Goal: Communication & Community: Share content

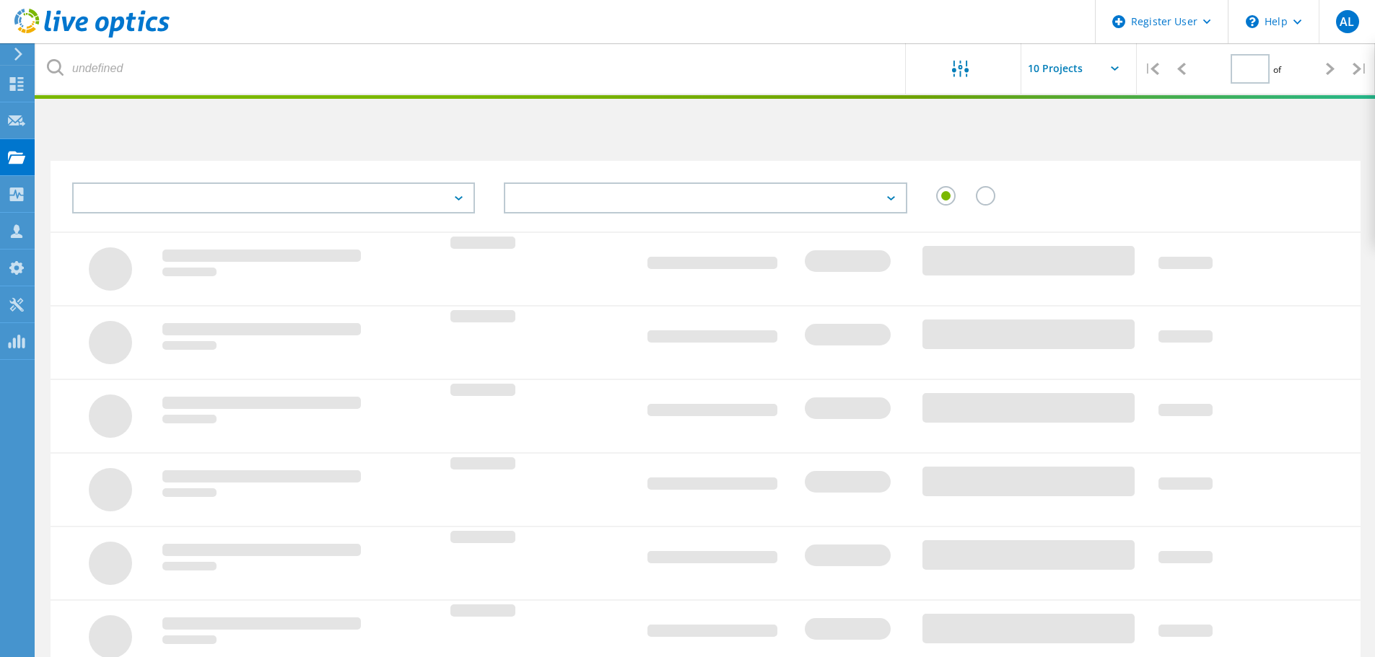
type input "1"
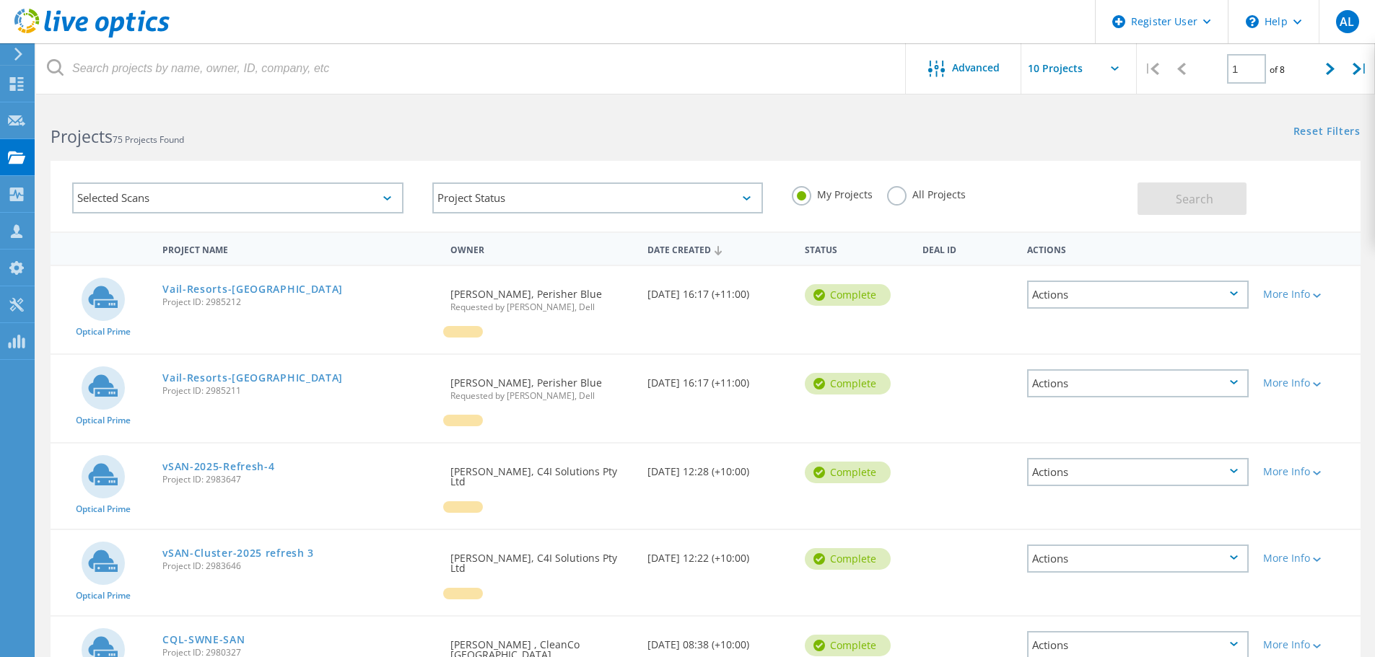
click at [953, 191] on label "All Projects" at bounding box center [926, 193] width 79 height 14
click at [0, 0] on input "All Projects" at bounding box center [0, 0] width 0 height 0
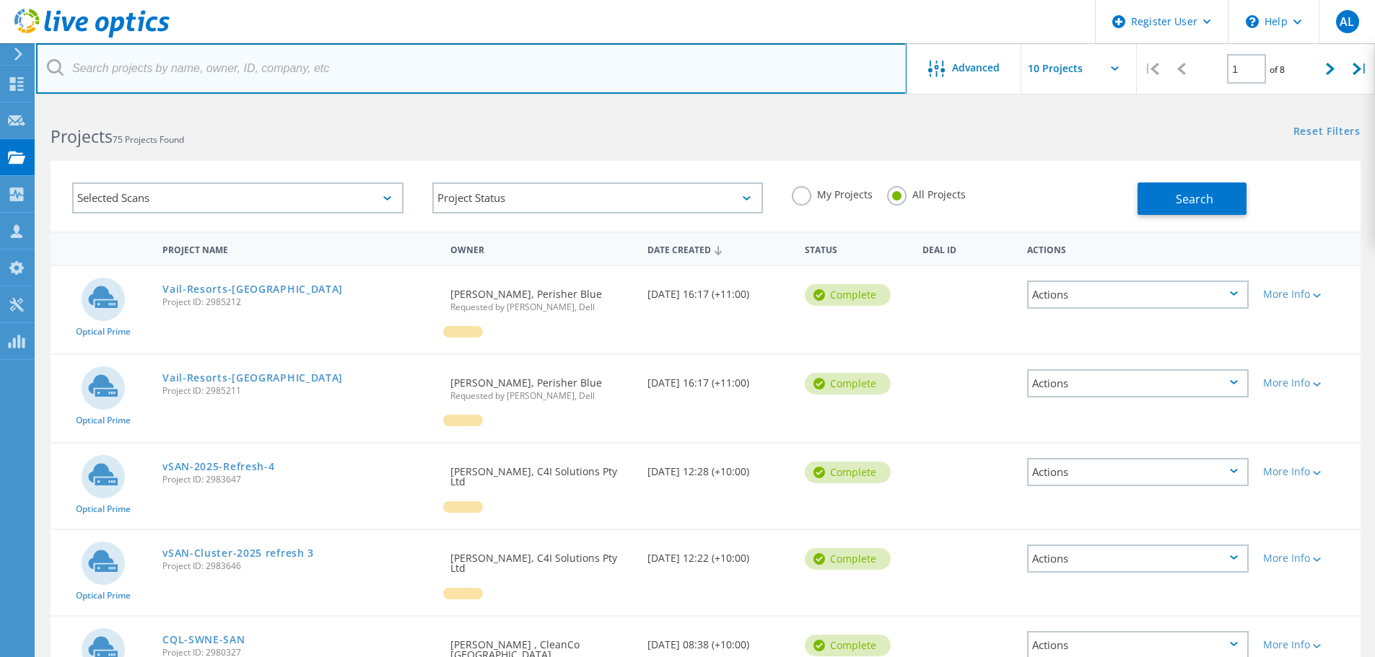
click at [653, 82] on input "text" at bounding box center [471, 68] width 870 height 51
type input "aspect"
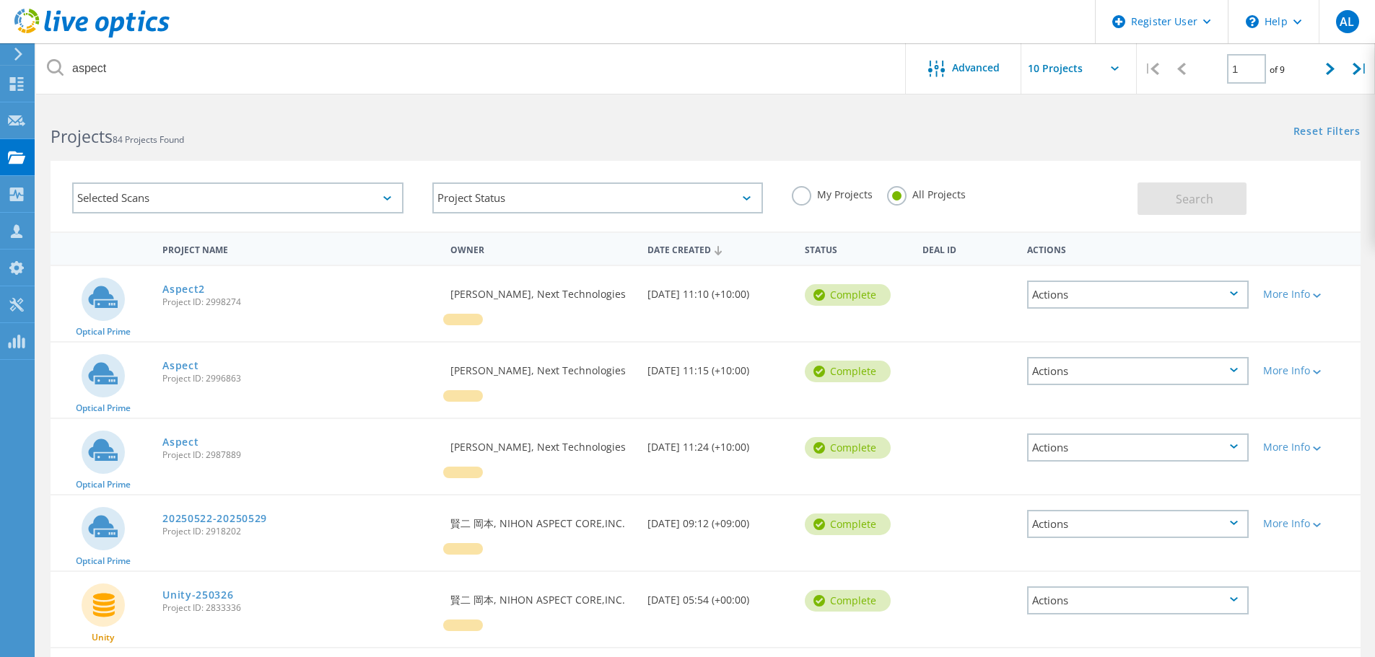
drag, startPoint x: 198, startPoint y: 289, endPoint x: 206, endPoint y: 284, distance: 9.4
click at [198, 289] on link "Aspect2" at bounding box center [183, 289] width 43 height 10
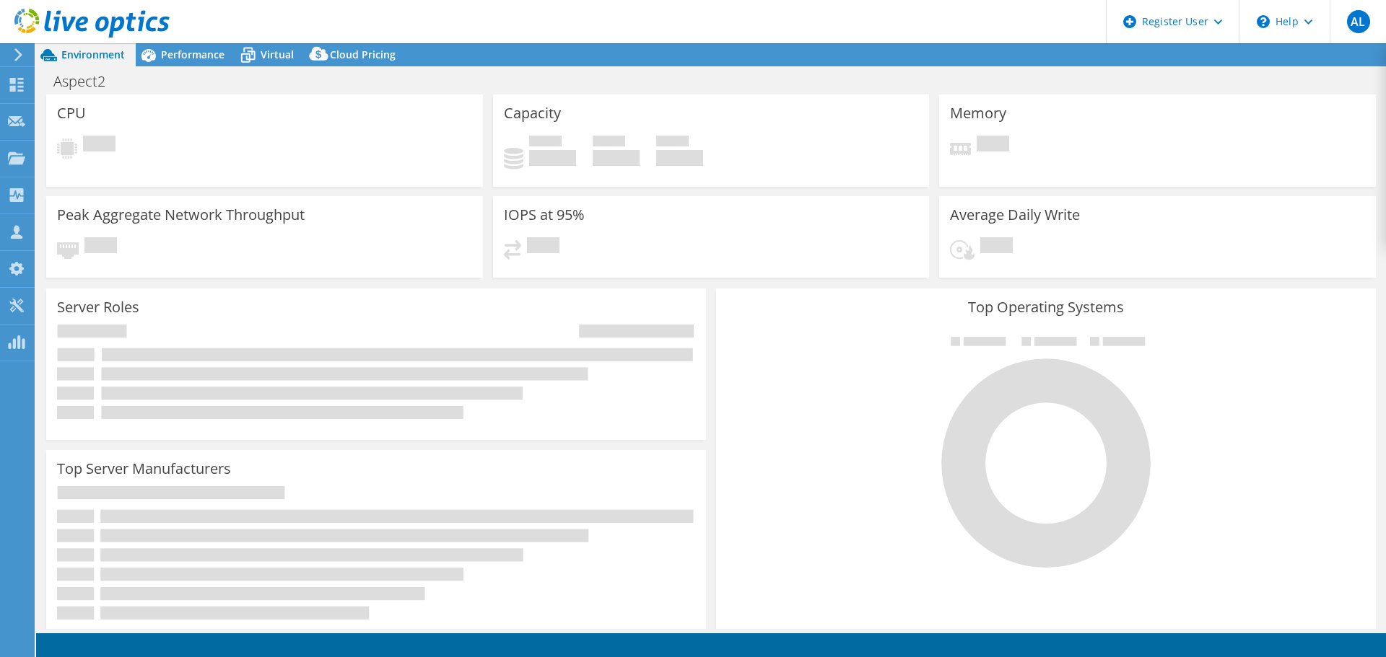
select select "[GEOGRAPHIC_DATA]"
select select "AUD"
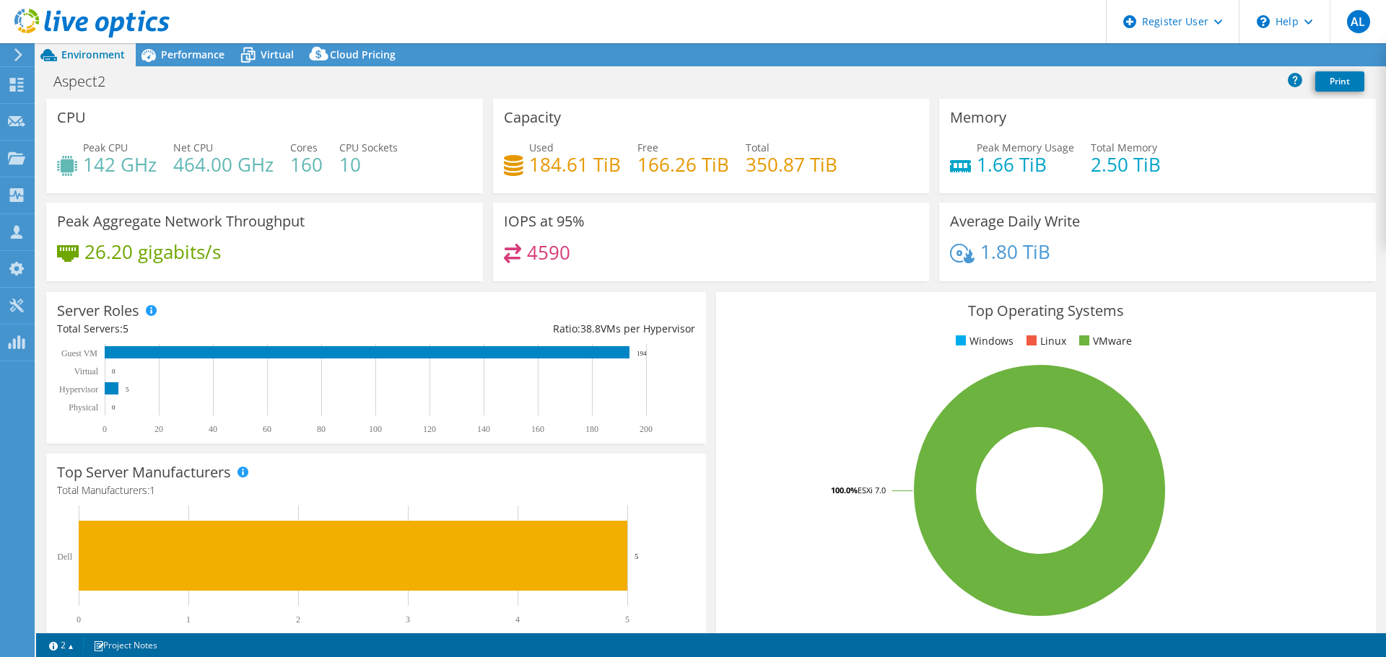
drag, startPoint x: 513, startPoint y: 126, endPoint x: 490, endPoint y: 123, distance: 23.4
click at [493, 123] on div "Capacity Used 184.61 TiB Free 166.26 TiB Total 350.87 TiB" at bounding box center [711, 146] width 437 height 95
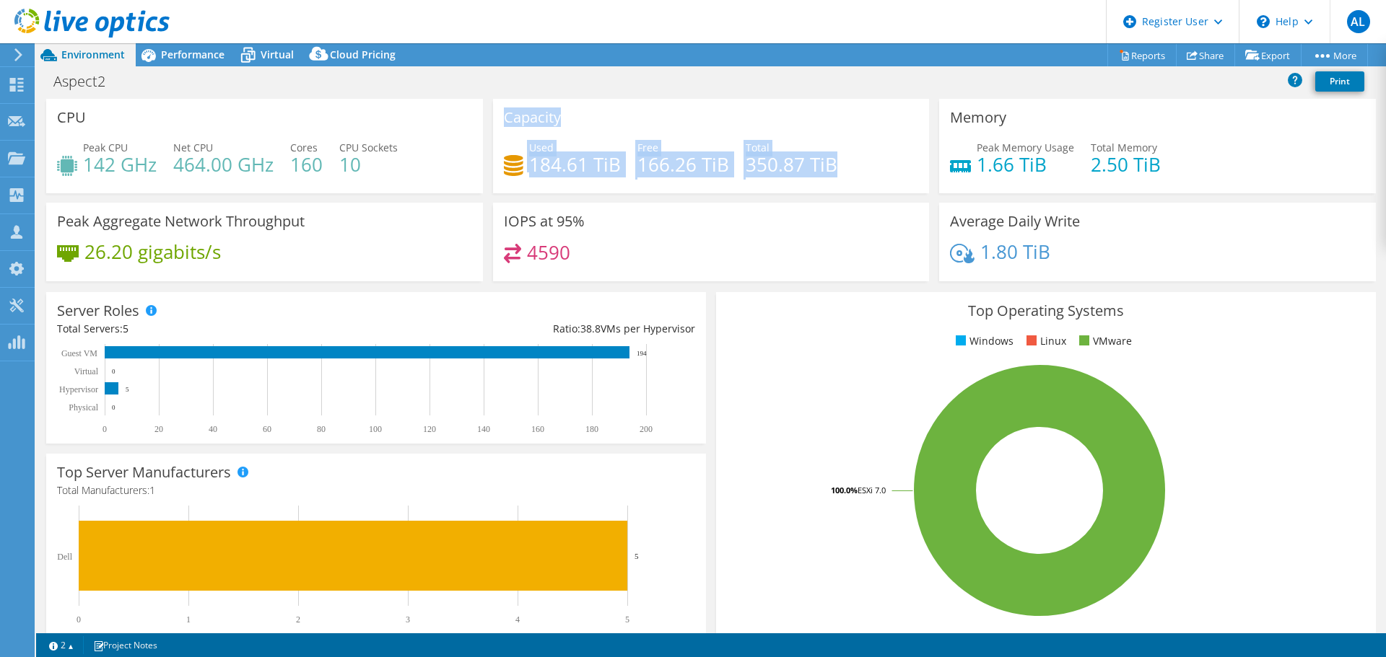
click at [504, 118] on h3 "Capacity" at bounding box center [532, 118] width 57 height 16
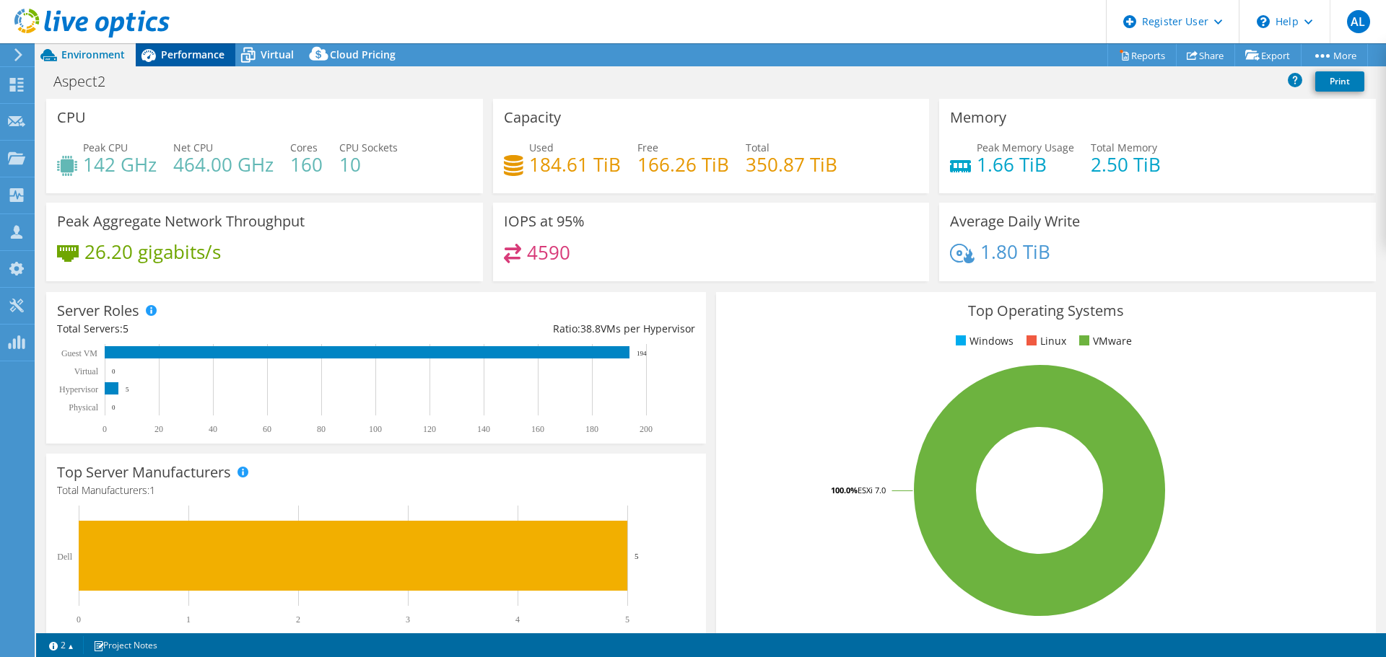
click at [189, 56] on span "Performance" at bounding box center [193, 55] width 64 height 14
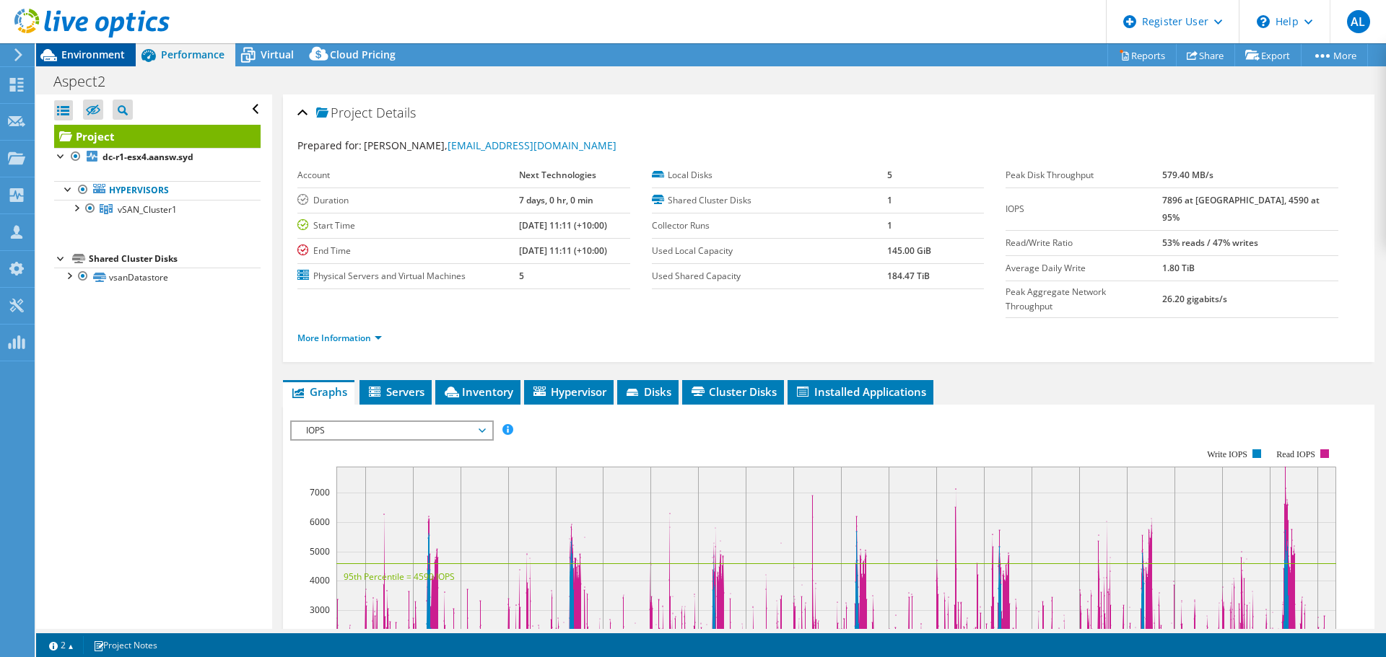
click at [91, 52] on span "Environment" at bounding box center [93, 55] width 64 height 14
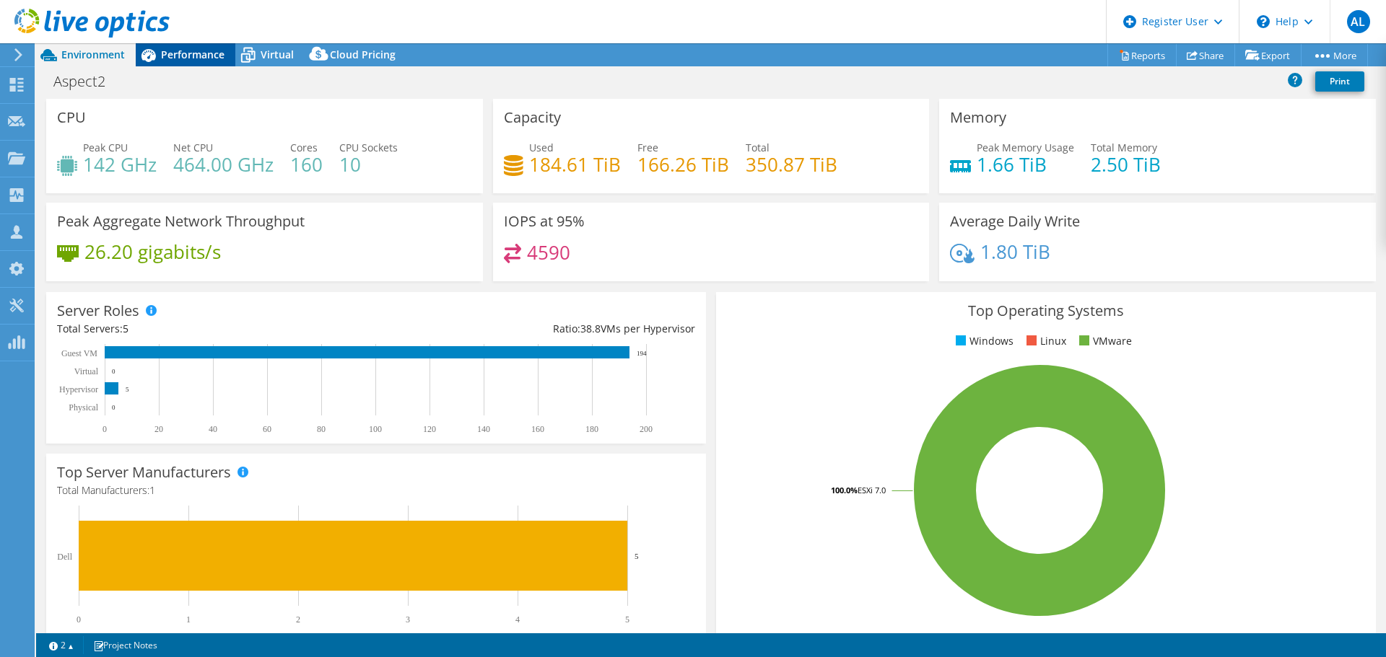
click at [198, 56] on span "Performance" at bounding box center [193, 55] width 64 height 14
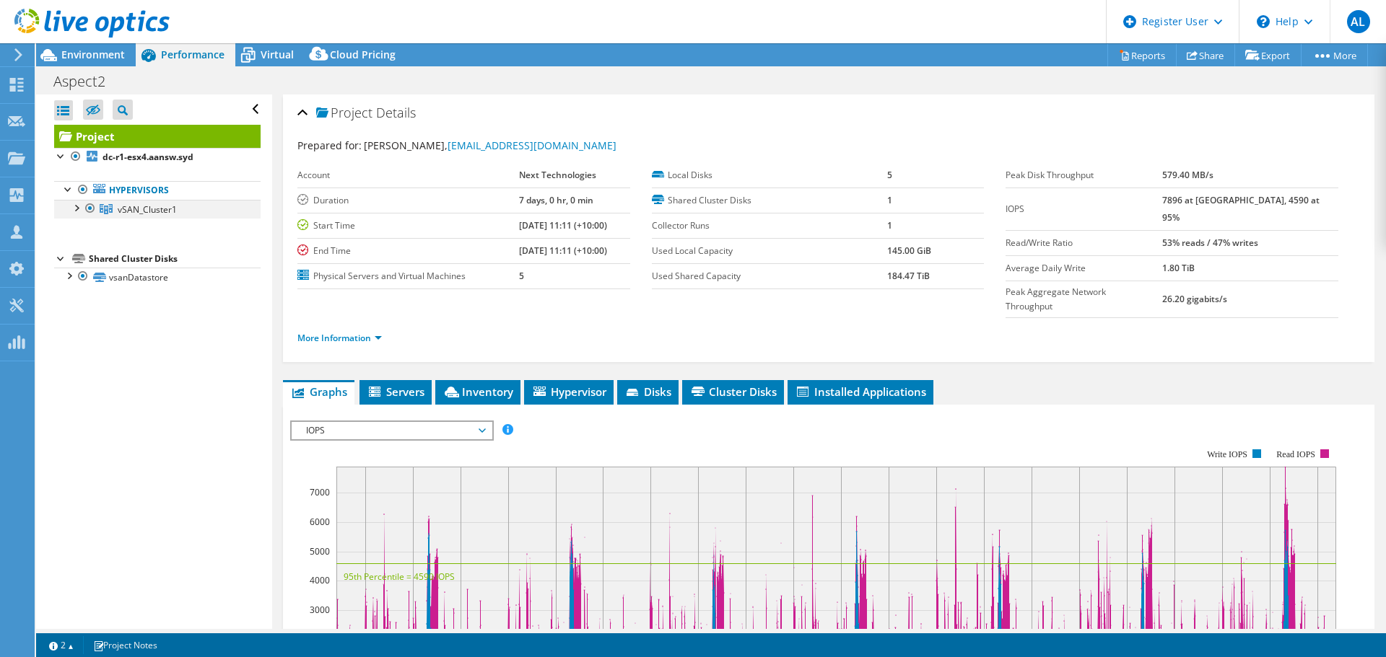
click at [75, 209] on div at bounding box center [76, 207] width 14 height 14
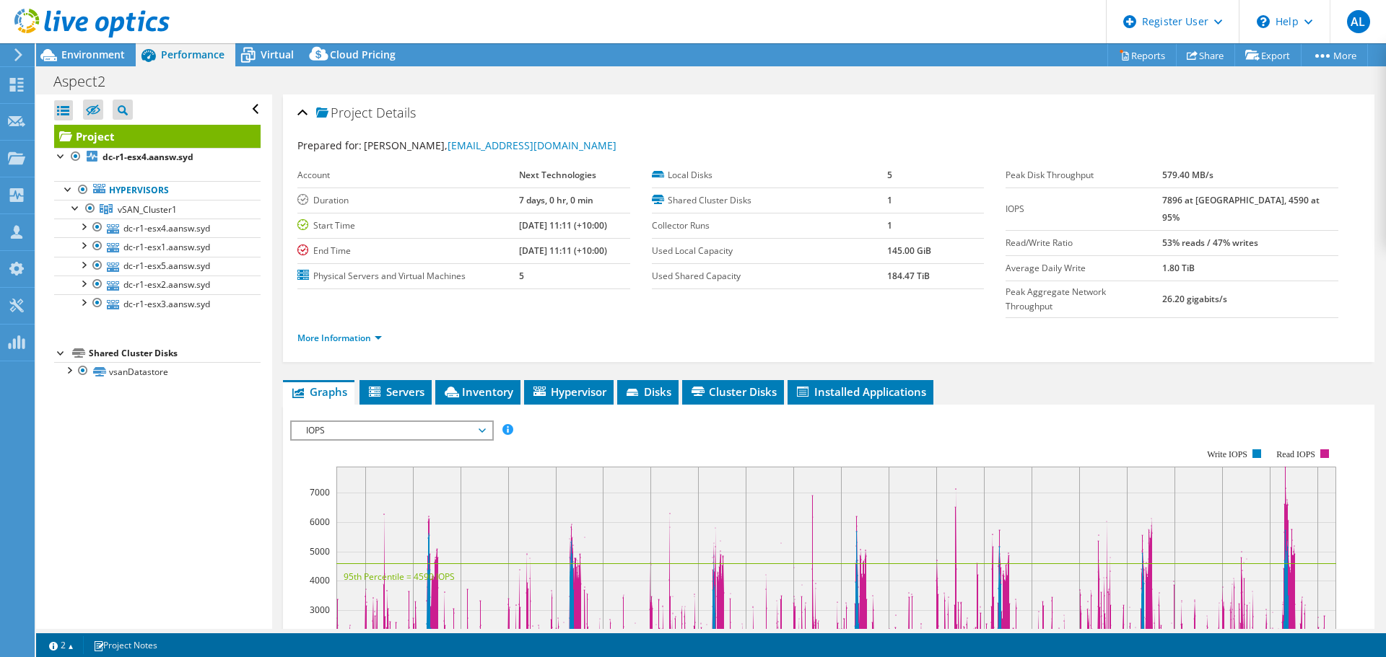
click at [281, 40] on header "AL Dell User [PERSON_NAME] [PERSON_NAME][EMAIL_ADDRESS][PERSON_NAME][DOMAIN_NAM…" at bounding box center [693, 21] width 1386 height 43
click at [278, 48] on span "Virtual" at bounding box center [277, 55] width 33 height 14
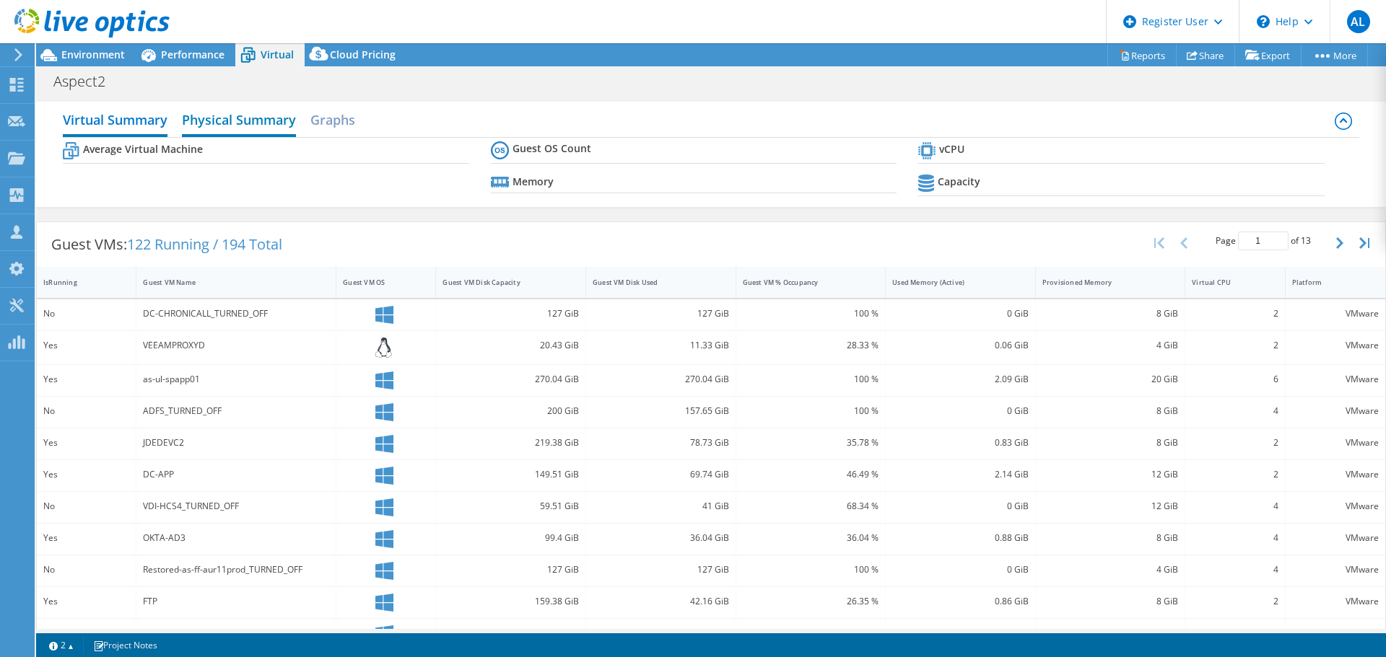
click at [268, 130] on h2 "Physical Summary" at bounding box center [239, 121] width 114 height 32
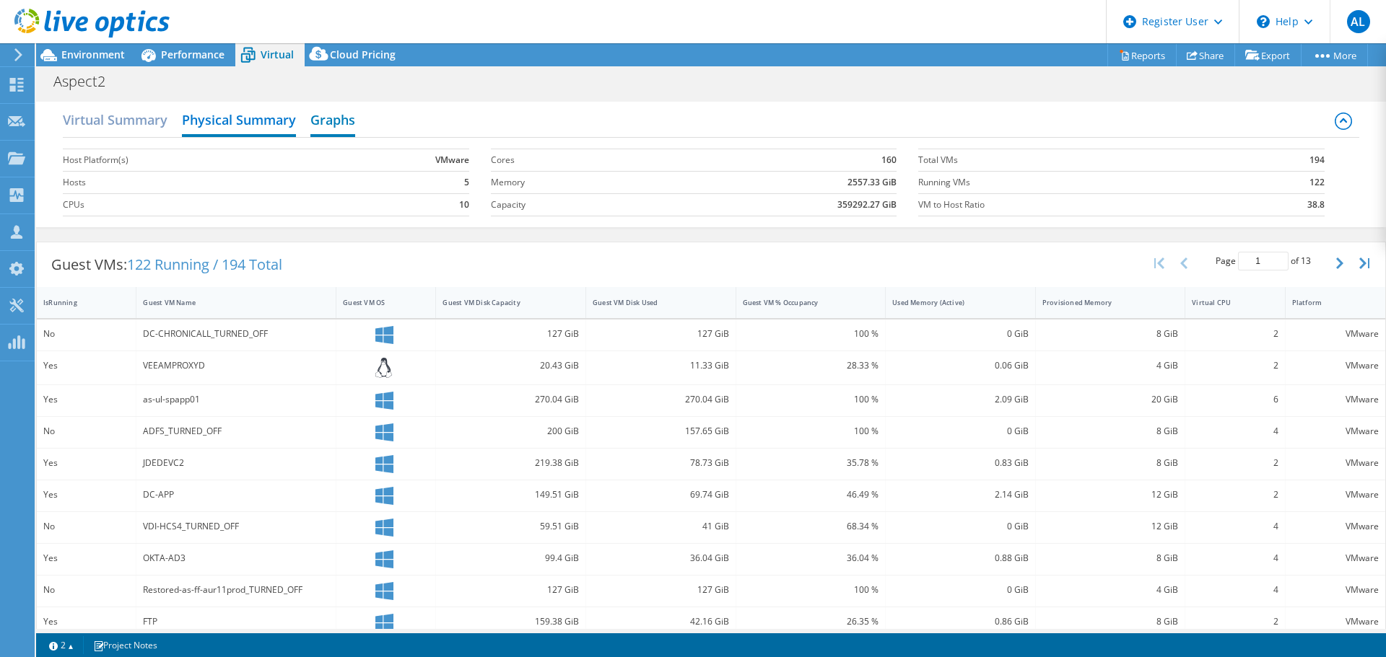
click at [331, 120] on h2 "Graphs" at bounding box center [332, 121] width 45 height 32
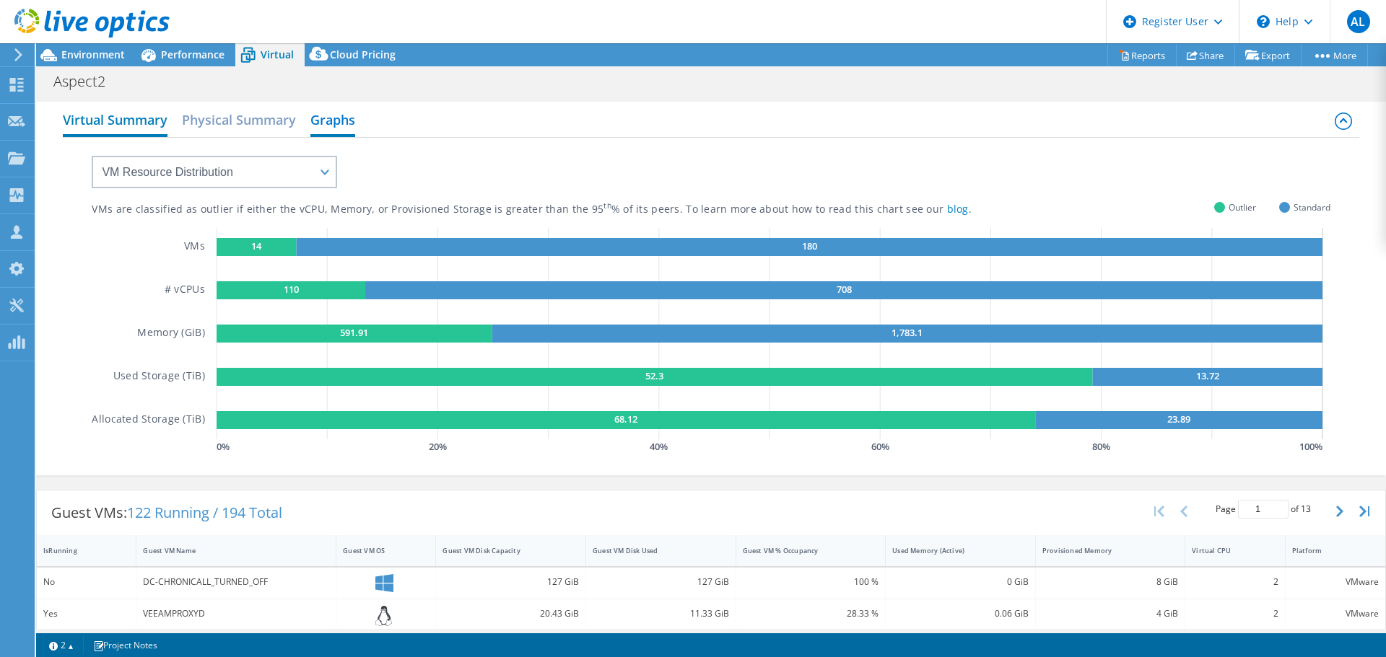
click at [148, 131] on h2 "Virtual Summary" at bounding box center [115, 121] width 105 height 32
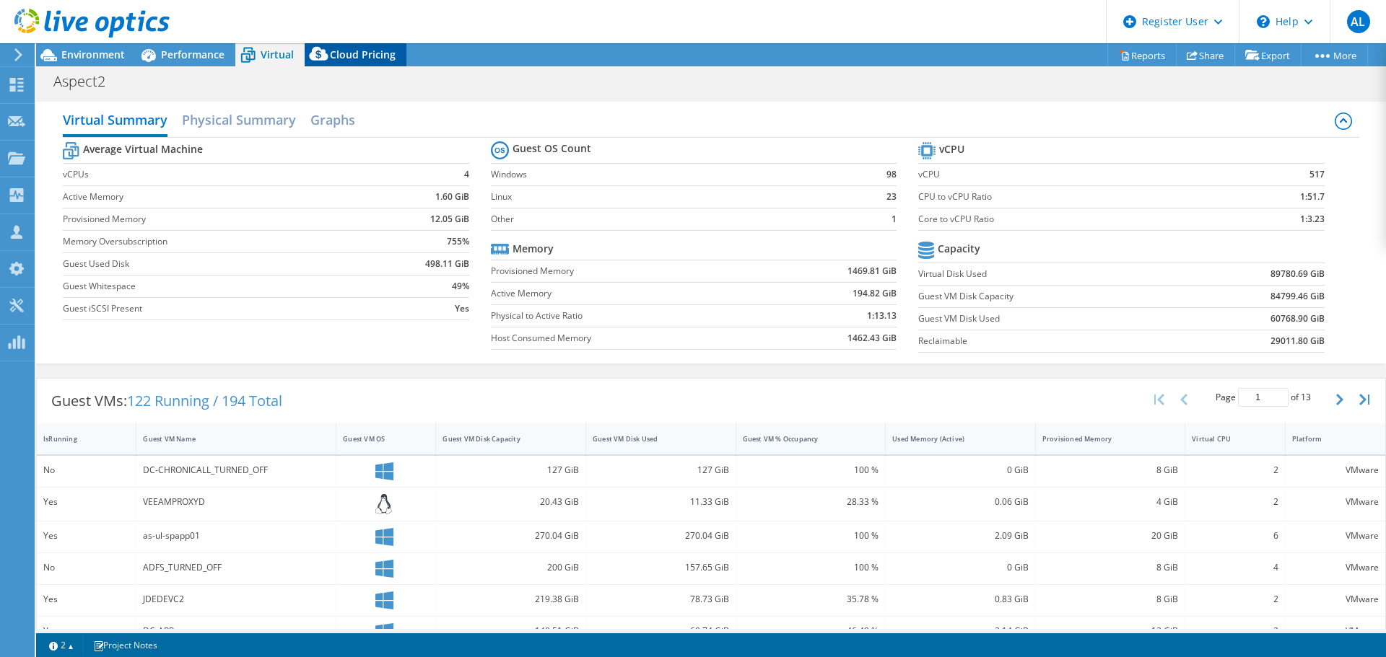
click at [364, 57] on span "Cloud Pricing" at bounding box center [363, 55] width 66 height 14
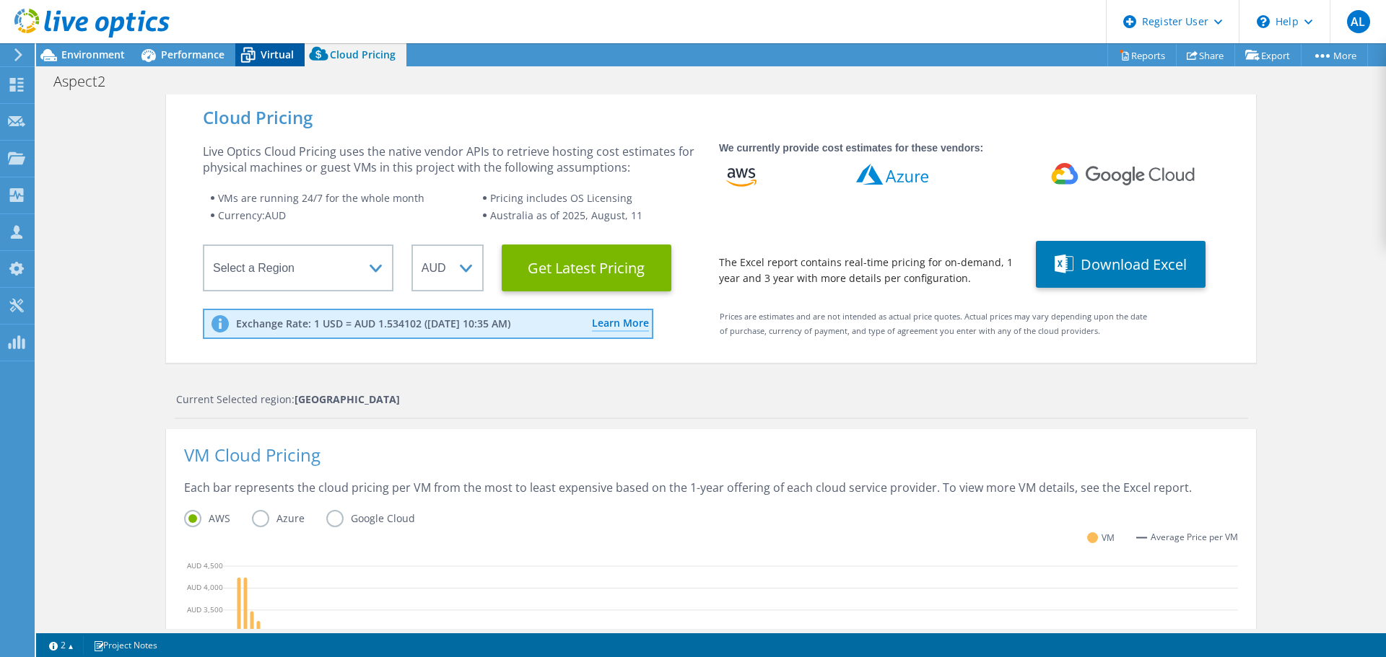
click at [246, 59] on icon at bounding box center [248, 57] width 14 height 12
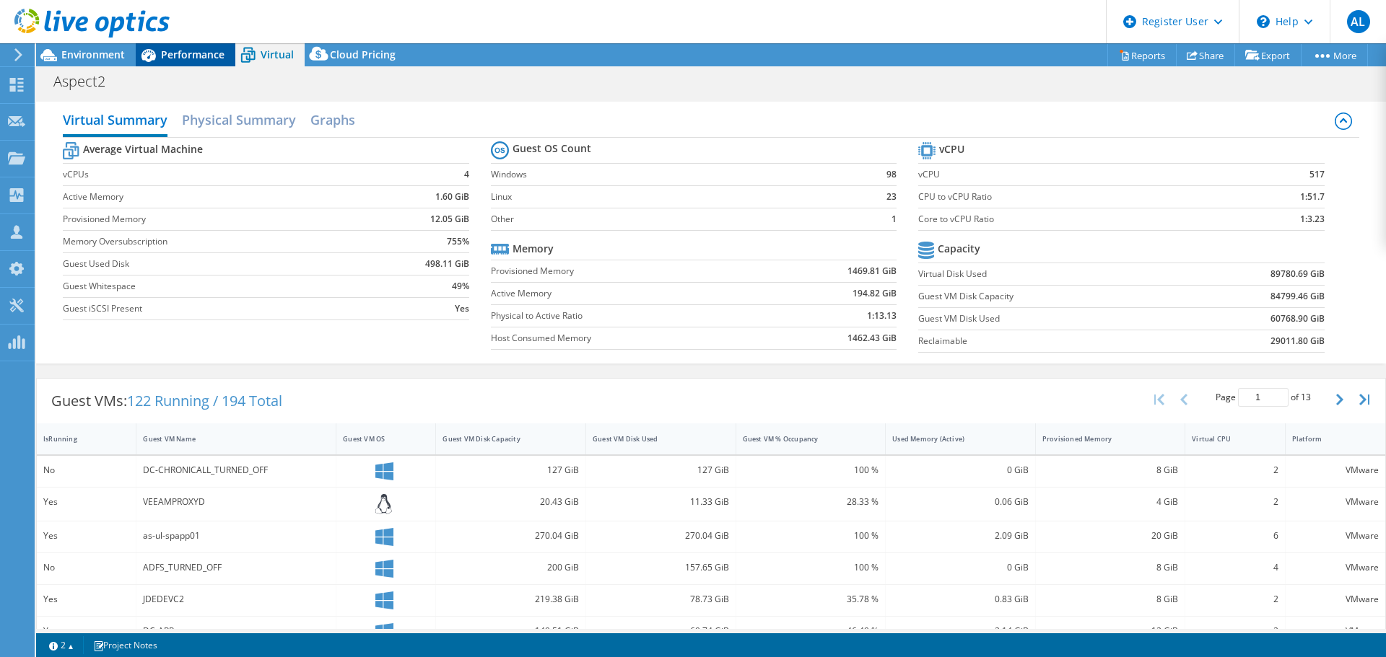
click at [196, 61] on span "Performance" at bounding box center [193, 55] width 64 height 14
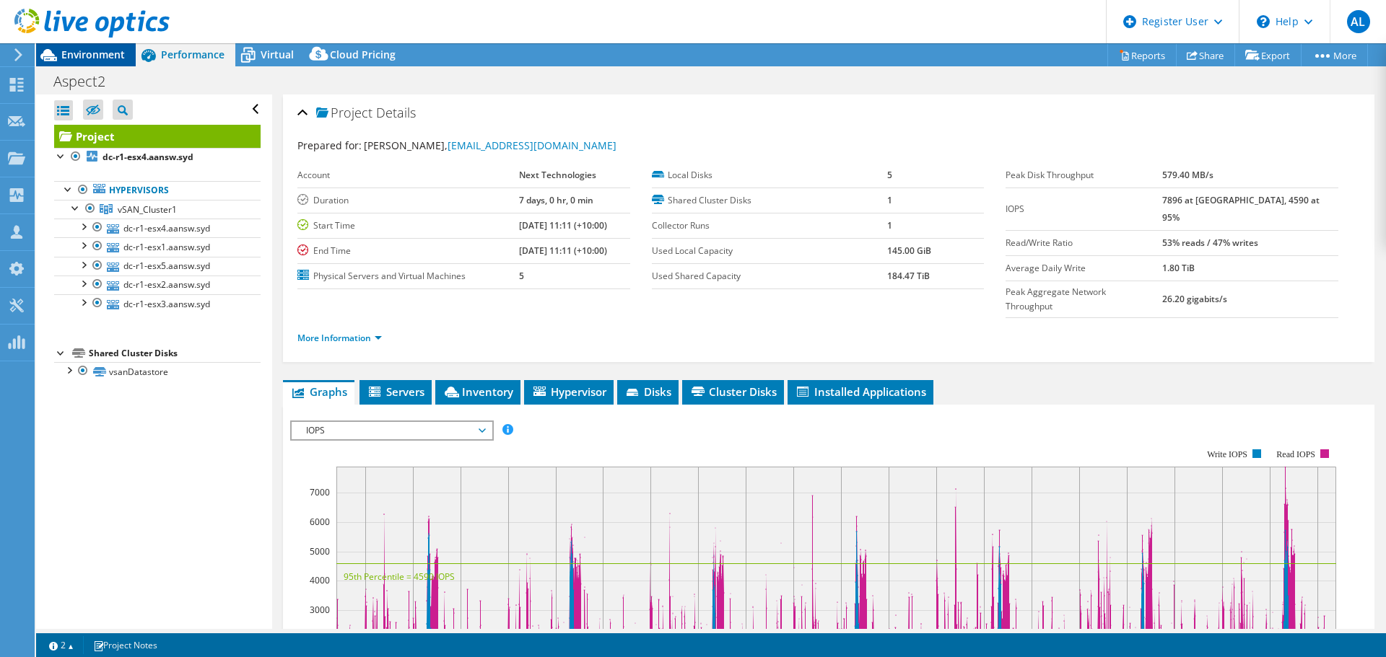
drag, startPoint x: 69, startPoint y: 52, endPoint x: 79, endPoint y: 52, distance: 10.8
click at [69, 52] on span "Environment" at bounding box center [93, 55] width 64 height 14
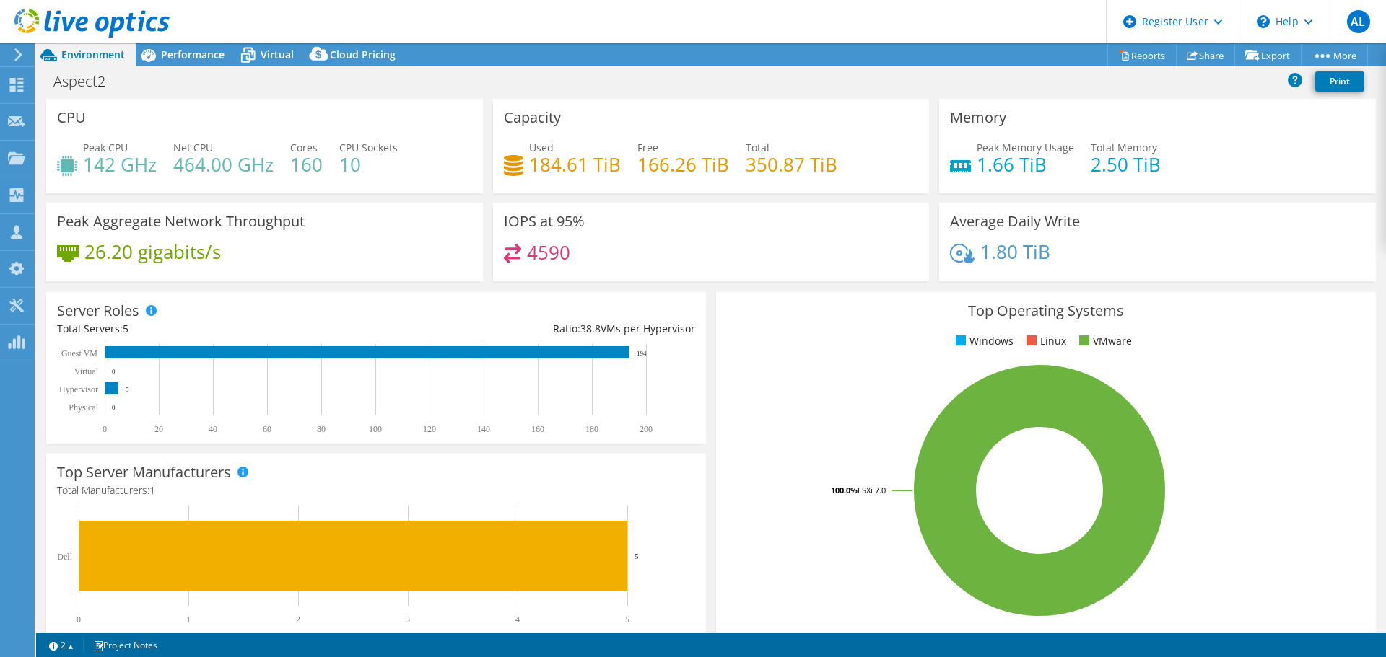
click at [165, 54] on span "Performance" at bounding box center [193, 55] width 64 height 14
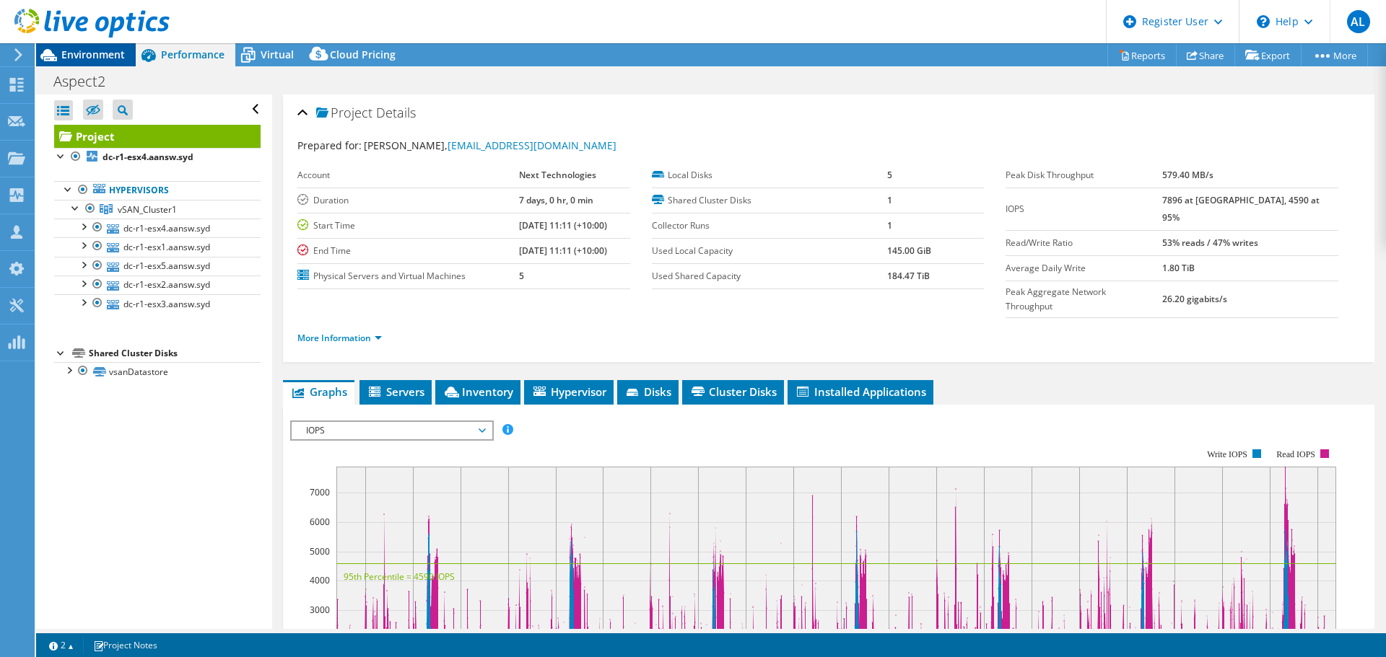
click at [94, 48] on span "Environment" at bounding box center [93, 55] width 64 height 14
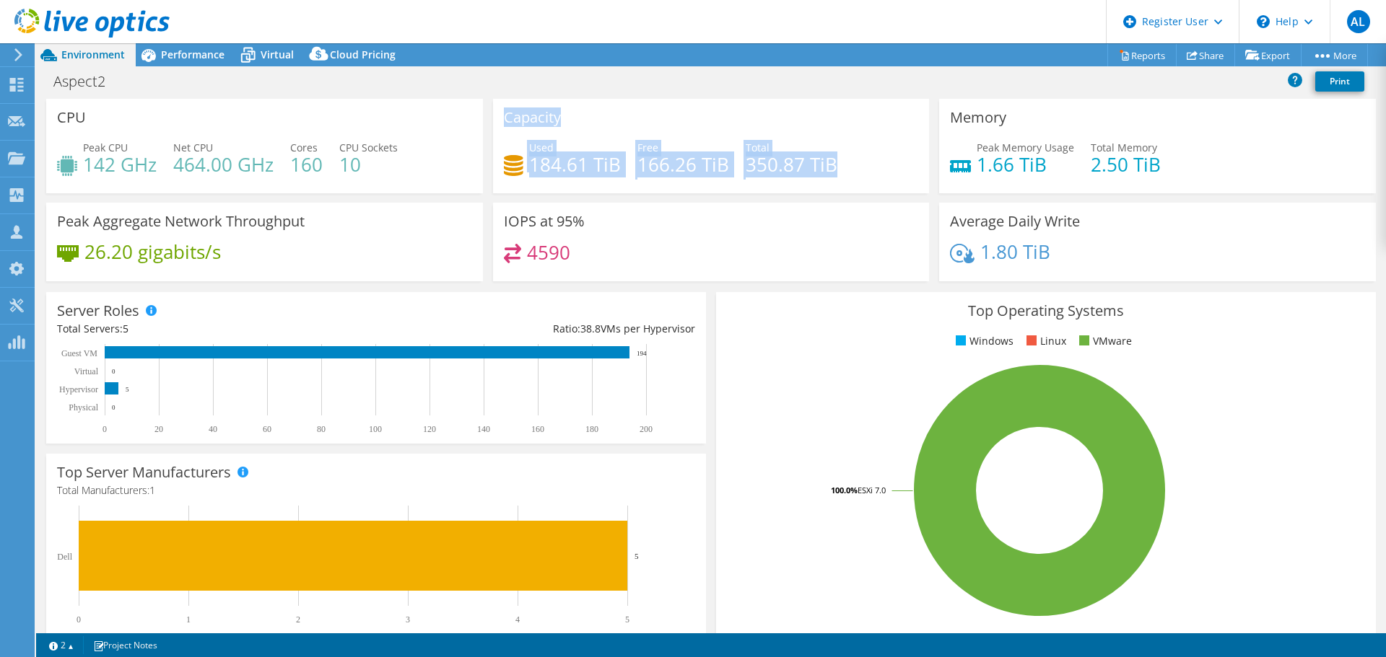
drag, startPoint x: 833, startPoint y: 167, endPoint x: 500, endPoint y: 110, distance: 337.4
click at [500, 110] on div "Capacity Used 184.61 TiB Free 166.26 TiB Total 350.87 TiB" at bounding box center [711, 146] width 437 height 95
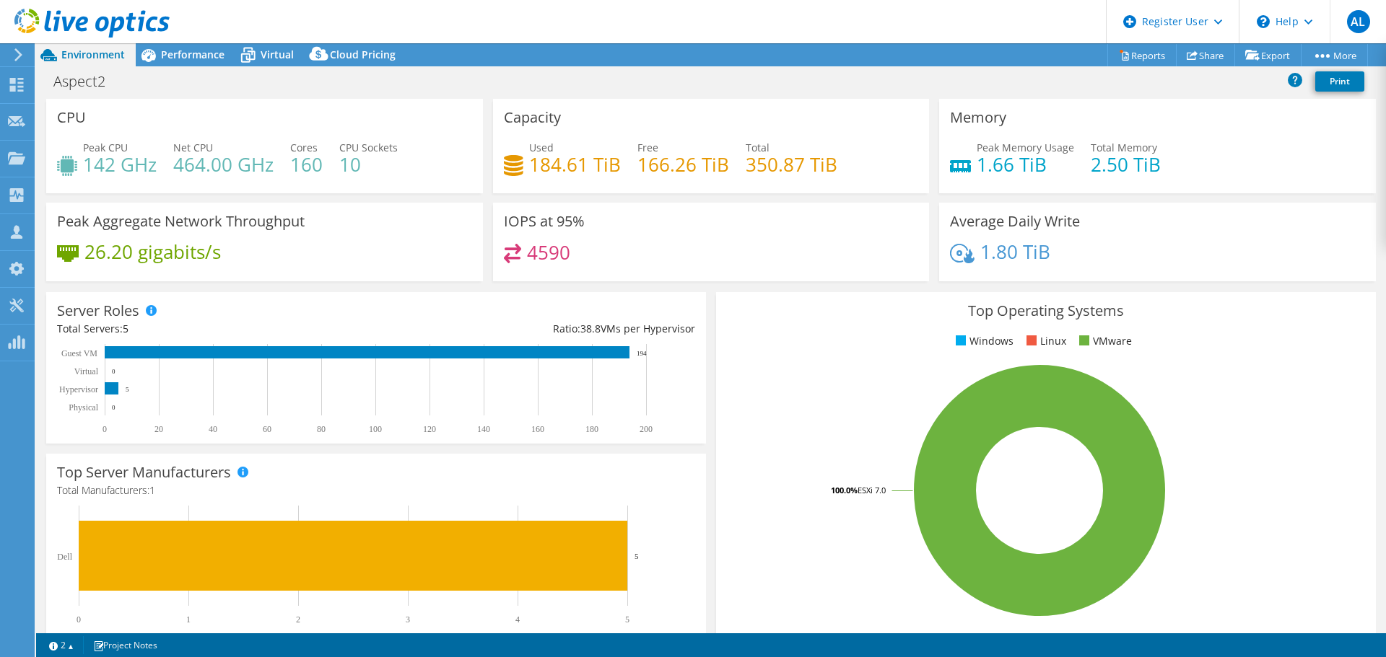
click at [502, 82] on div "Aspect2 Print" at bounding box center [711, 81] width 1350 height 27
click at [1176, 56] on link "Share" at bounding box center [1205, 55] width 59 height 22
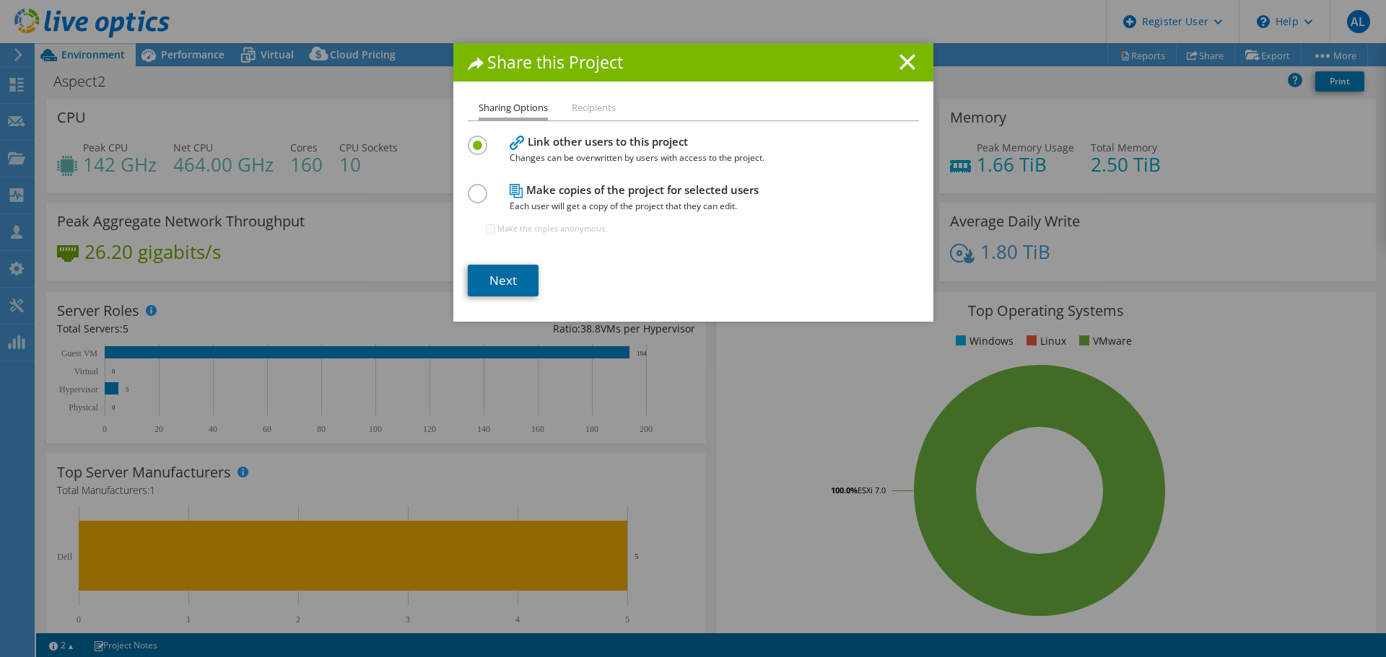
click at [497, 284] on link "Next" at bounding box center [503, 281] width 71 height 32
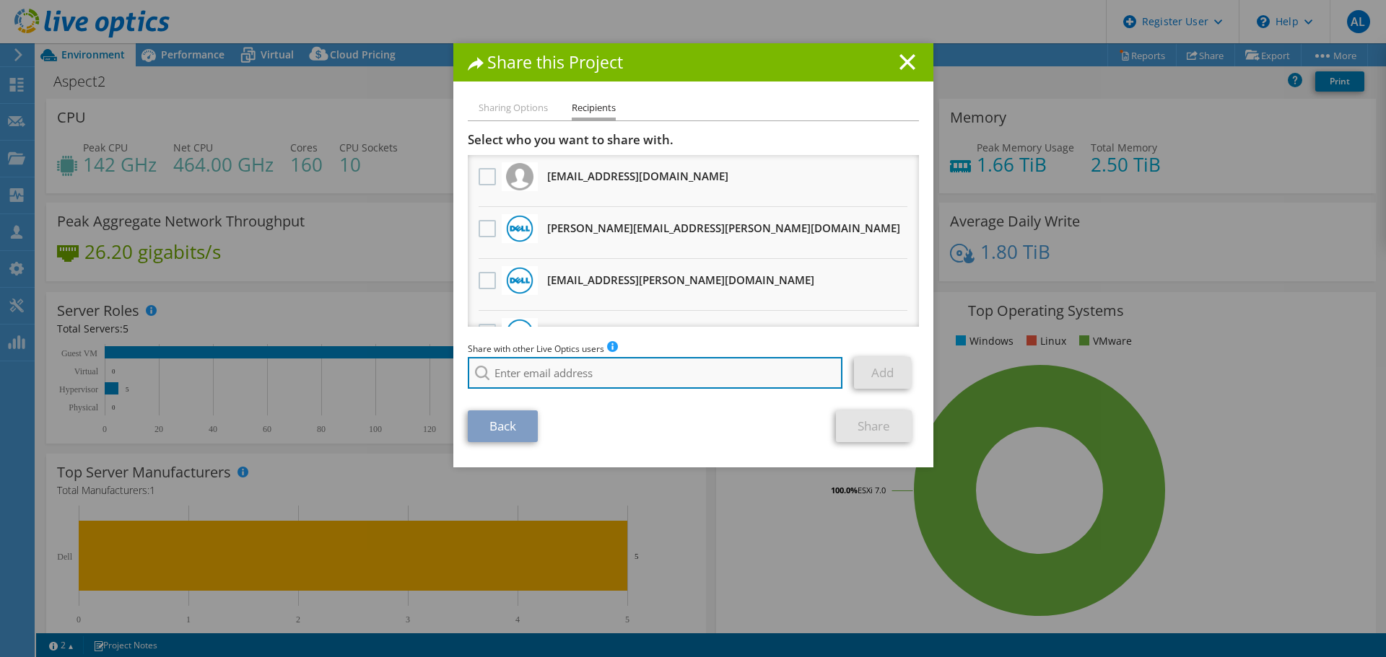
click at [605, 380] on input "search" at bounding box center [655, 373] width 375 height 32
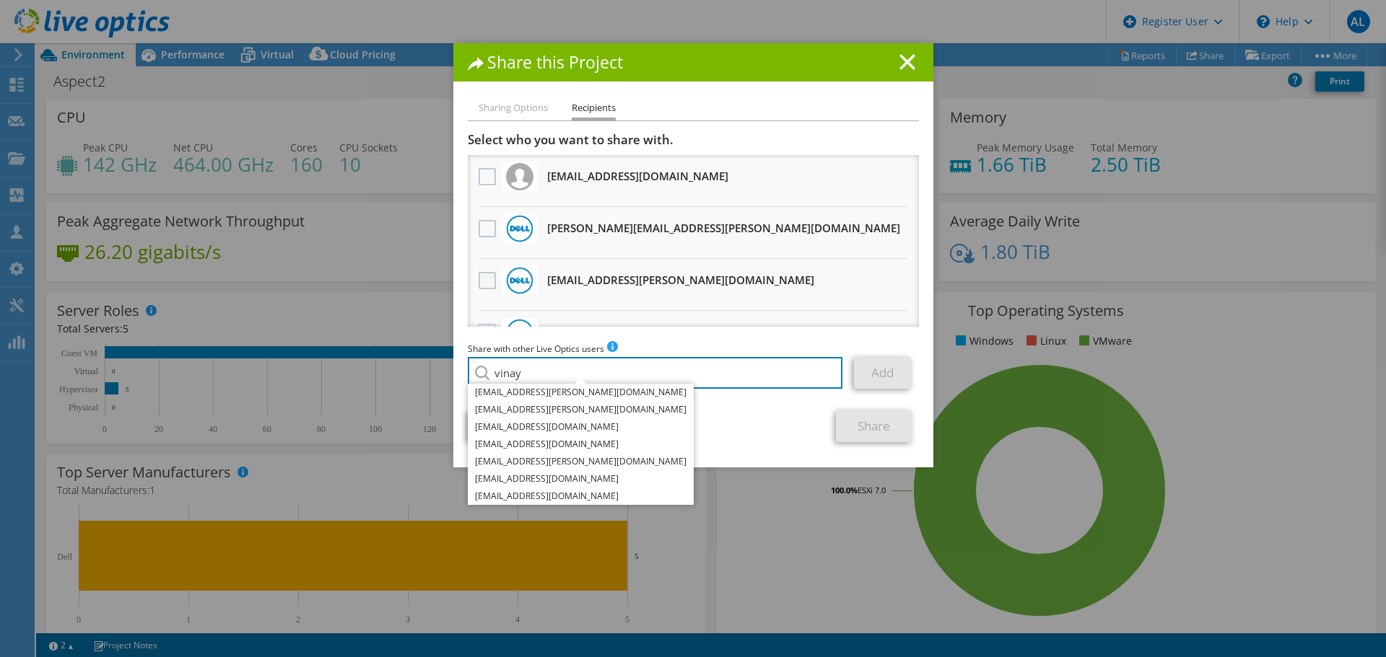
type input "vinay"
click at [480, 280] on label at bounding box center [488, 280] width 21 height 17
click at [0, 0] on input "checkbox" at bounding box center [0, 0] width 0 height 0
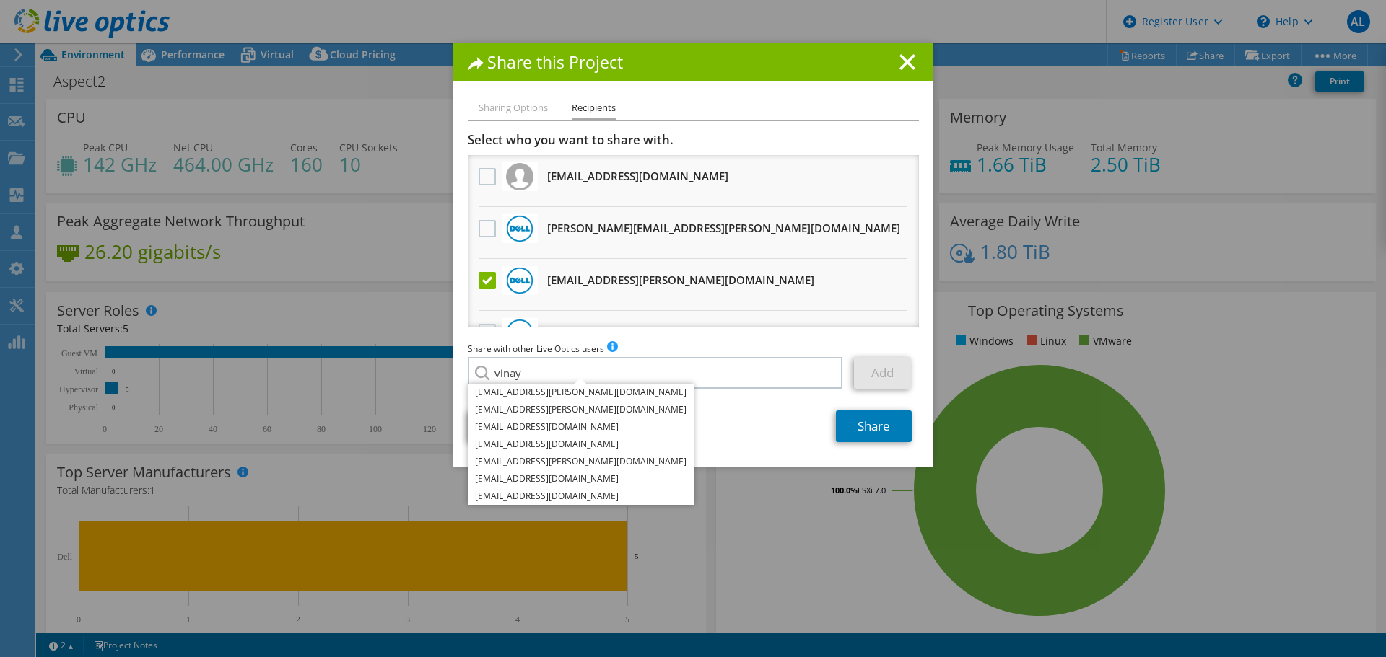
click at [755, 421] on div "Back Share" at bounding box center [693, 427] width 451 height 32
click at [873, 440] on link "Share" at bounding box center [874, 427] width 76 height 32
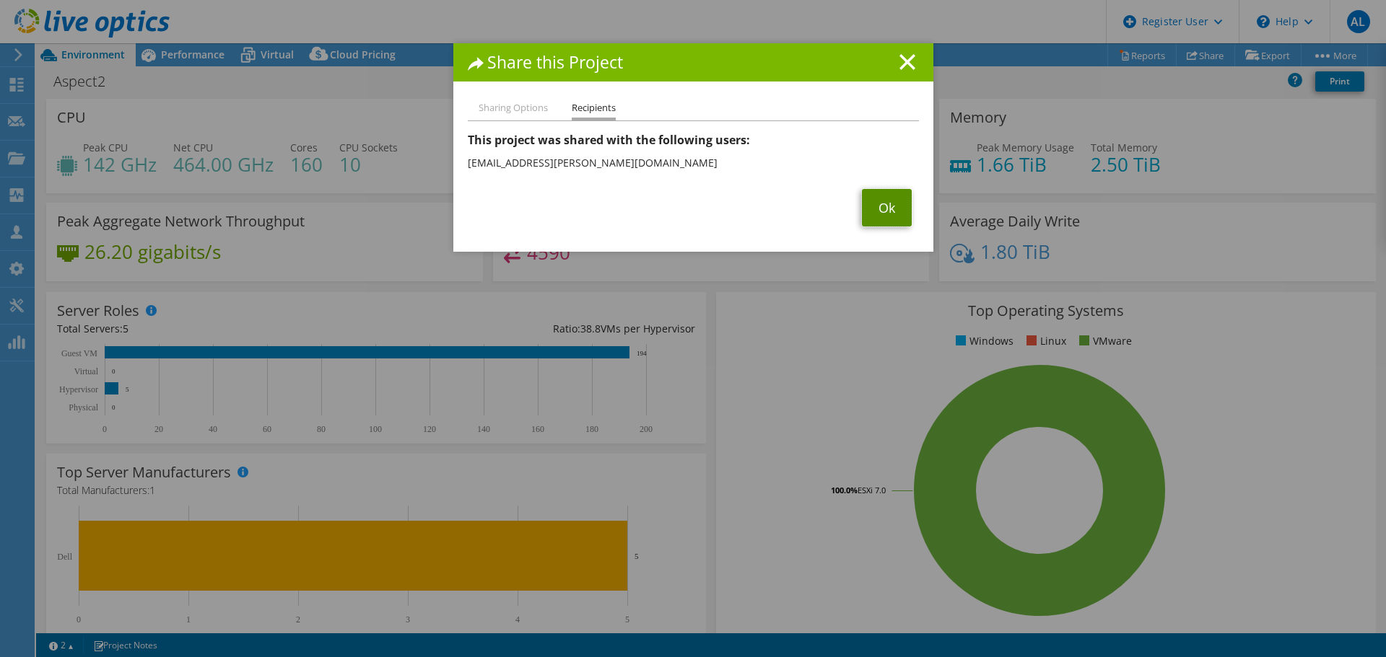
click at [873, 217] on link "Ok" at bounding box center [887, 208] width 50 height 38
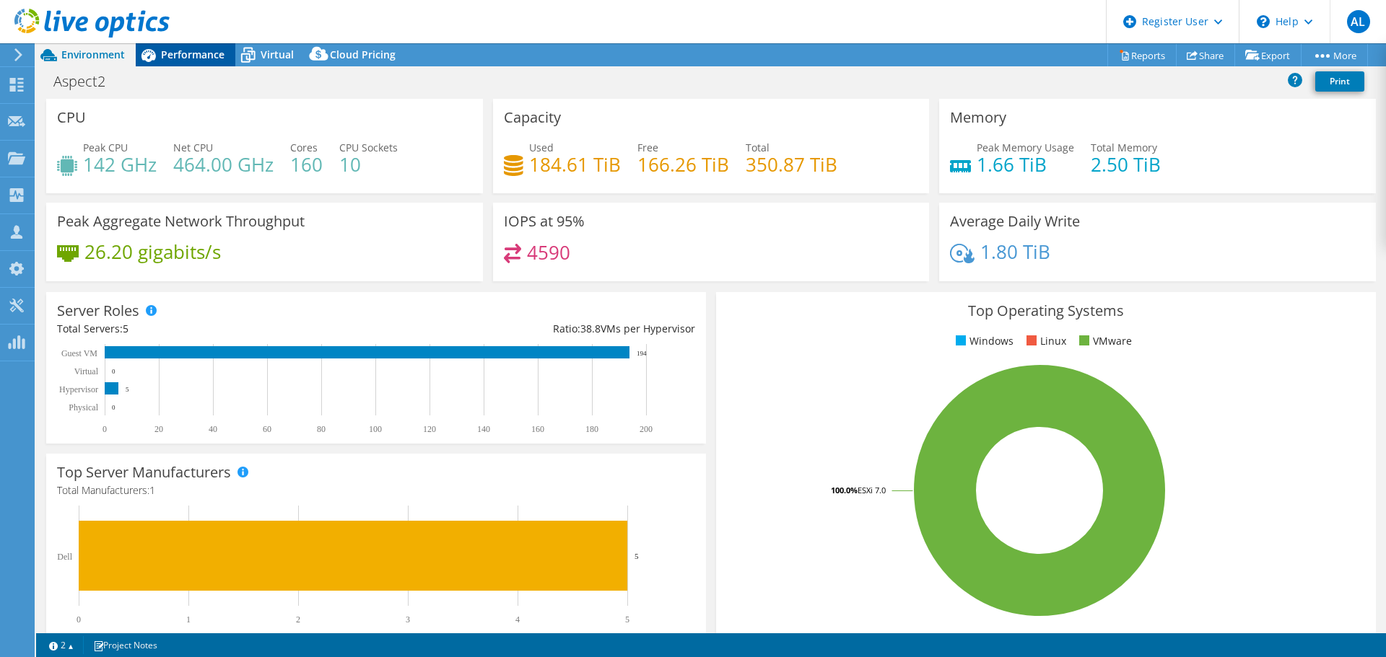
click at [209, 56] on span "Performance" at bounding box center [193, 55] width 64 height 14
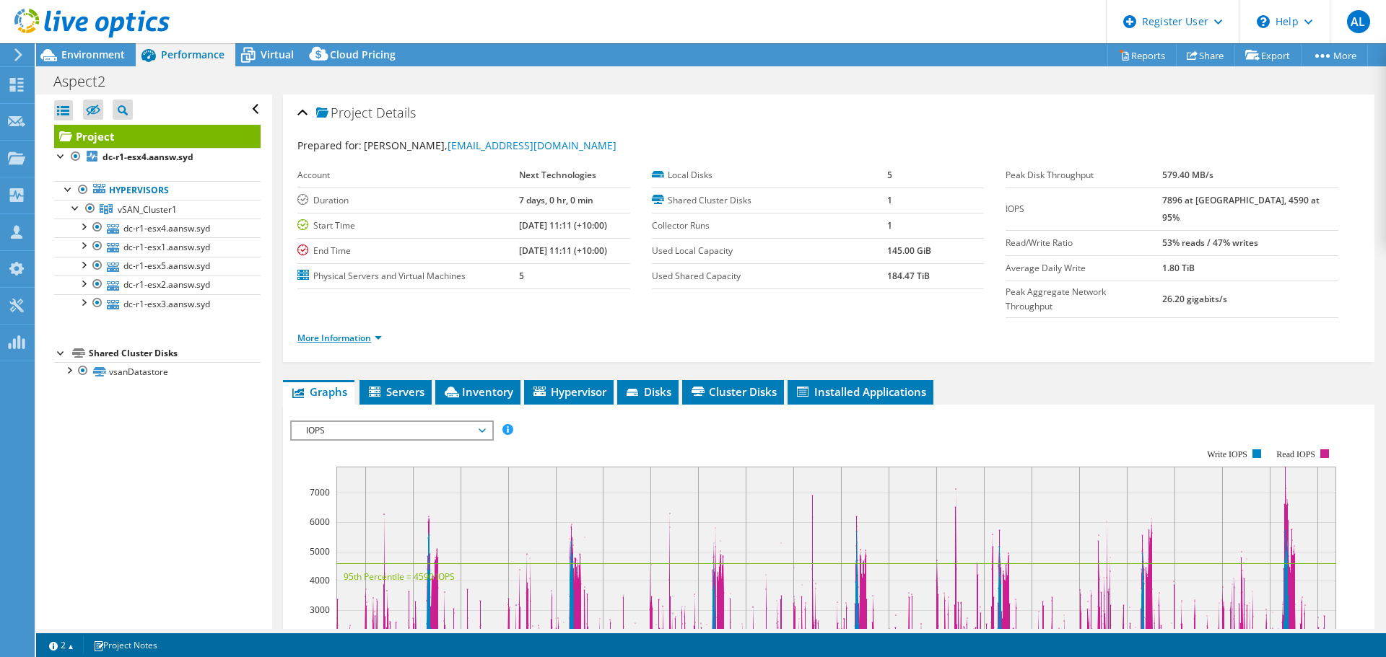
click at [352, 332] on link "More Information" at bounding box center [339, 338] width 84 height 12
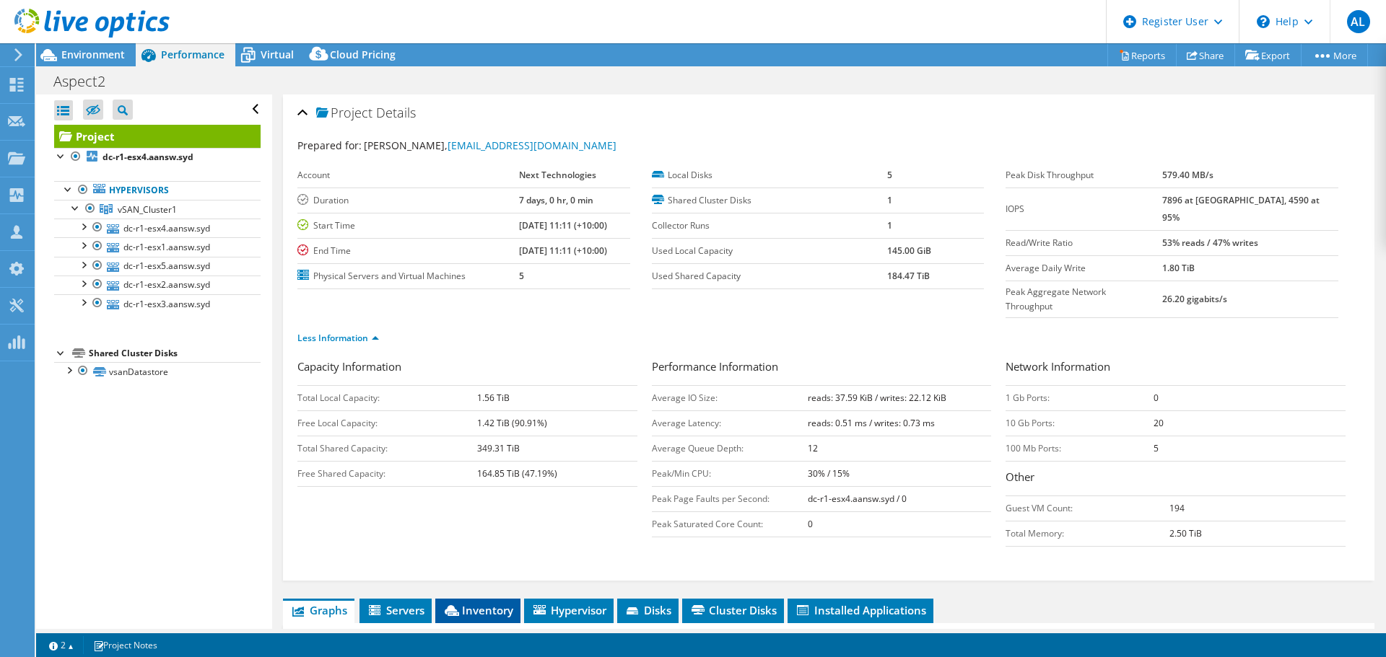
click at [480, 599] on li "Inventory" at bounding box center [477, 611] width 85 height 25
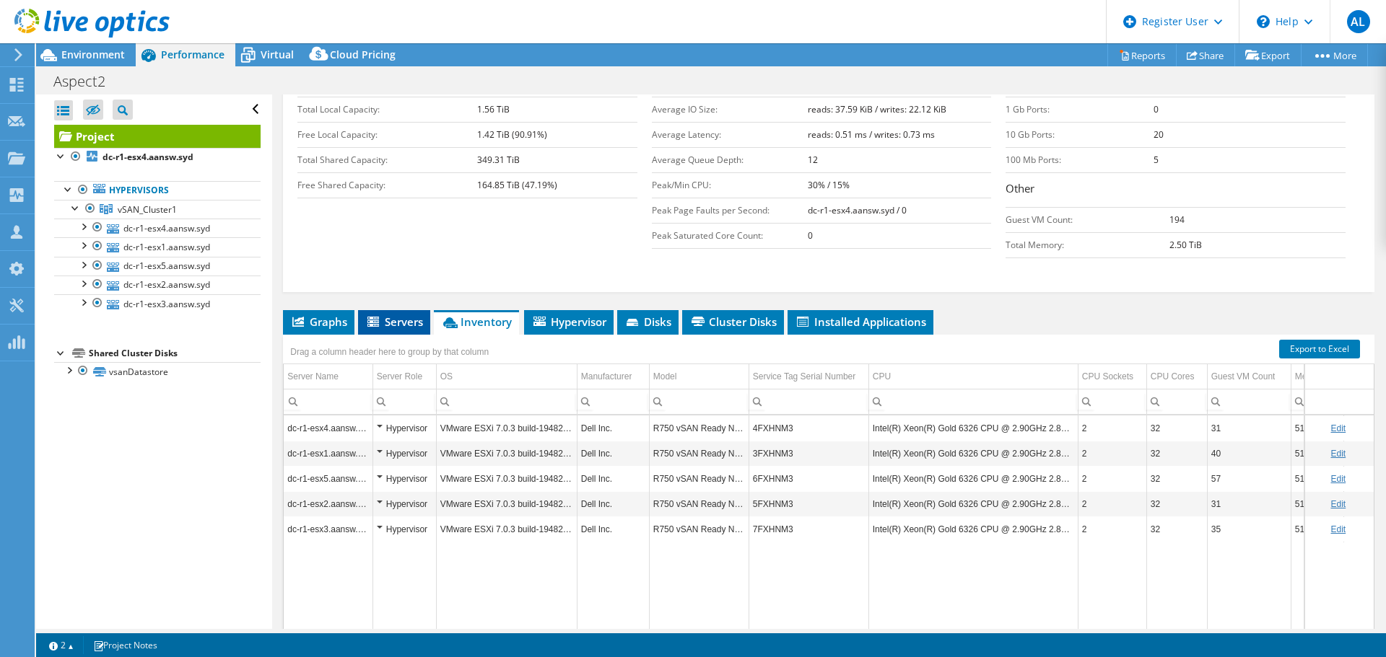
click at [403, 315] on span "Servers" at bounding box center [394, 322] width 58 height 14
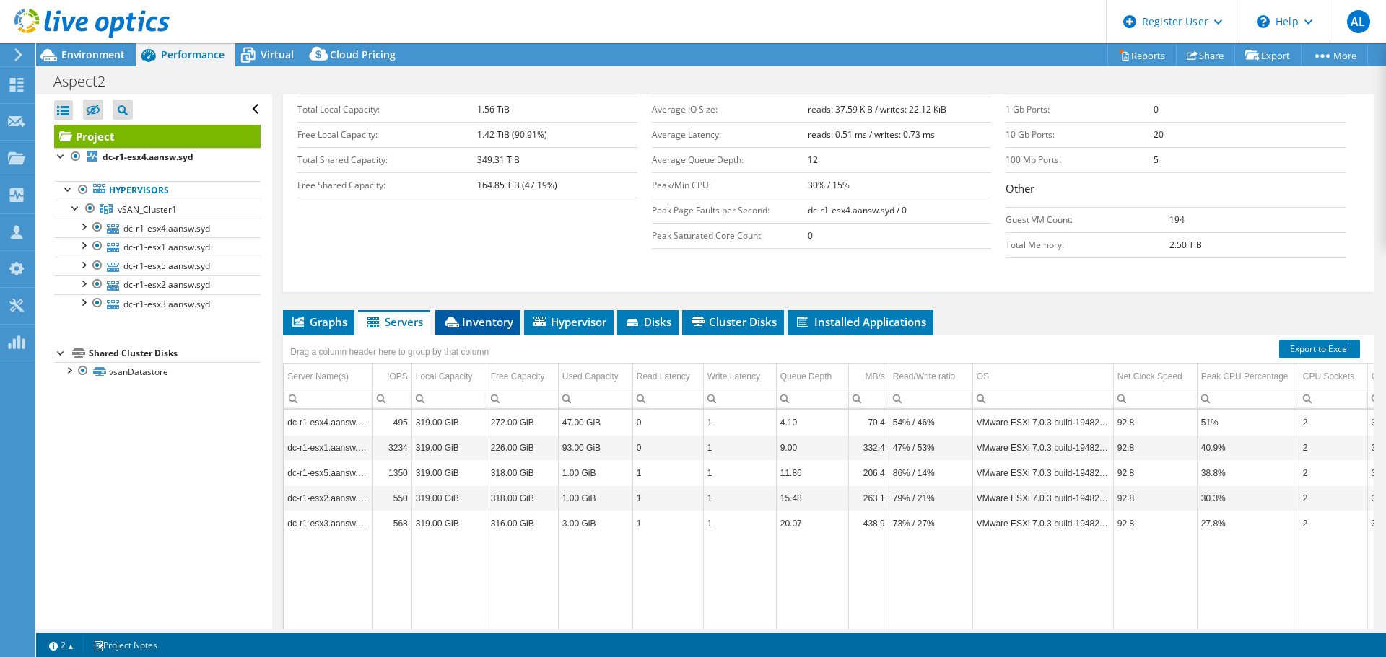
click at [484, 315] on span "Inventory" at bounding box center [477, 322] width 71 height 14
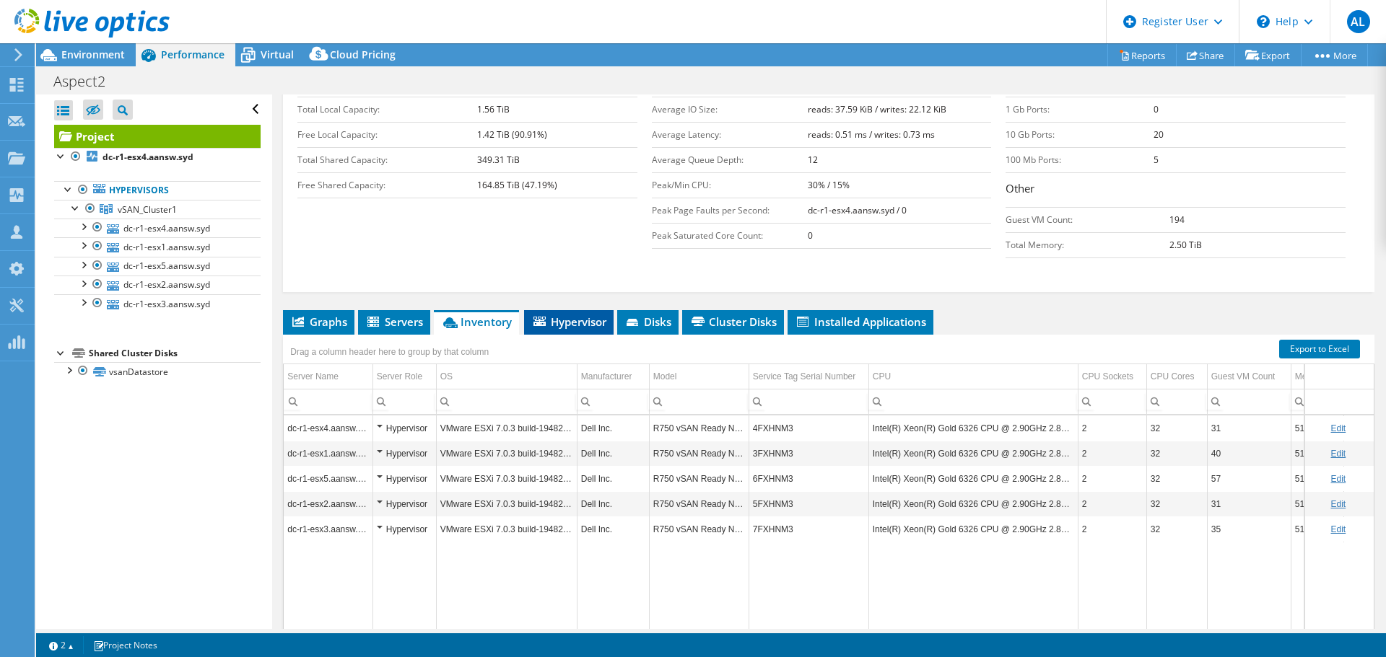
click at [600, 315] on span "Hypervisor" at bounding box center [568, 322] width 75 height 14
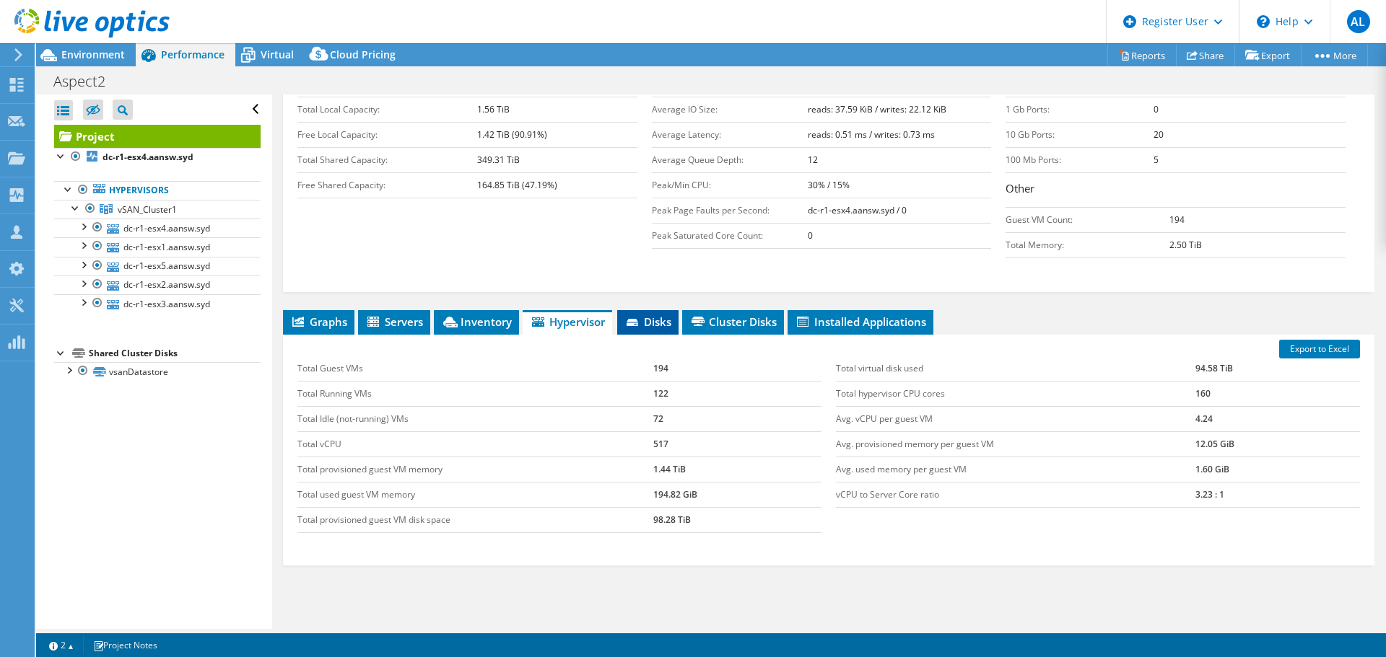
click at [658, 315] on span "Disks" at bounding box center [647, 322] width 47 height 14
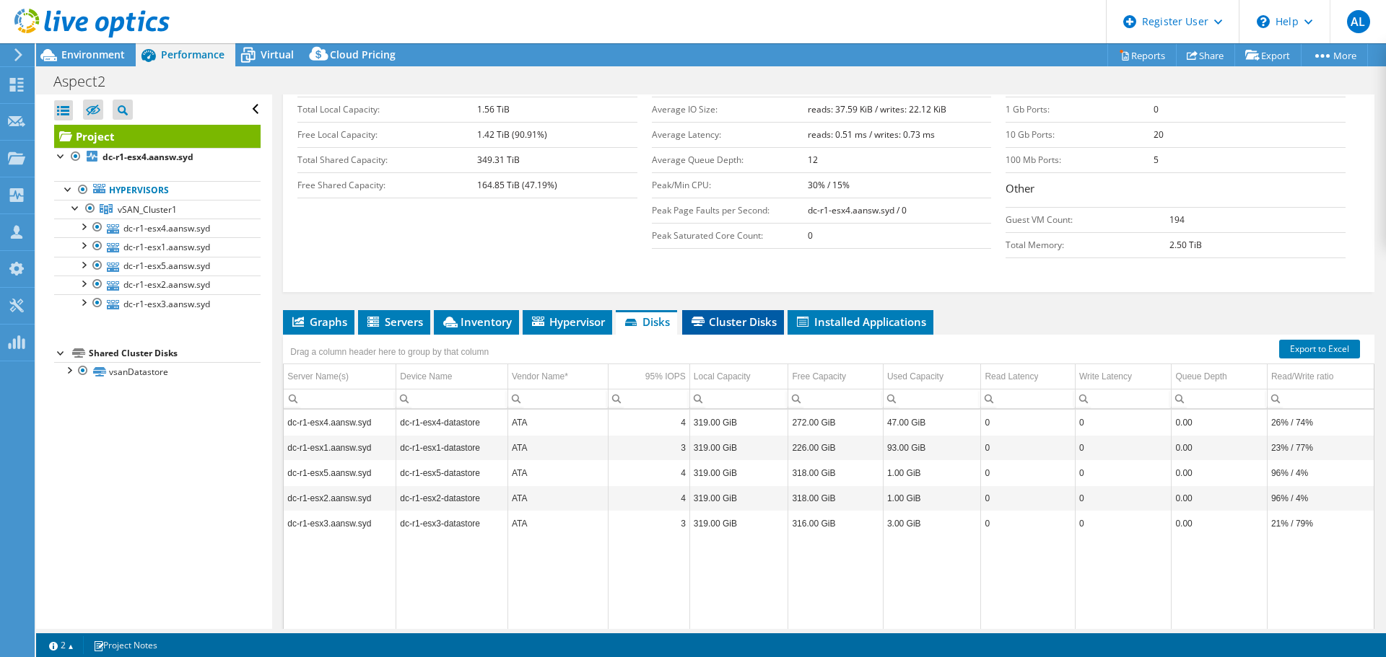
click at [704, 317] on icon at bounding box center [697, 321] width 13 height 9
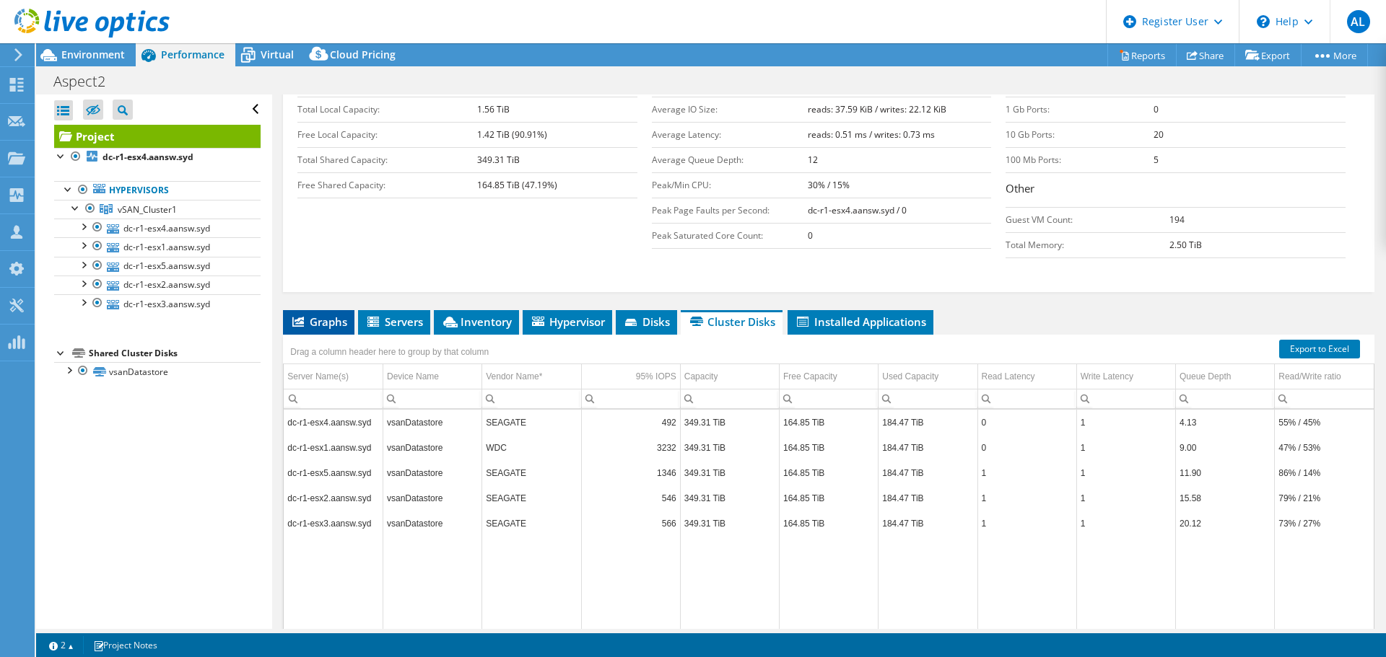
click at [344, 315] on span "Graphs" at bounding box center [318, 322] width 57 height 14
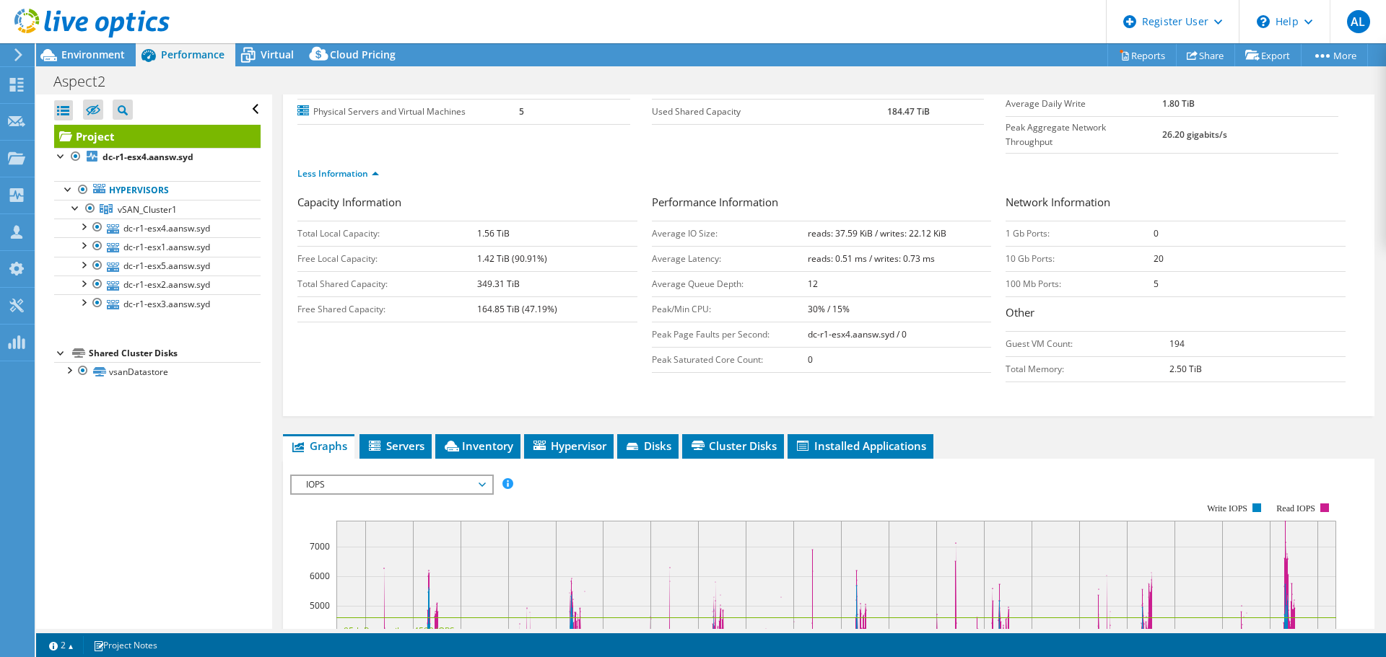
scroll to position [144, 0]
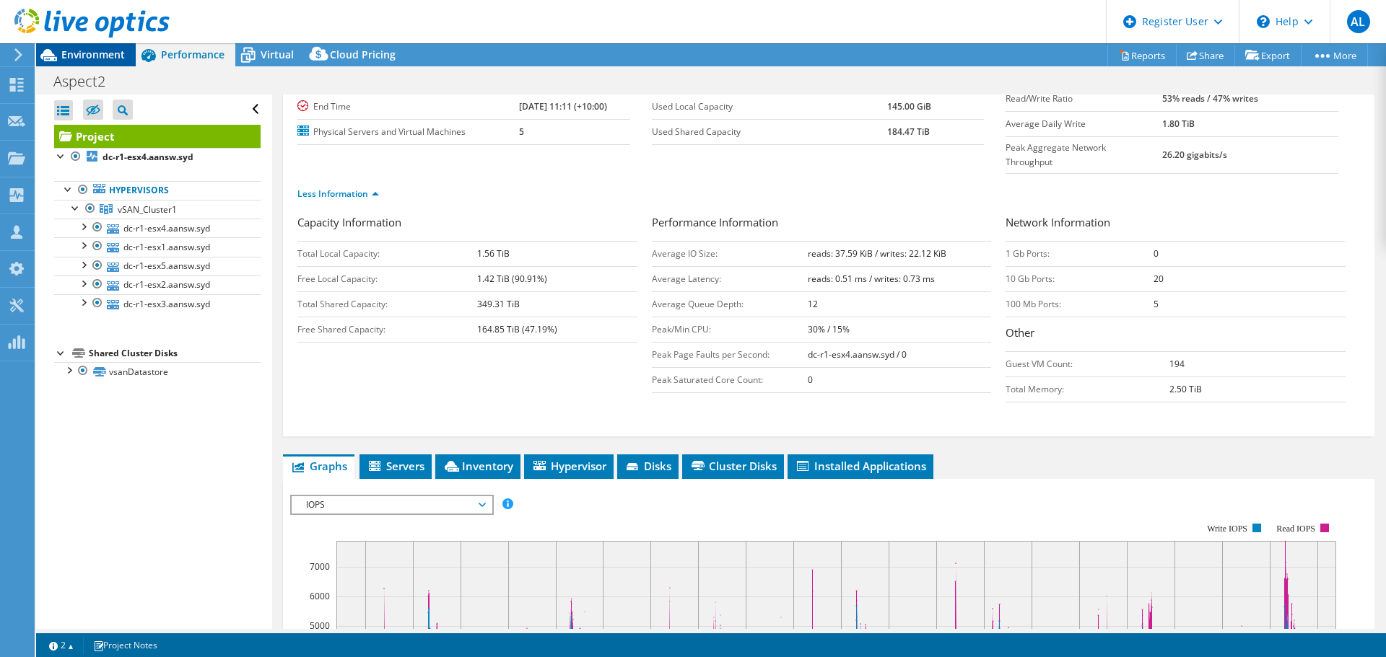
click at [102, 62] on div "Environment" at bounding box center [86, 54] width 100 height 23
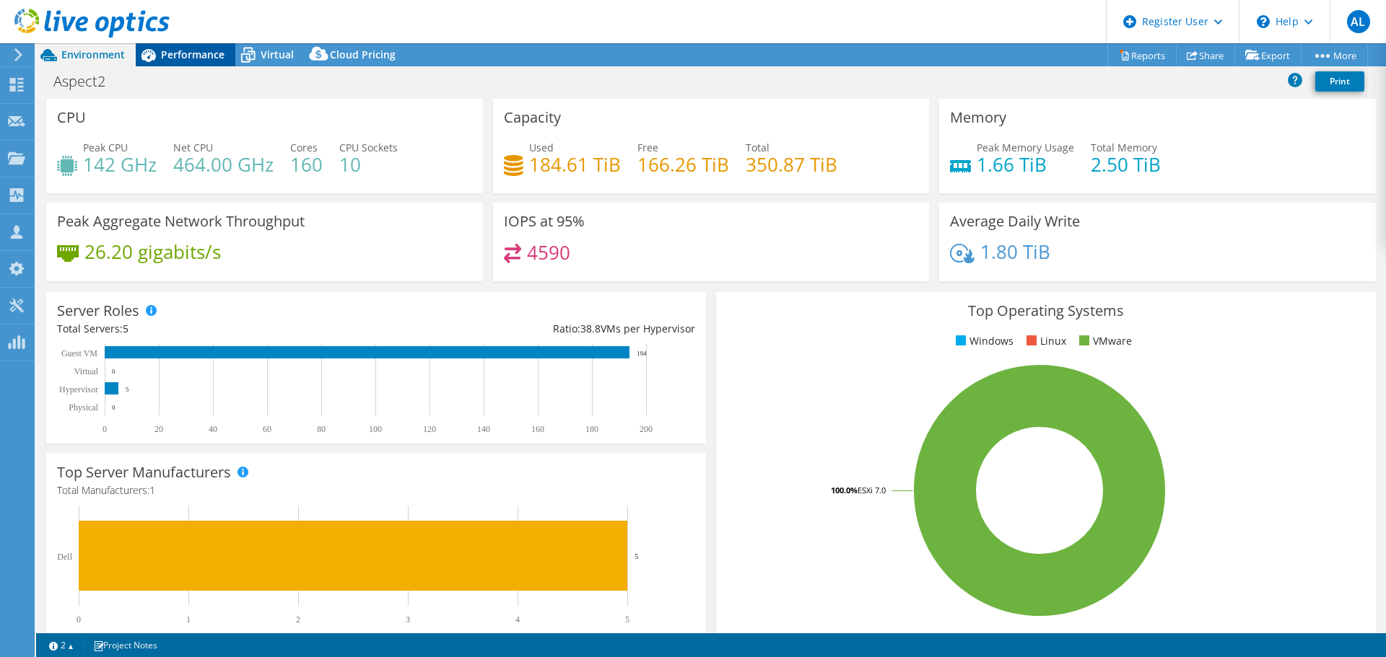
click at [173, 53] on span "Performance" at bounding box center [193, 55] width 64 height 14
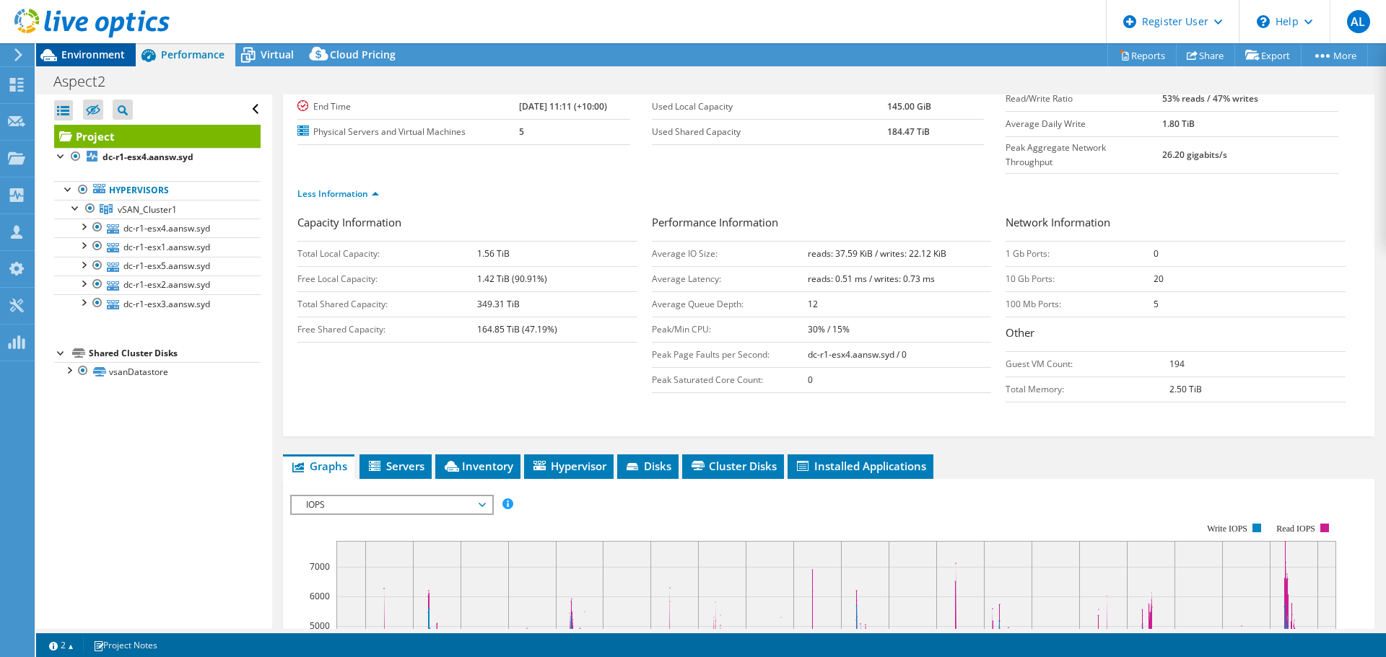
click at [114, 56] on span "Environment" at bounding box center [93, 55] width 64 height 14
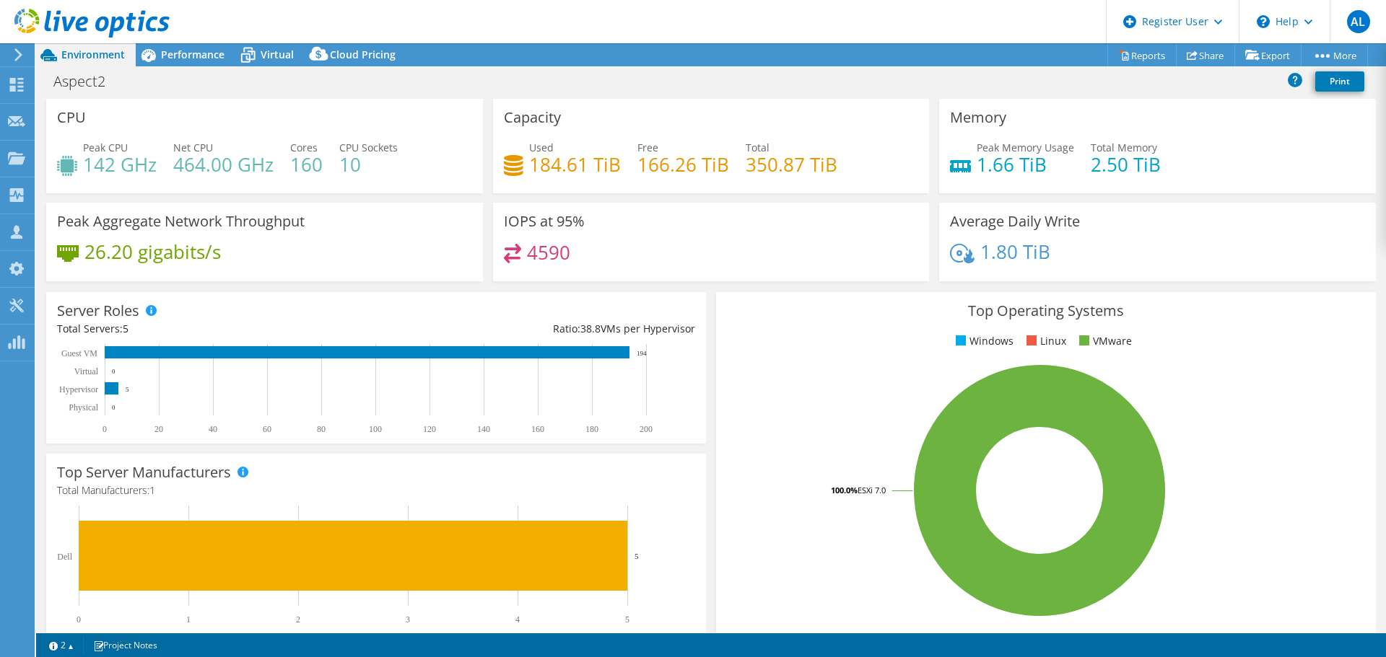
click at [703, 332] on div "Server Roles Physical Servers represent bare metal servers that were targets of…" at bounding box center [376, 368] width 670 height 162
click at [197, 62] on div "Performance" at bounding box center [186, 54] width 100 height 23
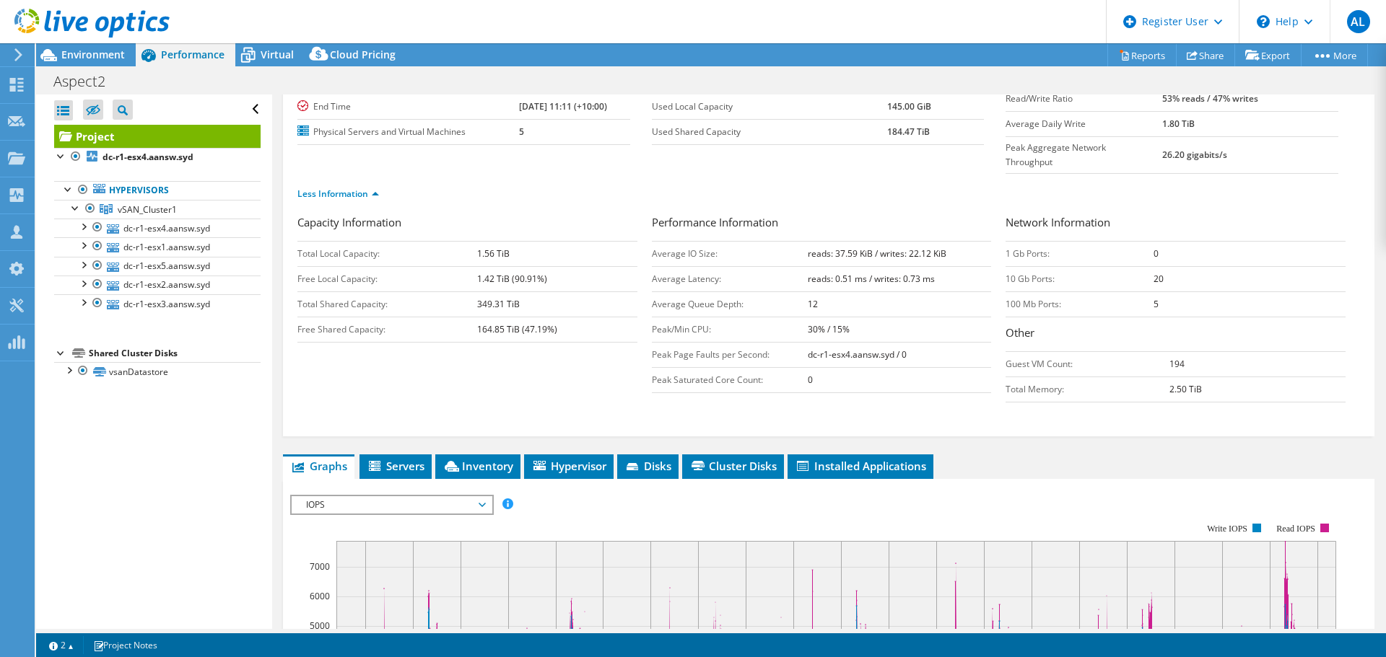
scroll to position [0, 0]
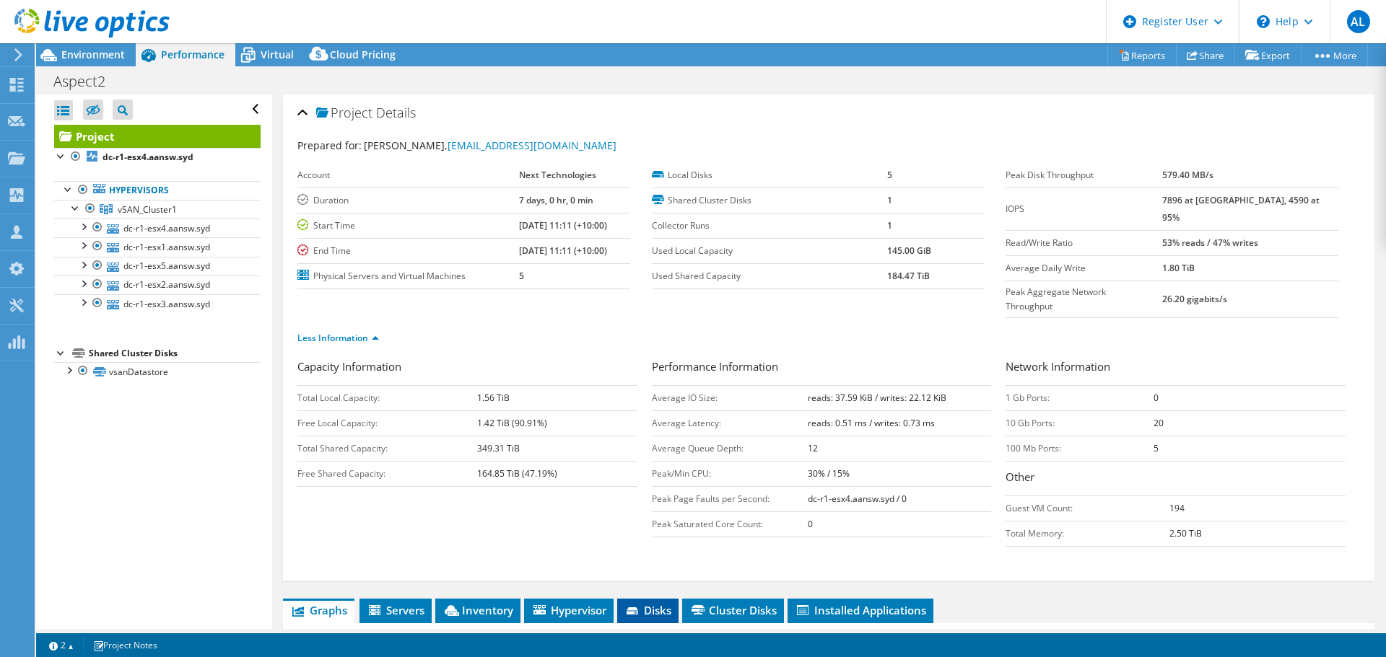
click at [660, 603] on span "Disks" at bounding box center [647, 610] width 47 height 14
click at [756, 603] on span "Cluster Disks" at bounding box center [732, 610] width 87 height 14
click at [561, 603] on span "Hypervisor" at bounding box center [567, 610] width 75 height 14
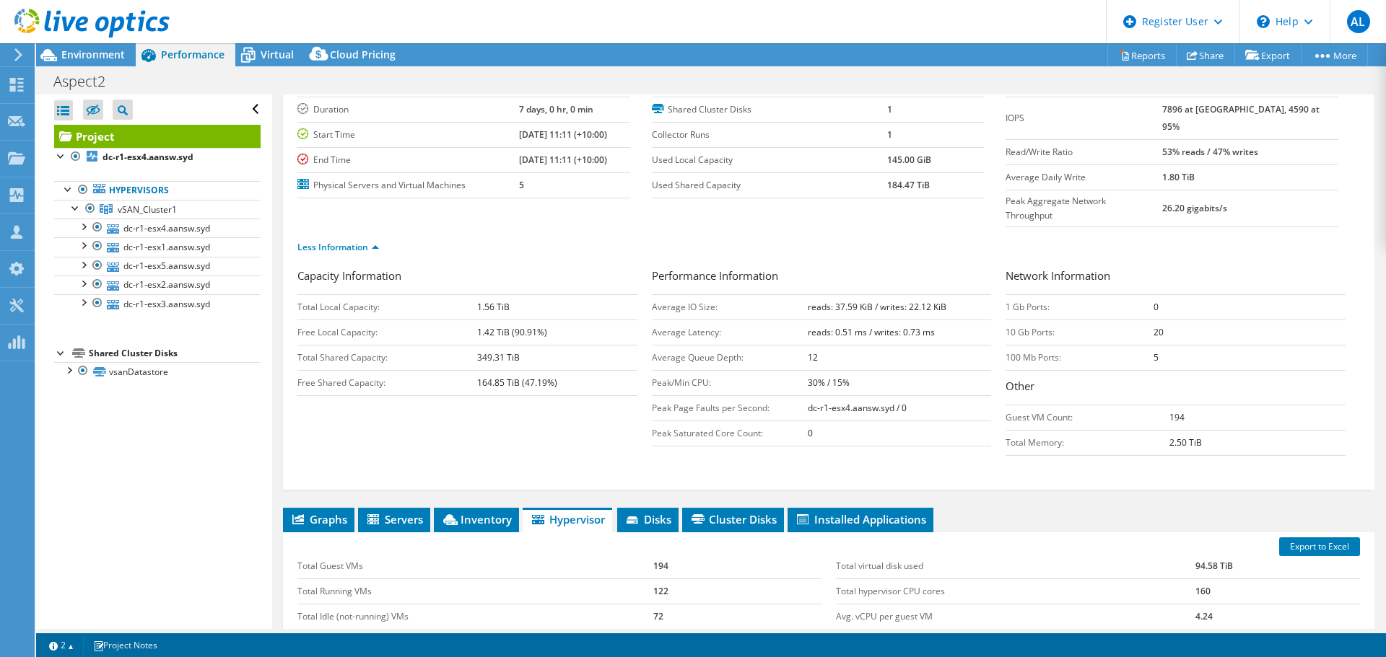
scroll to position [144, 0]
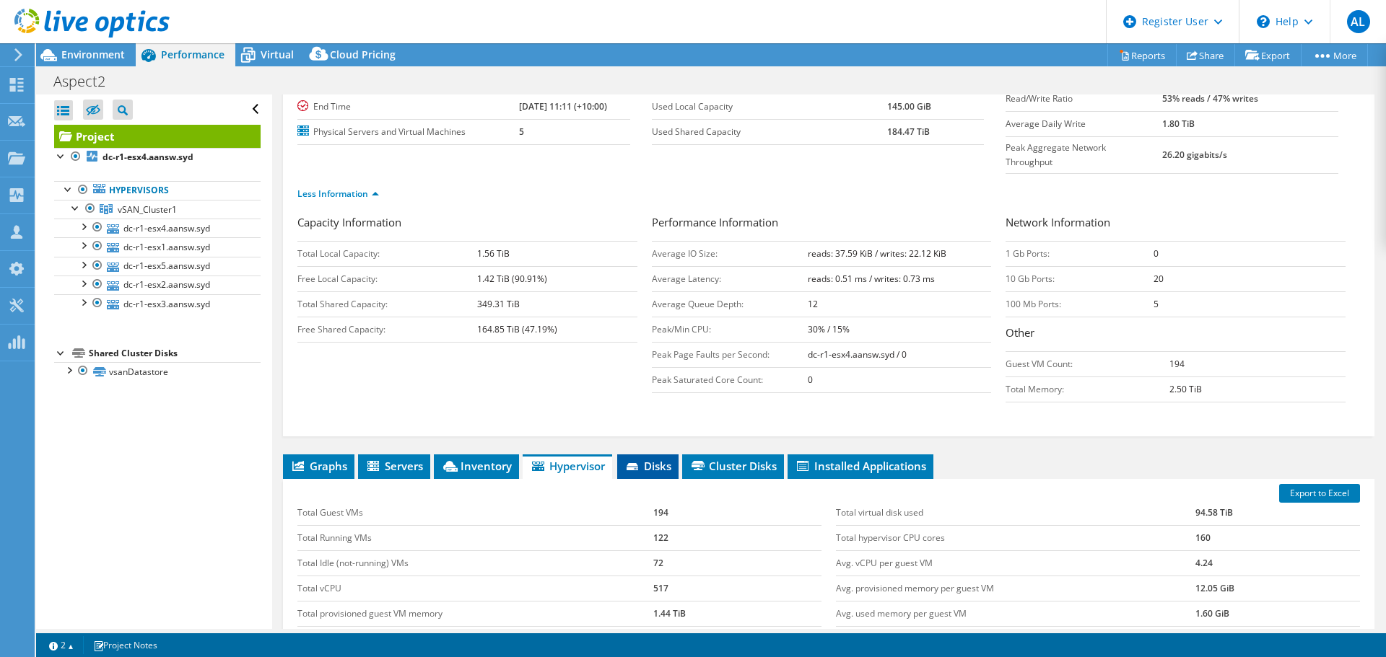
drag, startPoint x: 835, startPoint y: 435, endPoint x: 647, endPoint y: 442, distance: 187.8
click at [829, 459] on span "Installed Applications" at bounding box center [860, 466] width 131 height 14
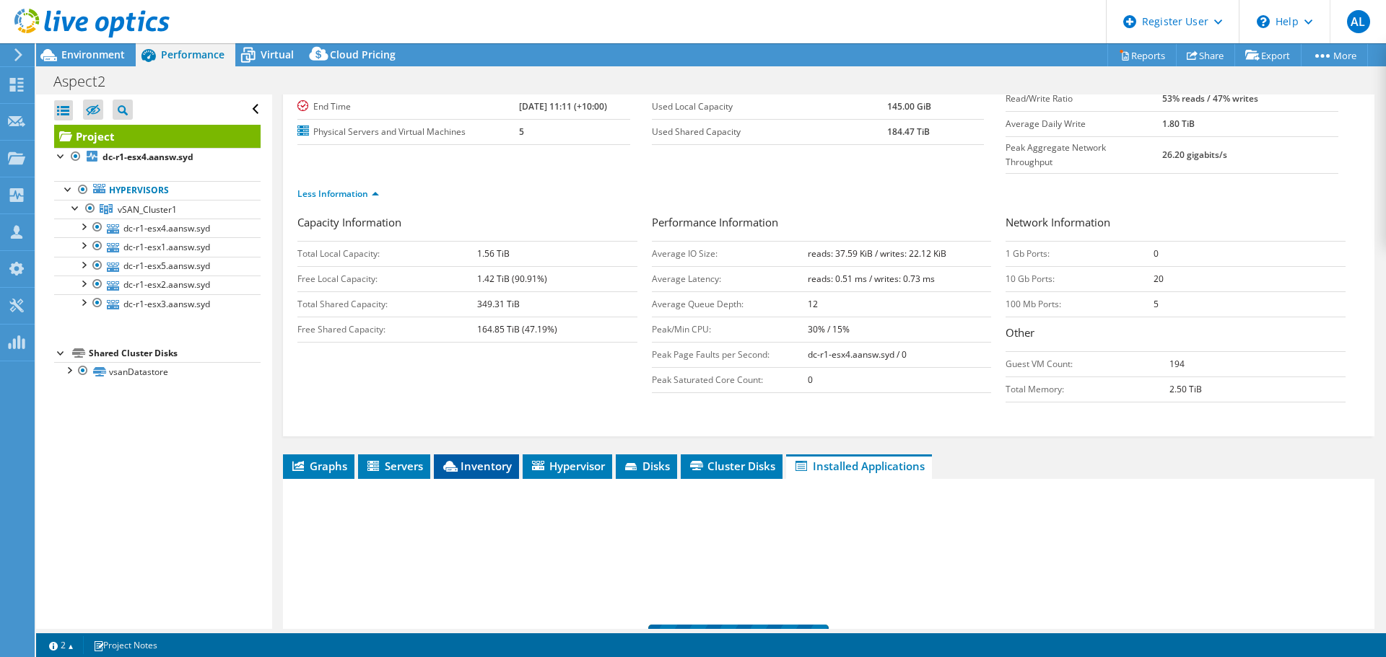
click at [466, 459] on span "Inventory" at bounding box center [476, 466] width 71 height 14
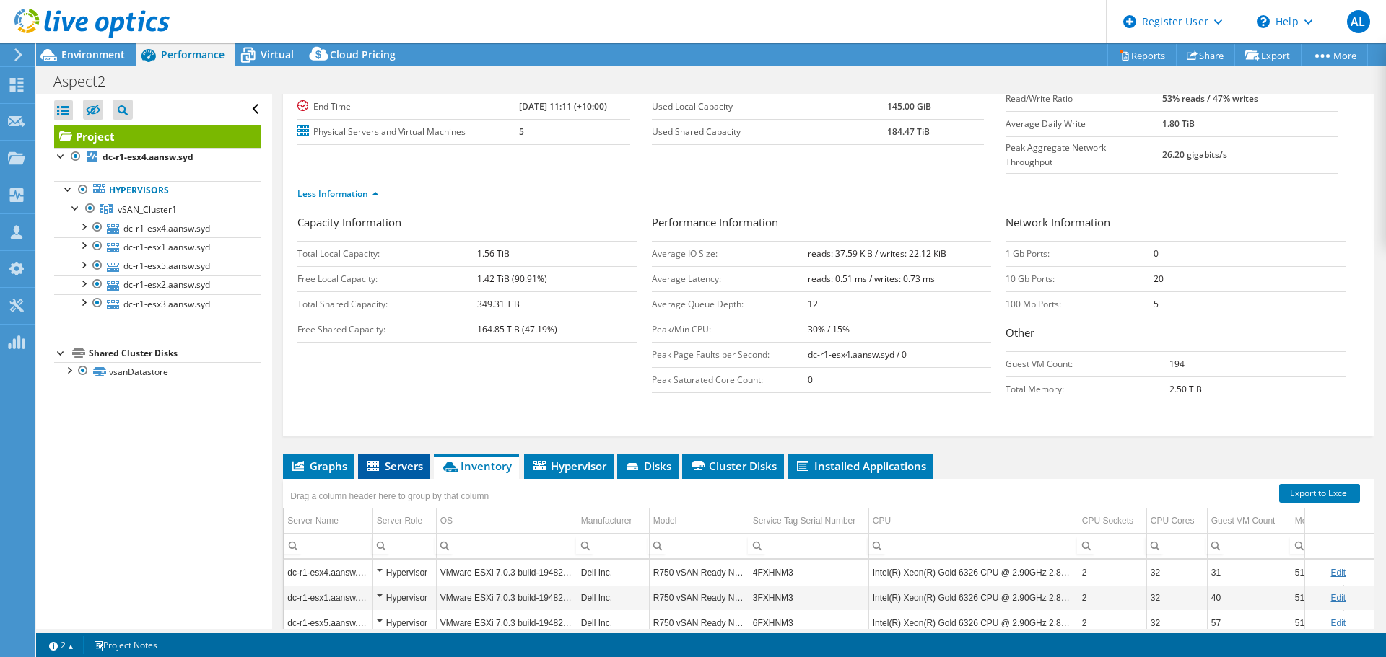
click at [408, 459] on span "Servers" at bounding box center [394, 466] width 58 height 14
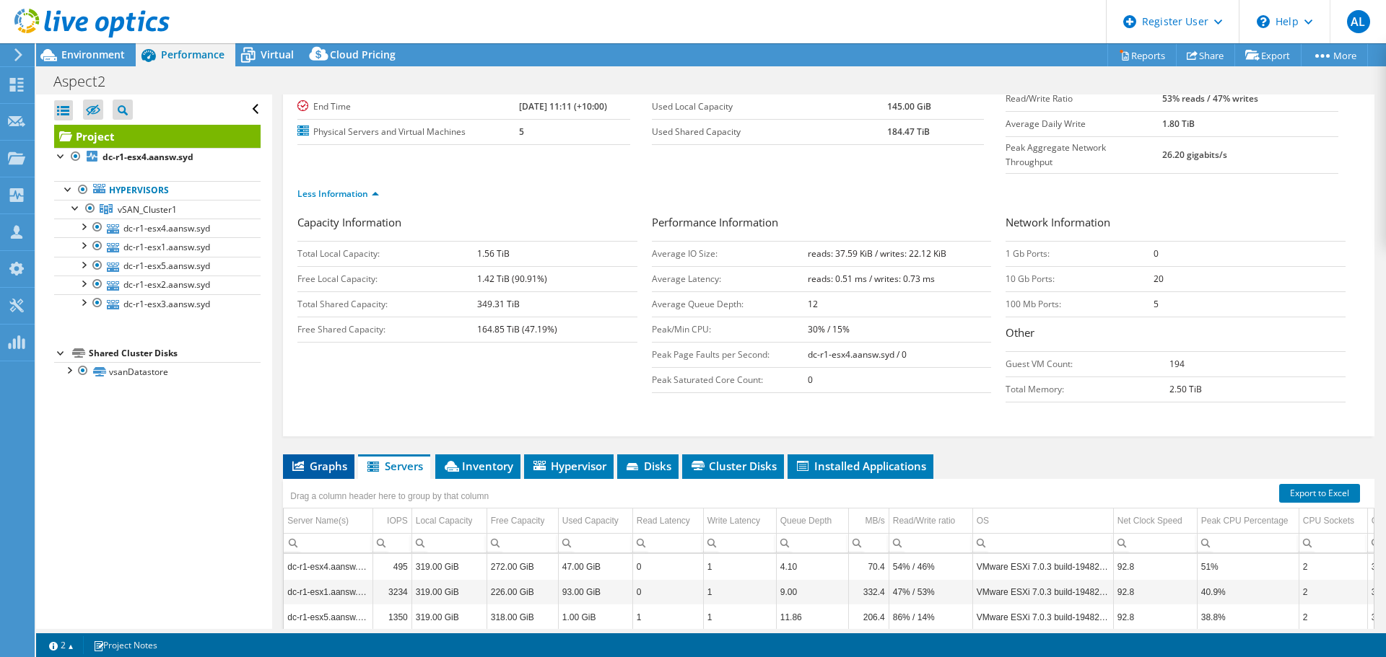
click at [337, 459] on span "Graphs" at bounding box center [318, 466] width 57 height 14
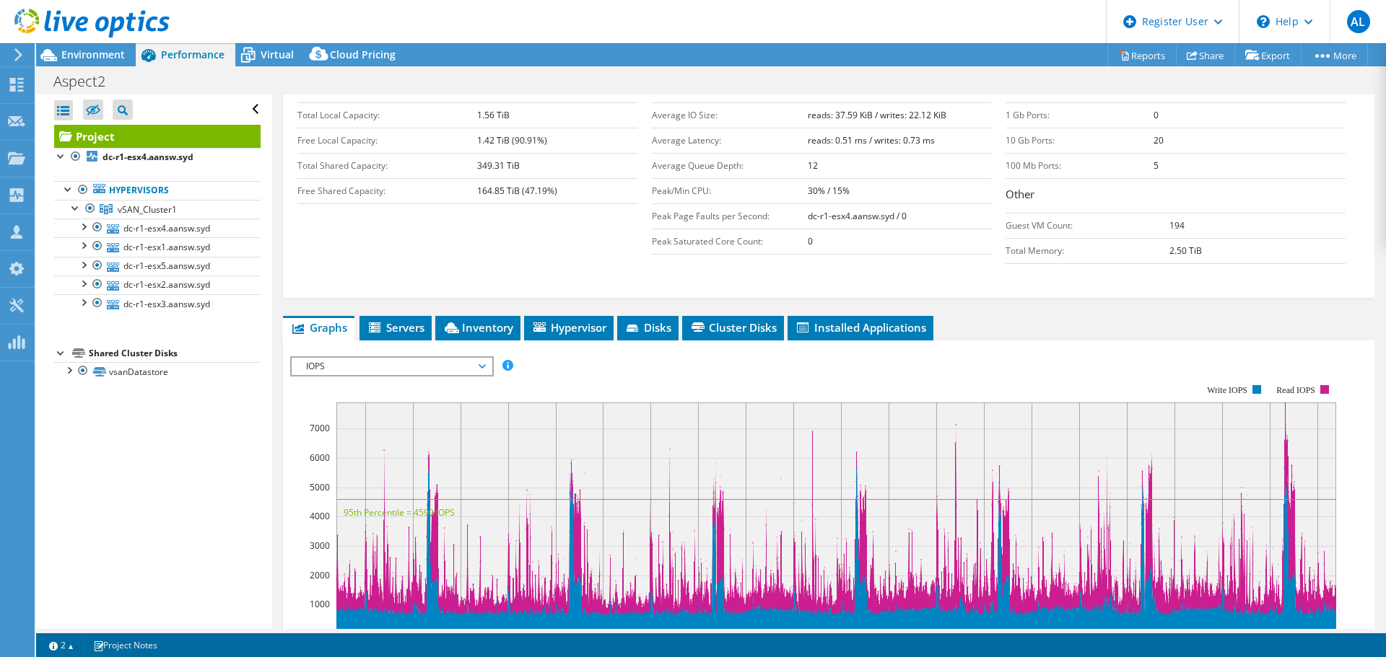
scroll to position [289, 0]
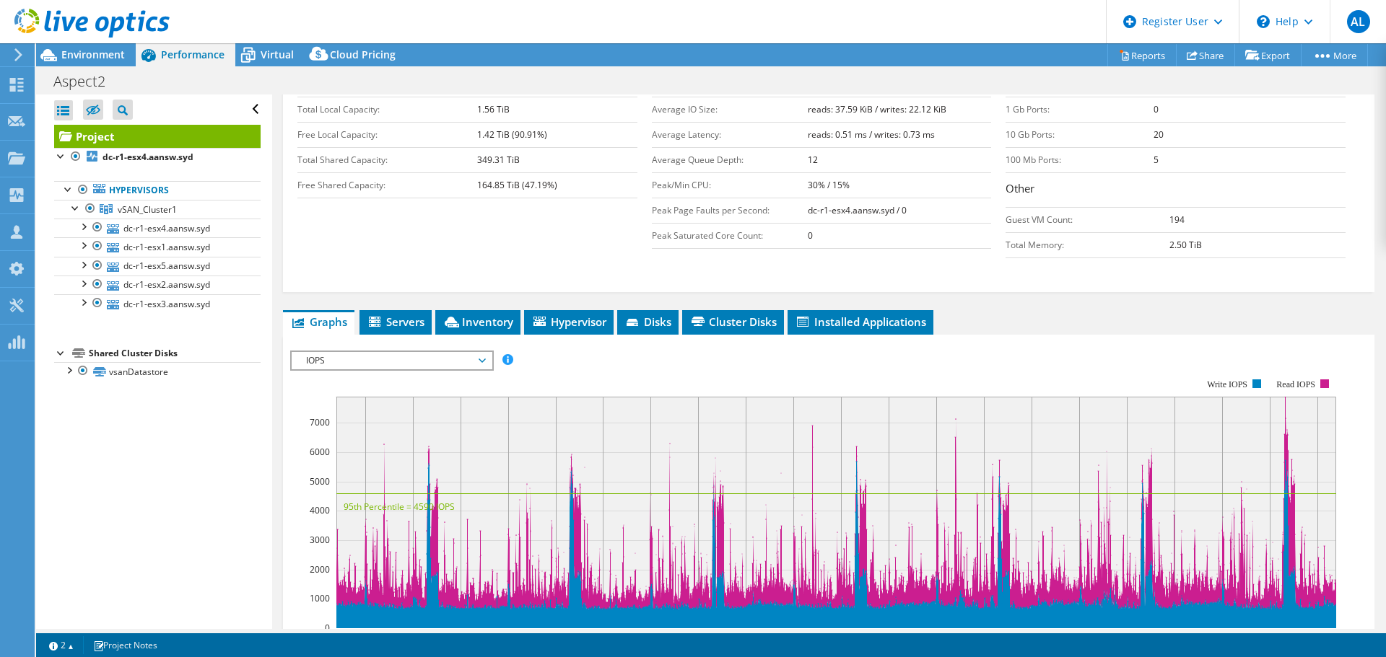
click at [946, 310] on ul "Graphs Servers Inventory Hypervisor Disks Cluster Disks Installed Applications" at bounding box center [828, 322] width 1091 height 25
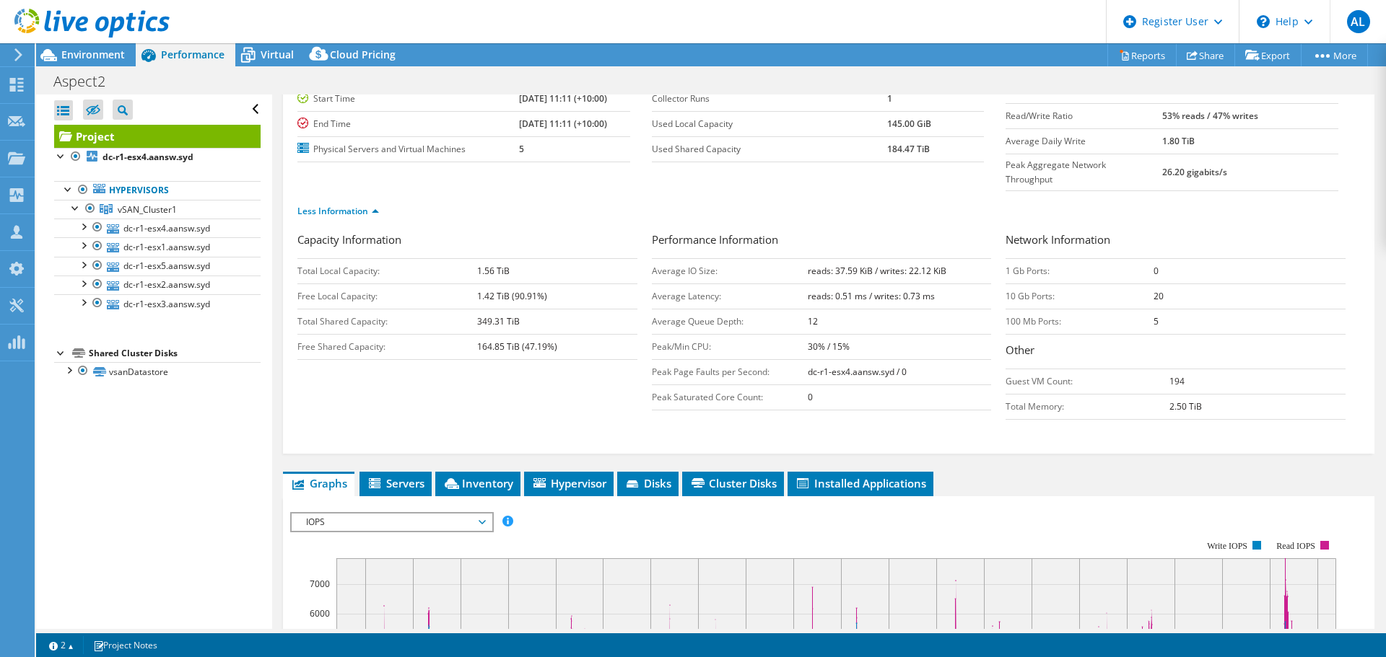
scroll to position [0, 0]
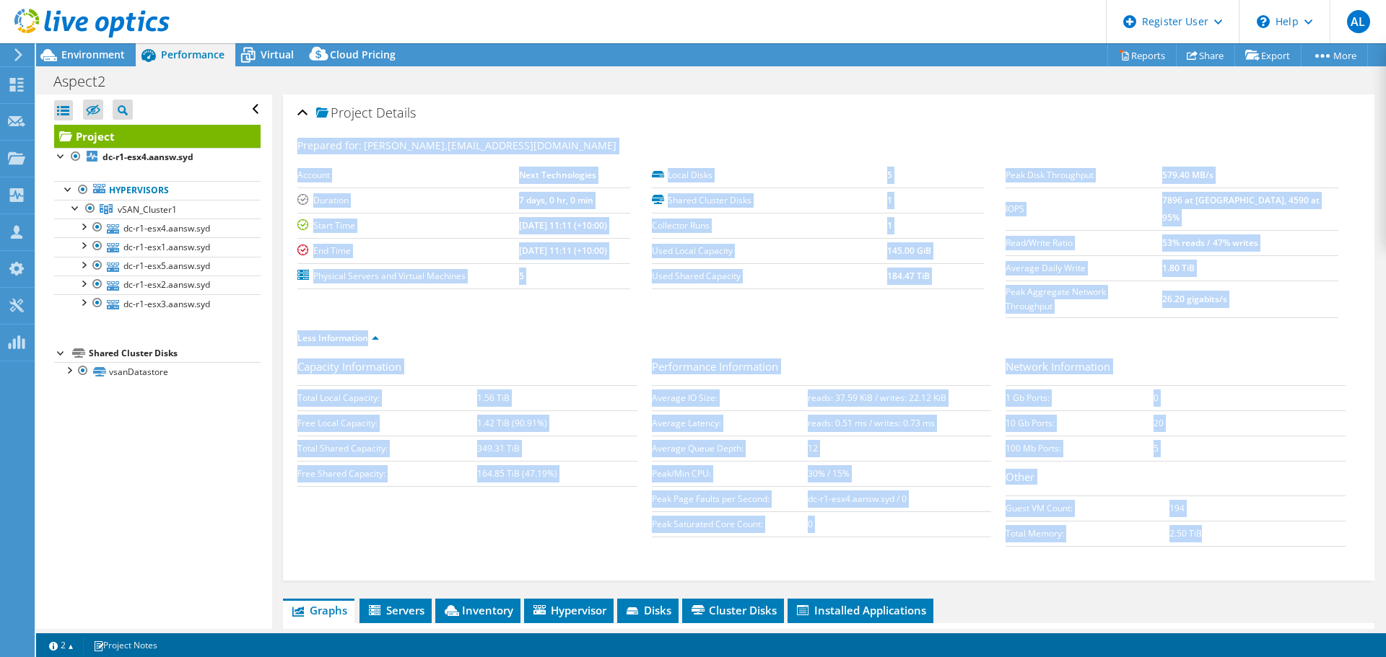
drag, startPoint x: 1209, startPoint y: 501, endPoint x: 300, endPoint y: 144, distance: 976.1
click at [300, 144] on div "Prepared for: [PERSON_NAME], [EMAIL_ADDRESS][DOMAIN_NAME] Account Next Technolo…" at bounding box center [828, 353] width 1062 height 448
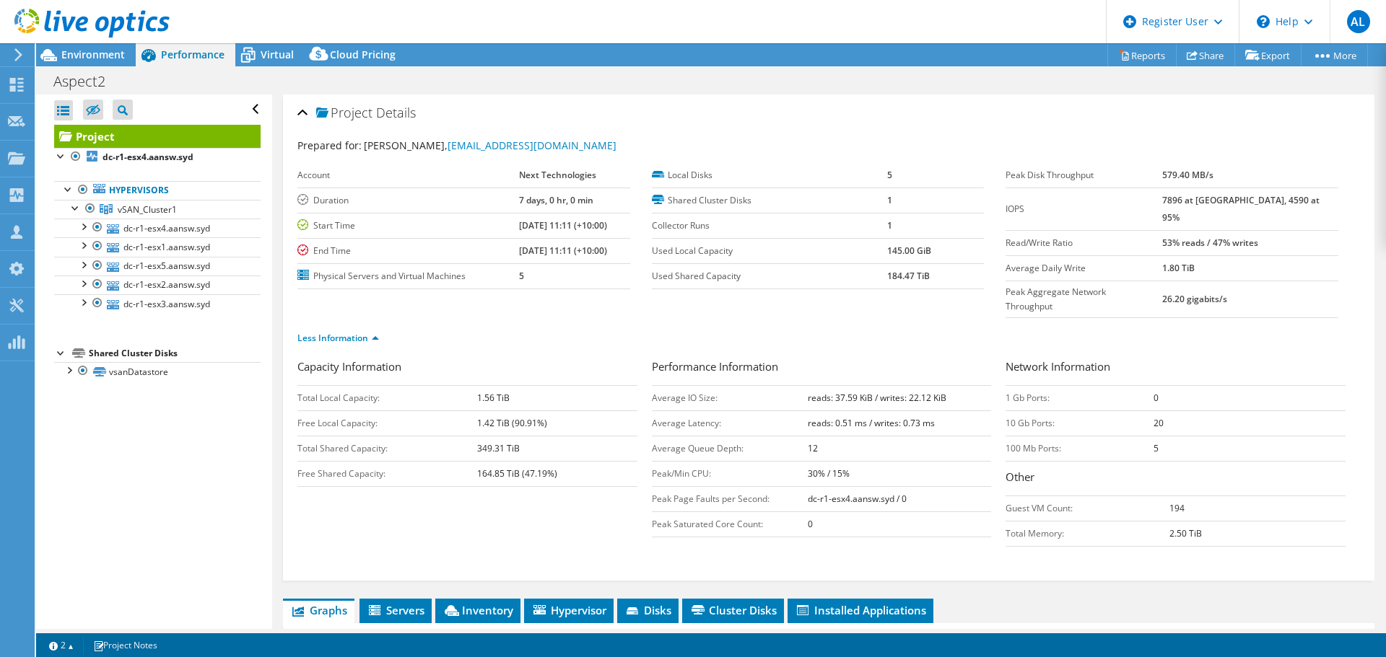
click at [680, 123] on div "Project Details" at bounding box center [828, 113] width 1062 height 31
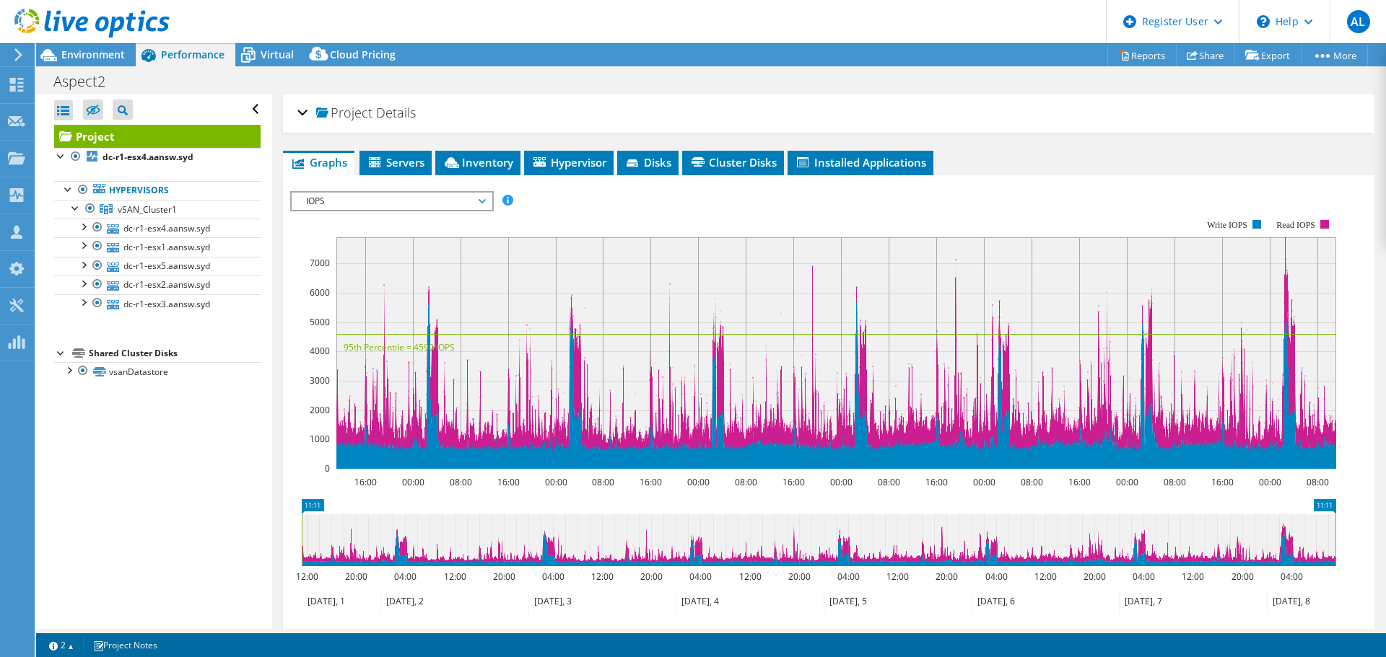
click at [685, 120] on div "Project Details" at bounding box center [828, 113] width 1062 height 31
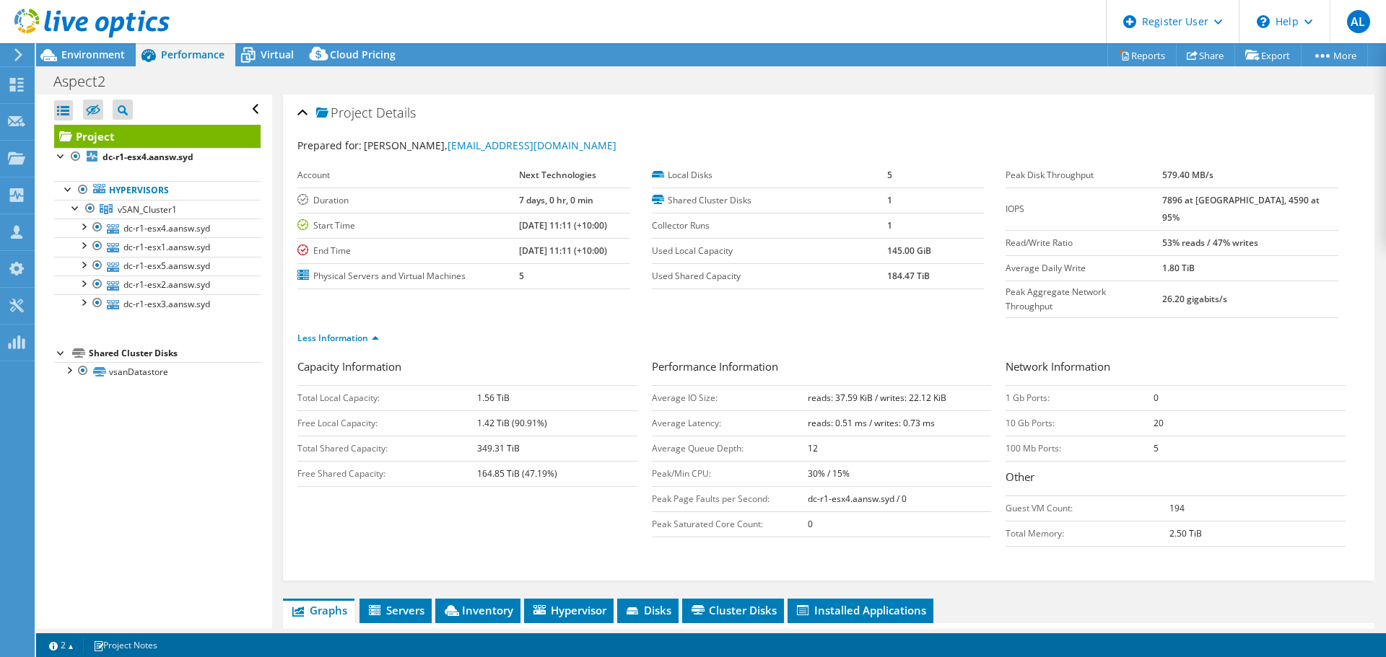
click at [1078, 496] on td "Guest VM Count:" at bounding box center [1087, 508] width 164 height 25
click at [104, 51] on span "Environment" at bounding box center [93, 55] width 64 height 14
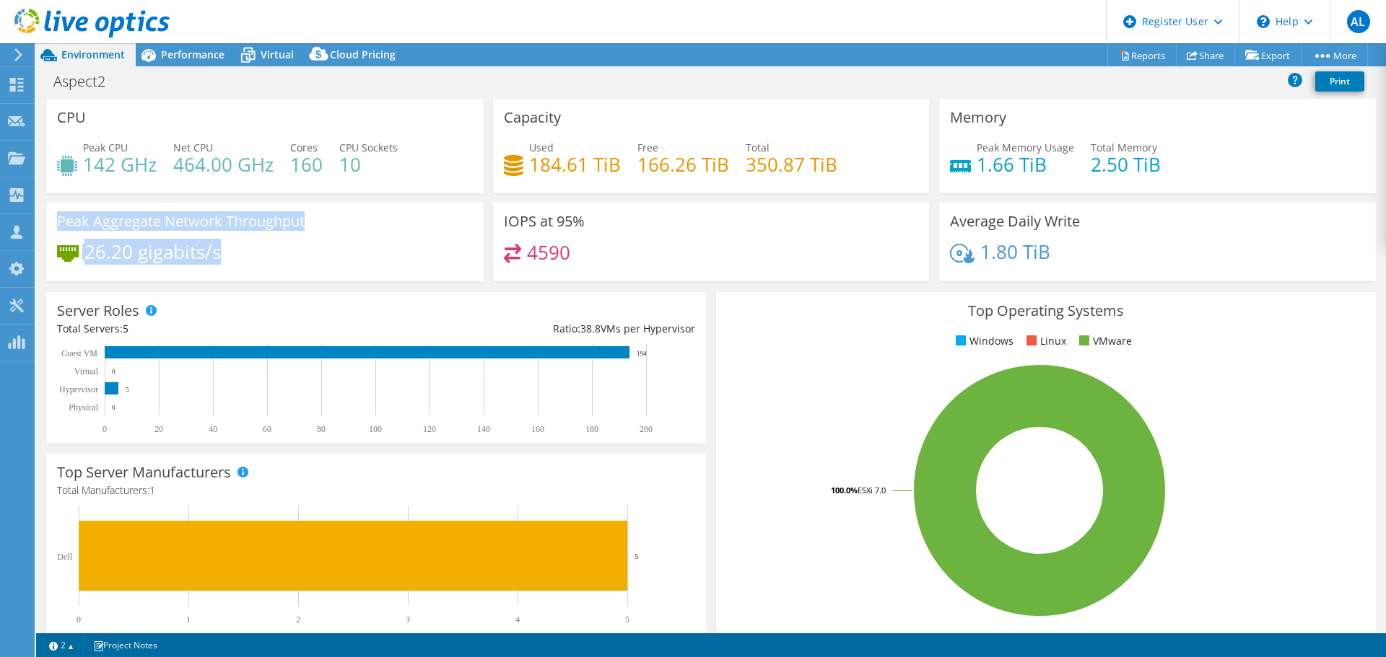
drag, startPoint x: 231, startPoint y: 258, endPoint x: 49, endPoint y: 214, distance: 187.0
click at [49, 214] on div "Peak Aggregate Network Throughput 26.20 gigabits/s" at bounding box center [264, 242] width 437 height 79
click at [307, 219] on div "Peak Aggregate Network Throughput 26.20 gigabits/s" at bounding box center [264, 242] width 437 height 79
click at [326, 223] on div "Peak Aggregate Network Throughput 26.20 gigabits/s" at bounding box center [264, 242] width 437 height 79
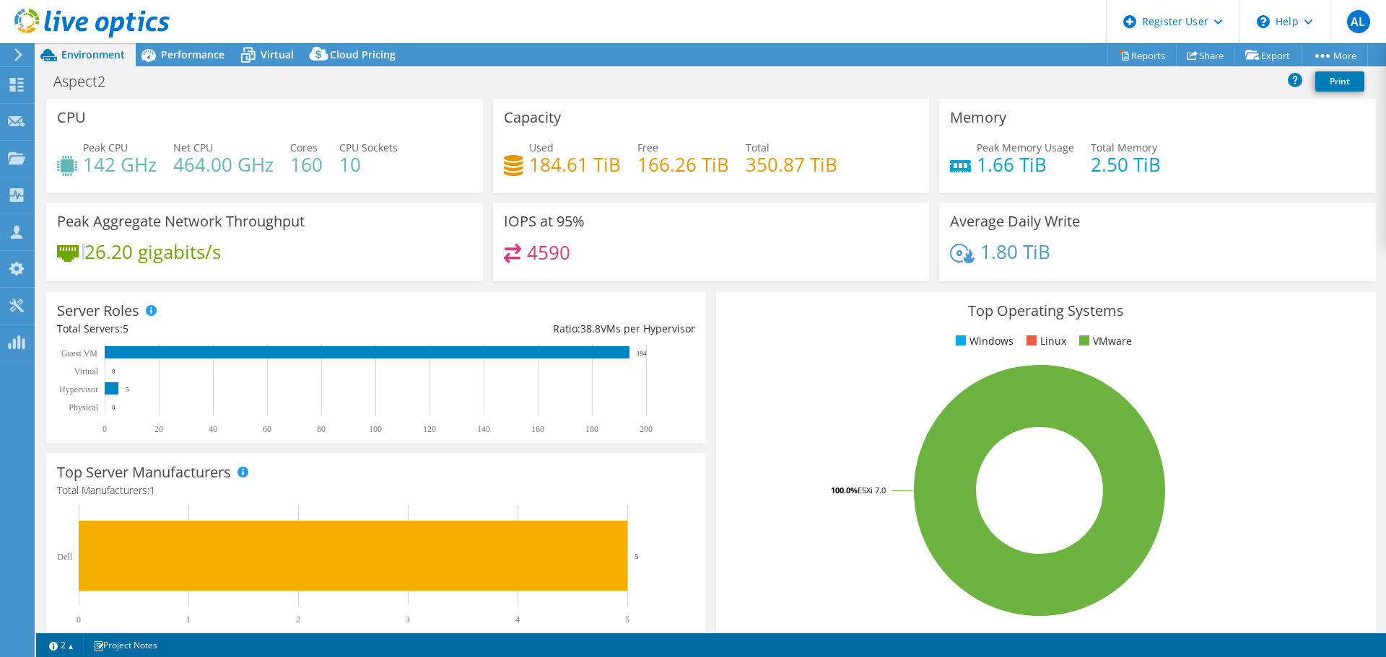
click at [326, 223] on div "Peak Aggregate Network Throughput 26.20 gigabits/s" at bounding box center [264, 242] width 437 height 79
click at [280, 245] on div "26.20 gigabits/s" at bounding box center [264, 259] width 415 height 30
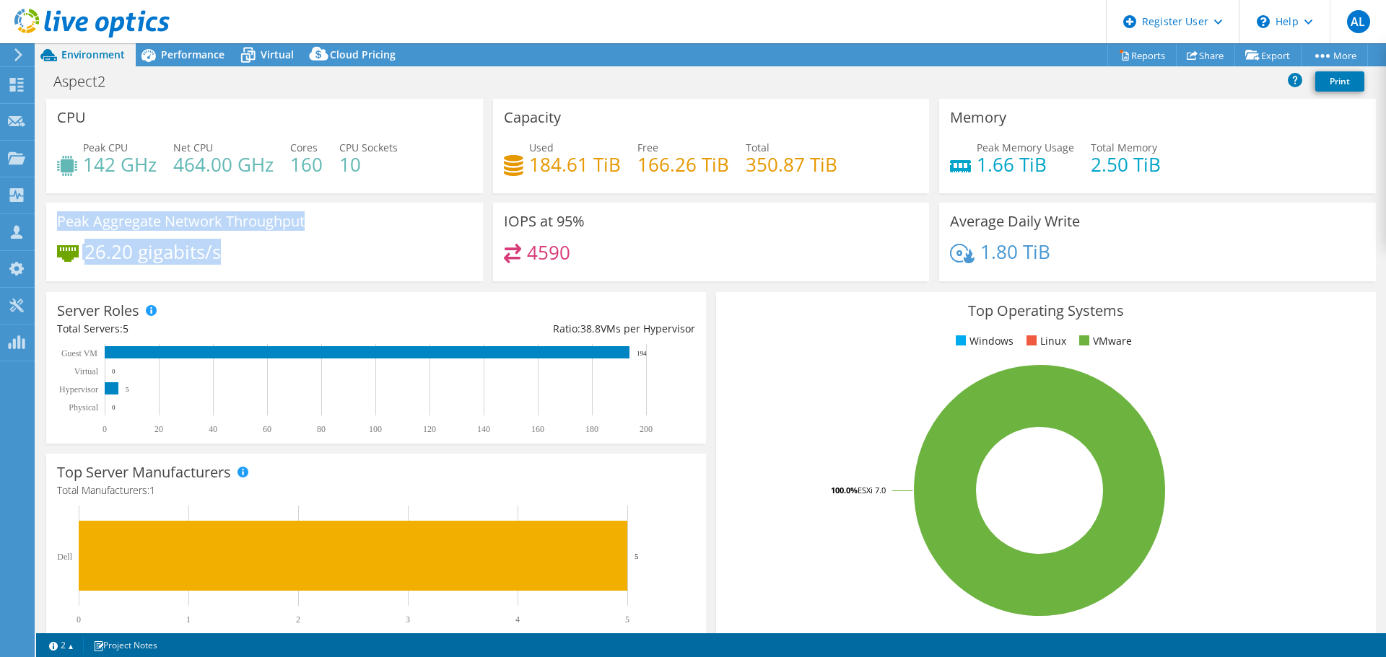
drag, startPoint x: 247, startPoint y: 251, endPoint x: 43, endPoint y: 225, distance: 205.2
click at [43, 225] on div "Peak Aggregate Network Throughput 26.20 gigabits/s" at bounding box center [264, 242] width 447 height 79
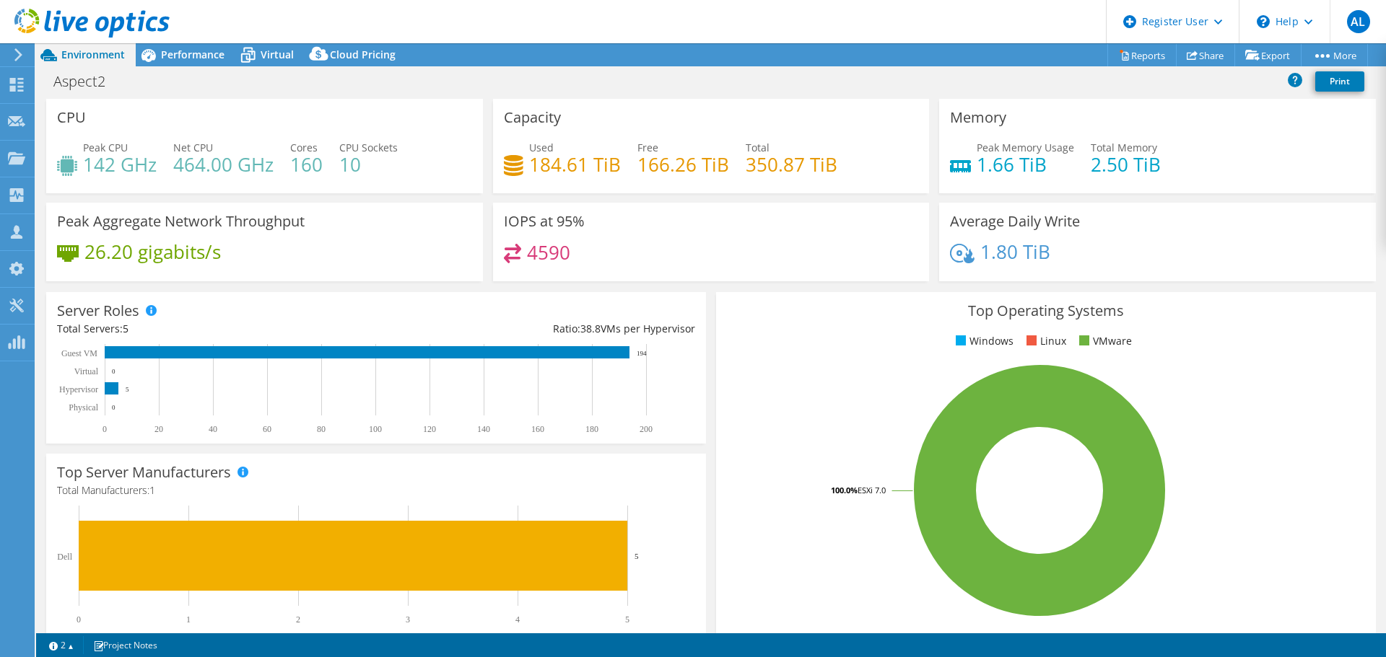
click at [263, 266] on div "26.20 gigabits/s" at bounding box center [264, 259] width 415 height 30
click at [237, 53] on icon at bounding box center [247, 55] width 25 height 25
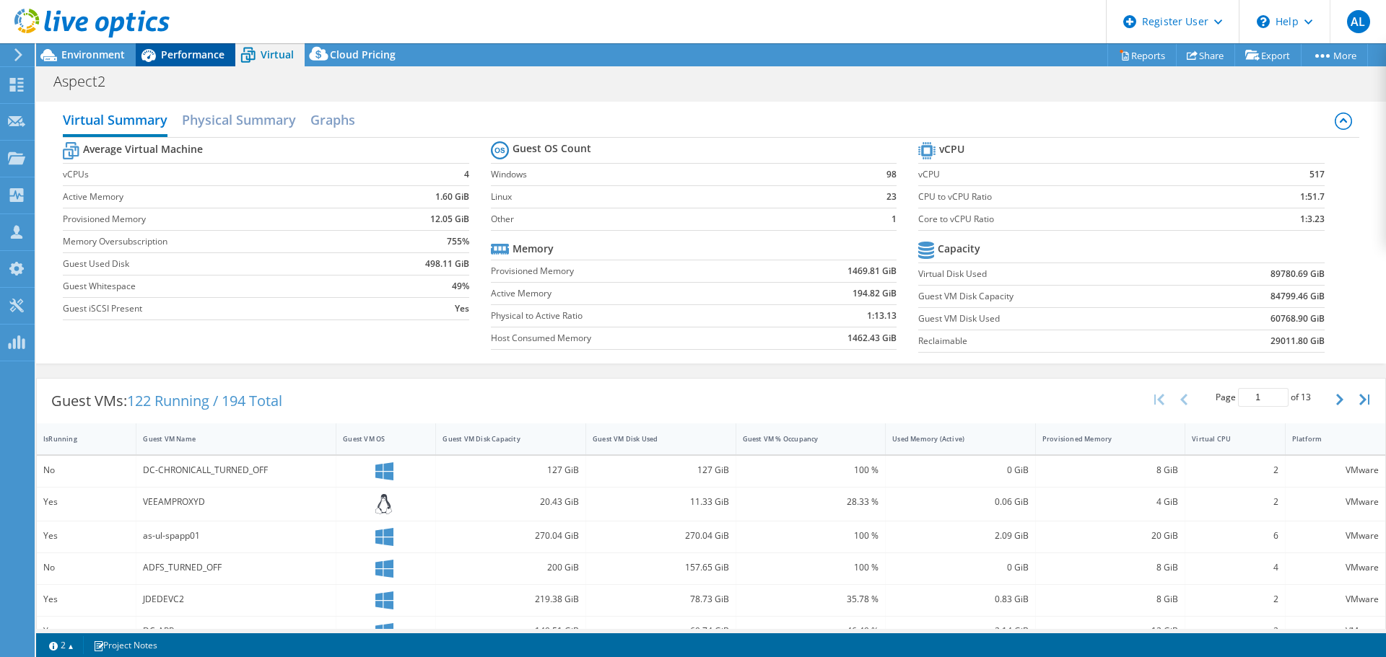
click at [227, 56] on div "Performance" at bounding box center [186, 54] width 100 height 23
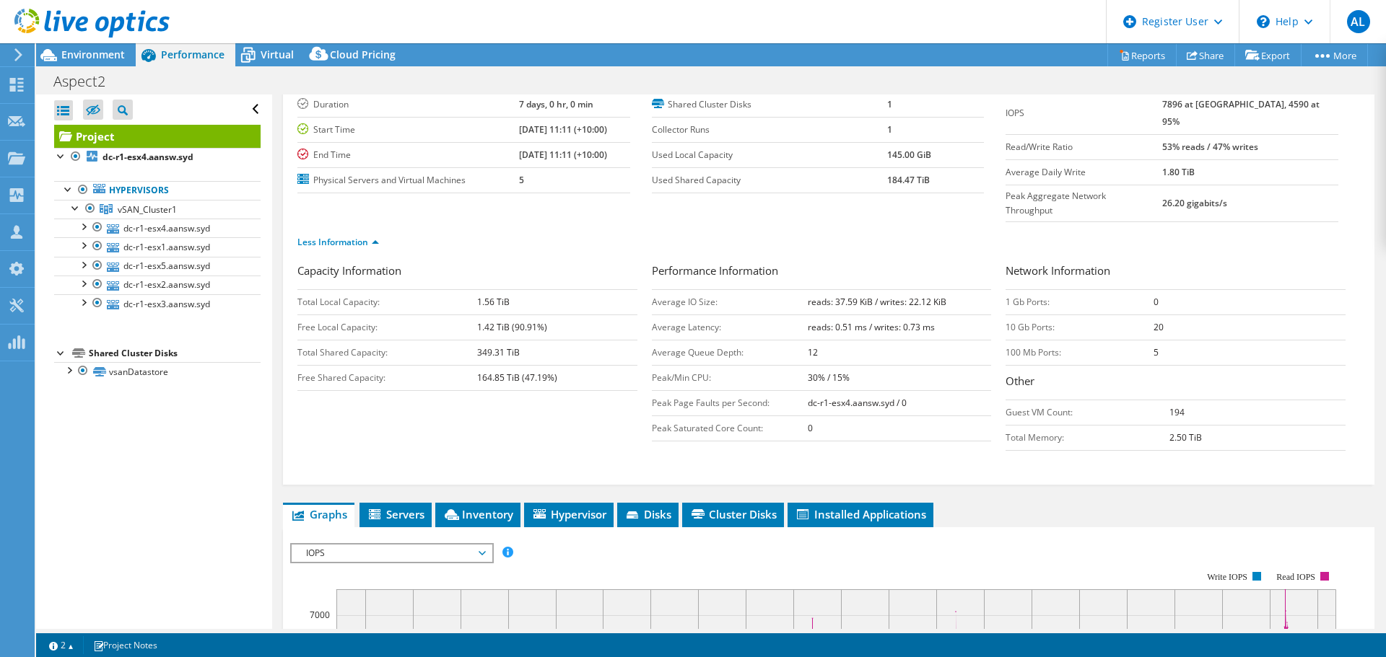
scroll to position [217, 0]
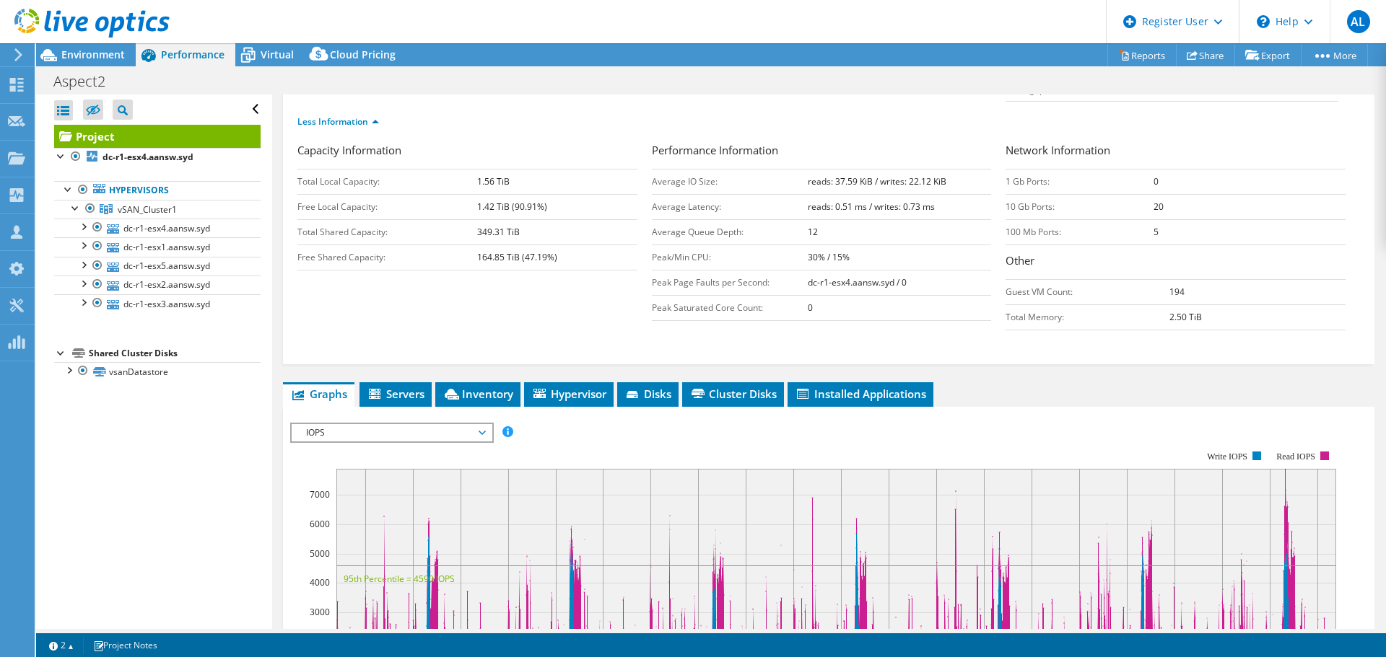
click at [441, 424] on span "IOPS" at bounding box center [391, 432] width 185 height 17
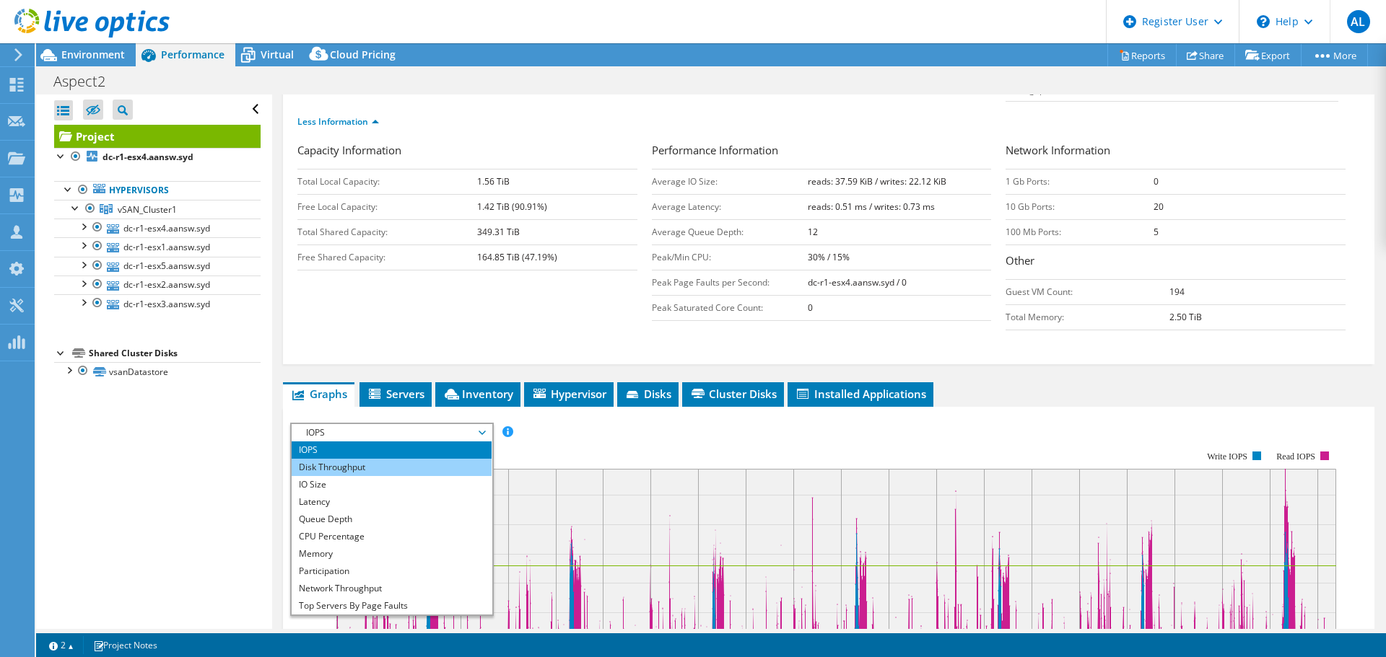
click at [414, 459] on li "Disk Throughput" at bounding box center [392, 467] width 200 height 17
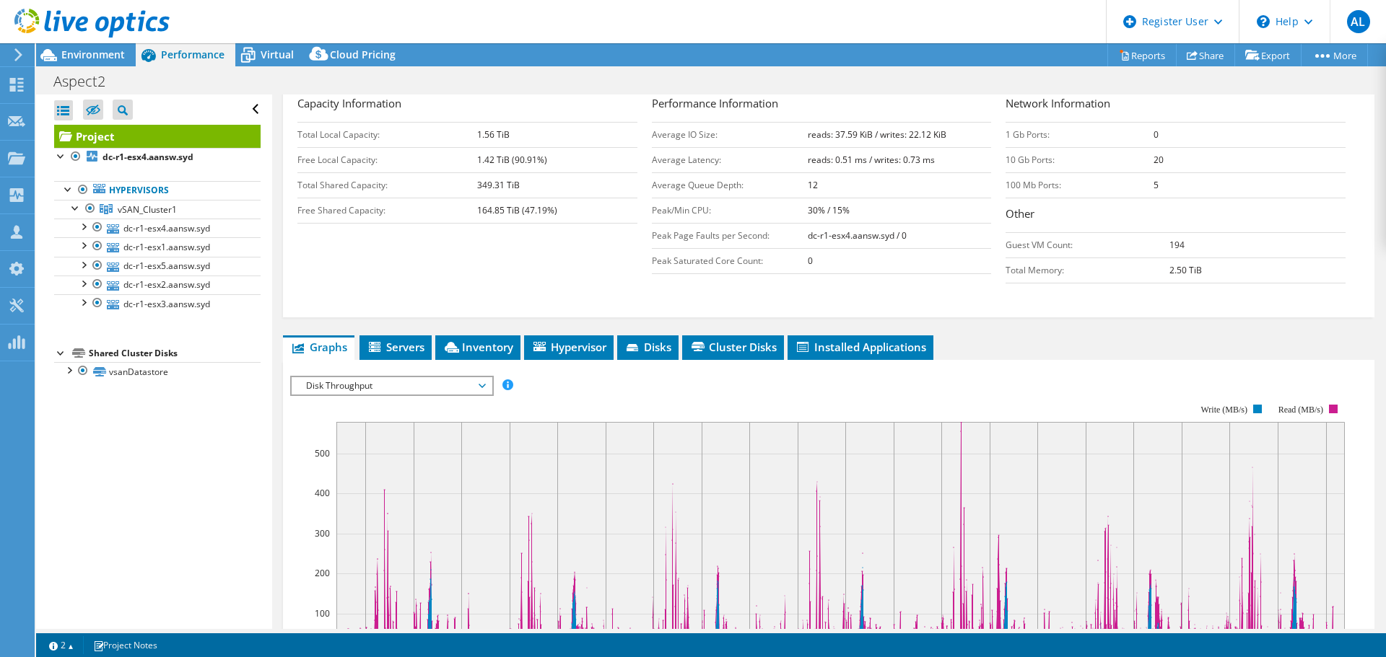
scroll to position [289, 0]
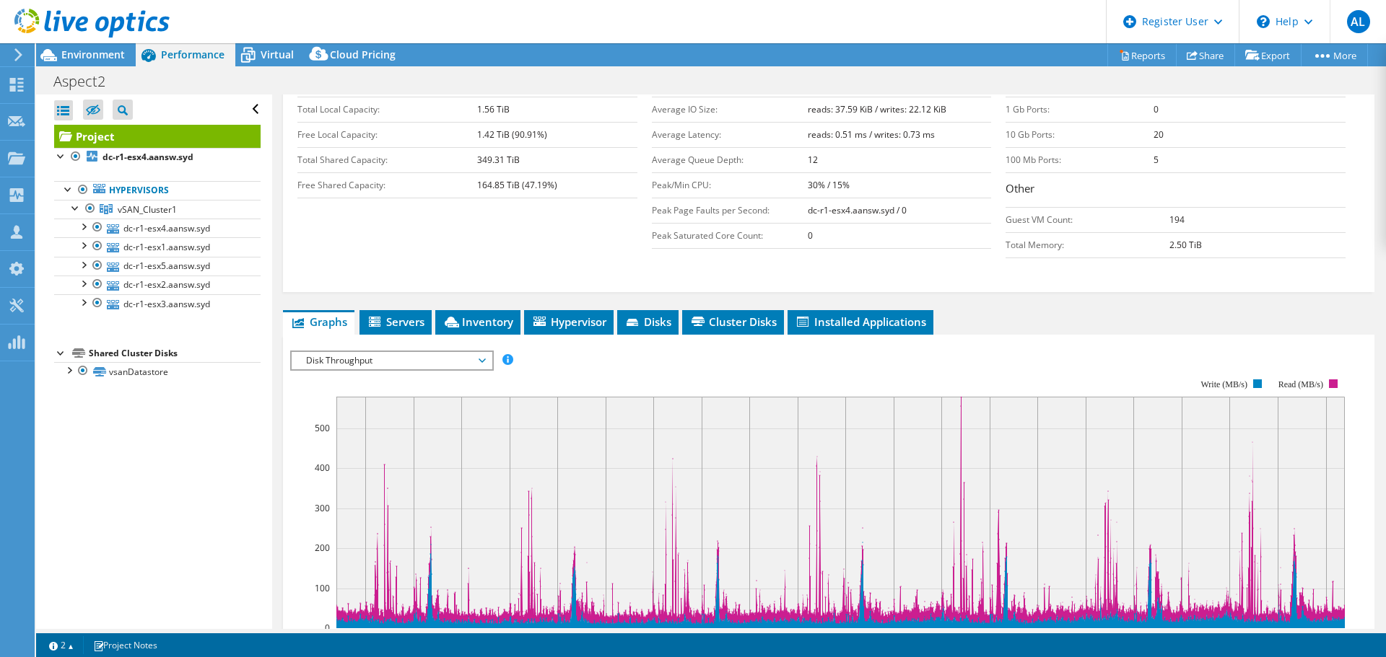
click at [470, 352] on span "Disk Throughput" at bounding box center [391, 360] width 185 height 17
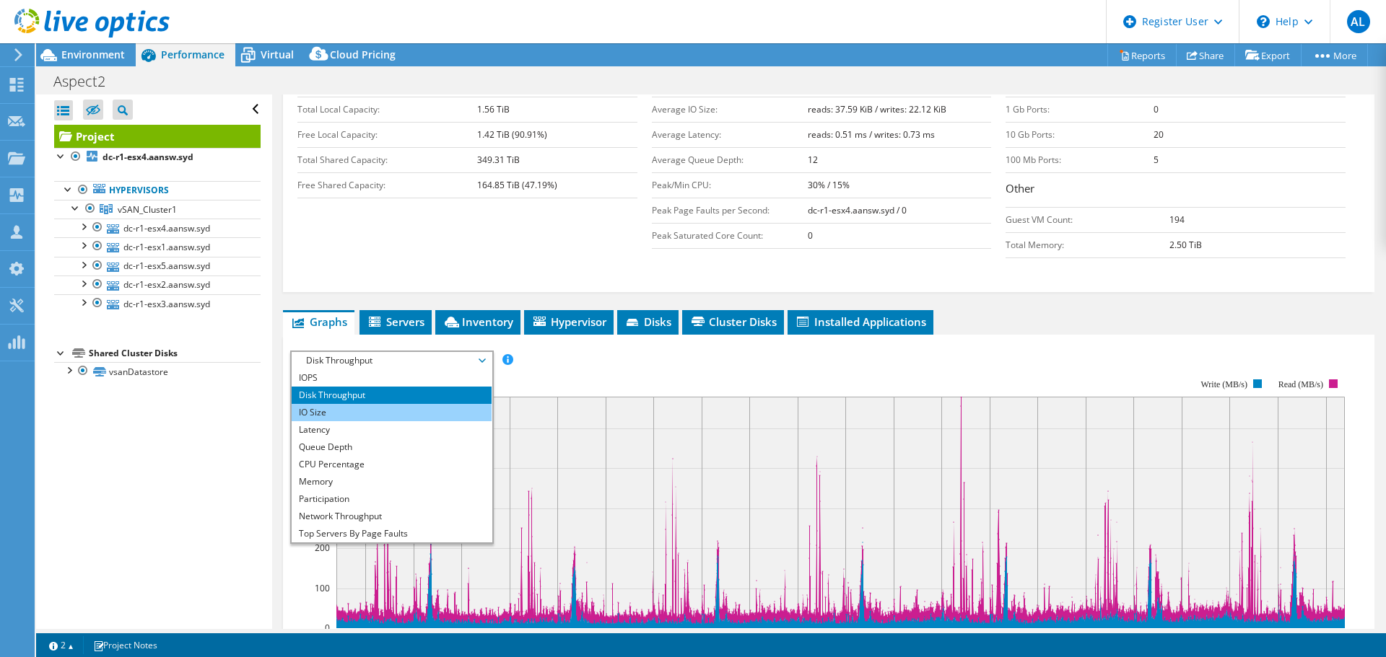
click at [443, 404] on li "IO Size" at bounding box center [392, 412] width 200 height 17
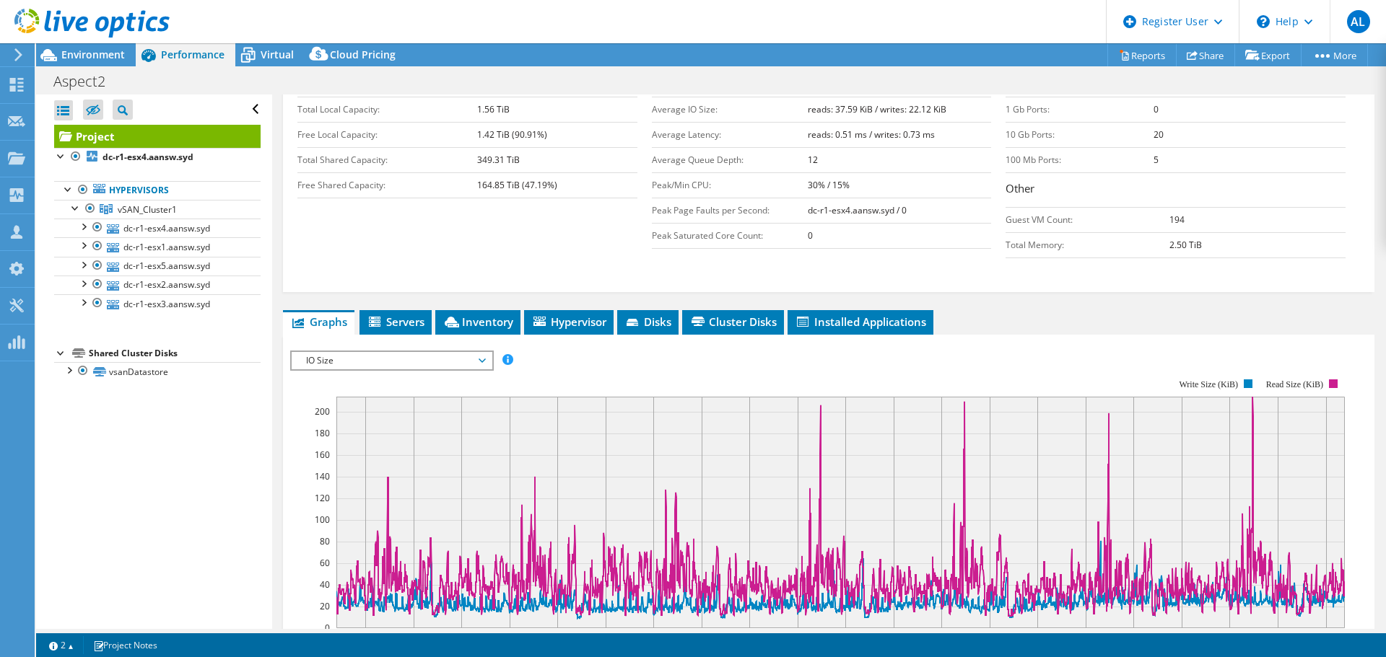
click at [455, 352] on span "IO Size" at bounding box center [391, 360] width 185 height 17
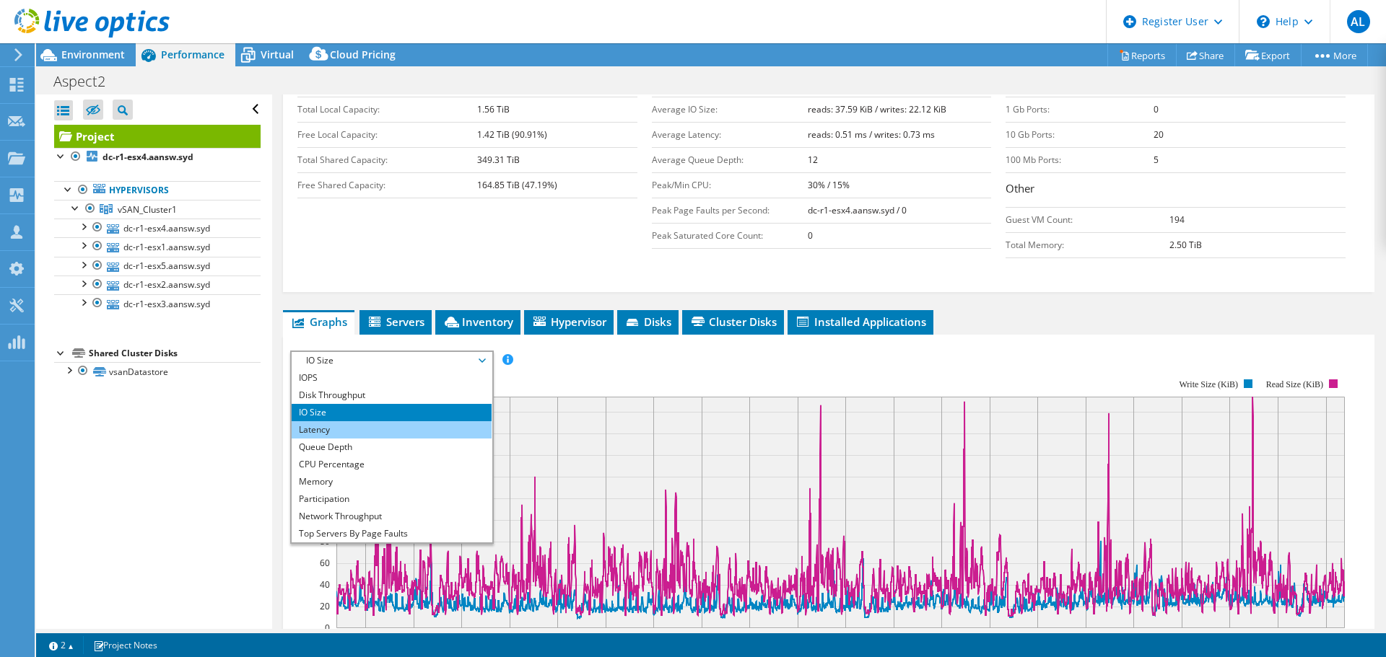
click at [424, 421] on li "Latency" at bounding box center [392, 429] width 200 height 17
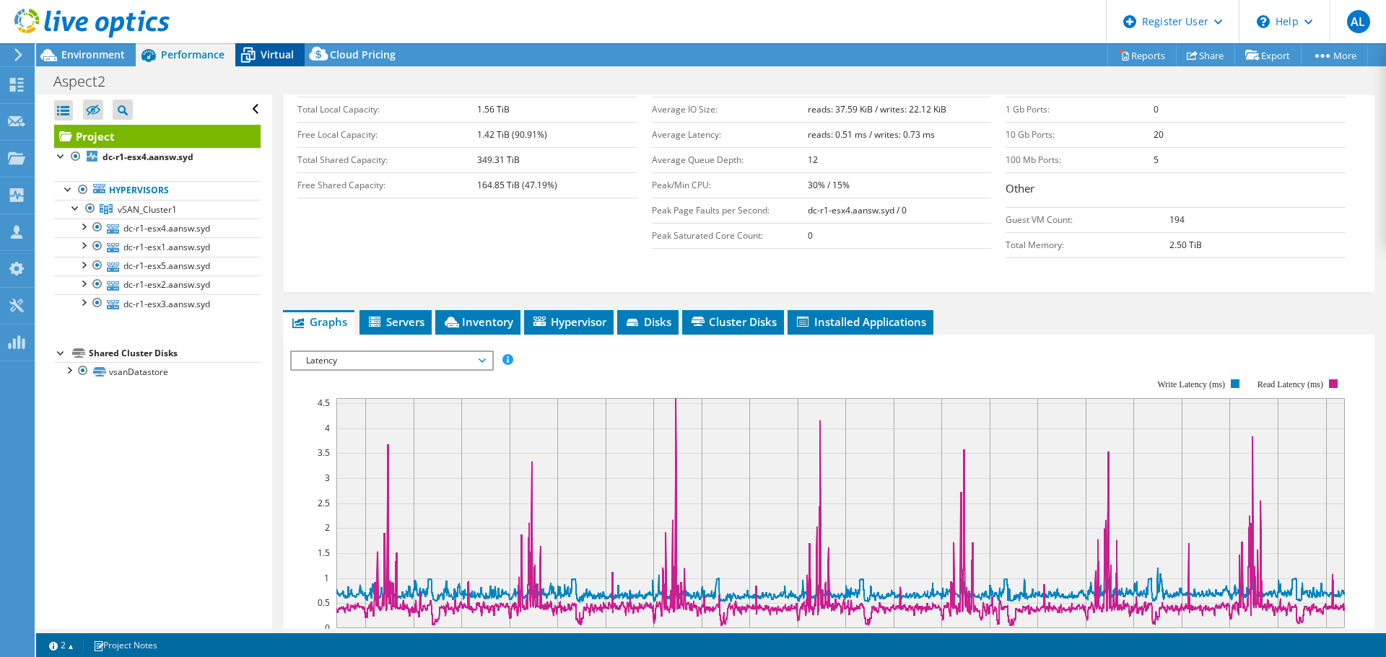
scroll to position [0, 0]
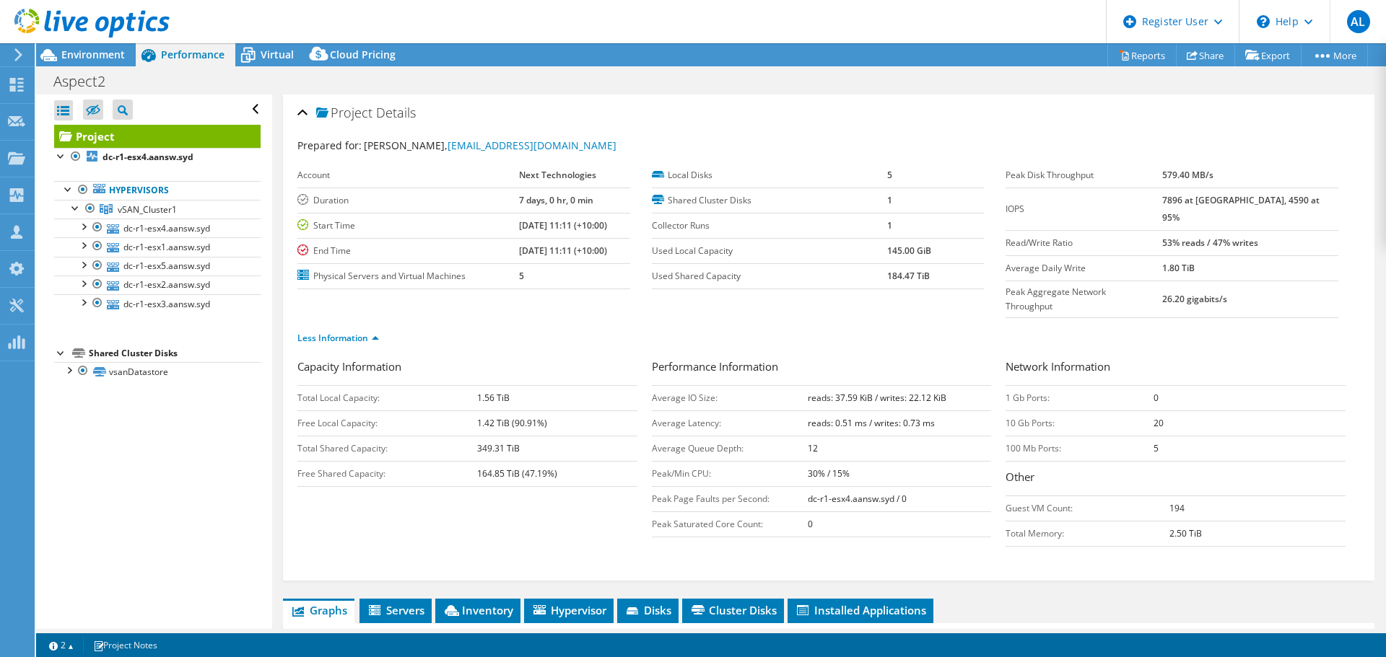
click at [273, 36] on header "AL Dell User [PERSON_NAME] [PERSON_NAME][EMAIL_ADDRESS][PERSON_NAME][DOMAIN_NAM…" at bounding box center [693, 21] width 1386 height 43
click at [269, 53] on span "Virtual" at bounding box center [277, 55] width 33 height 14
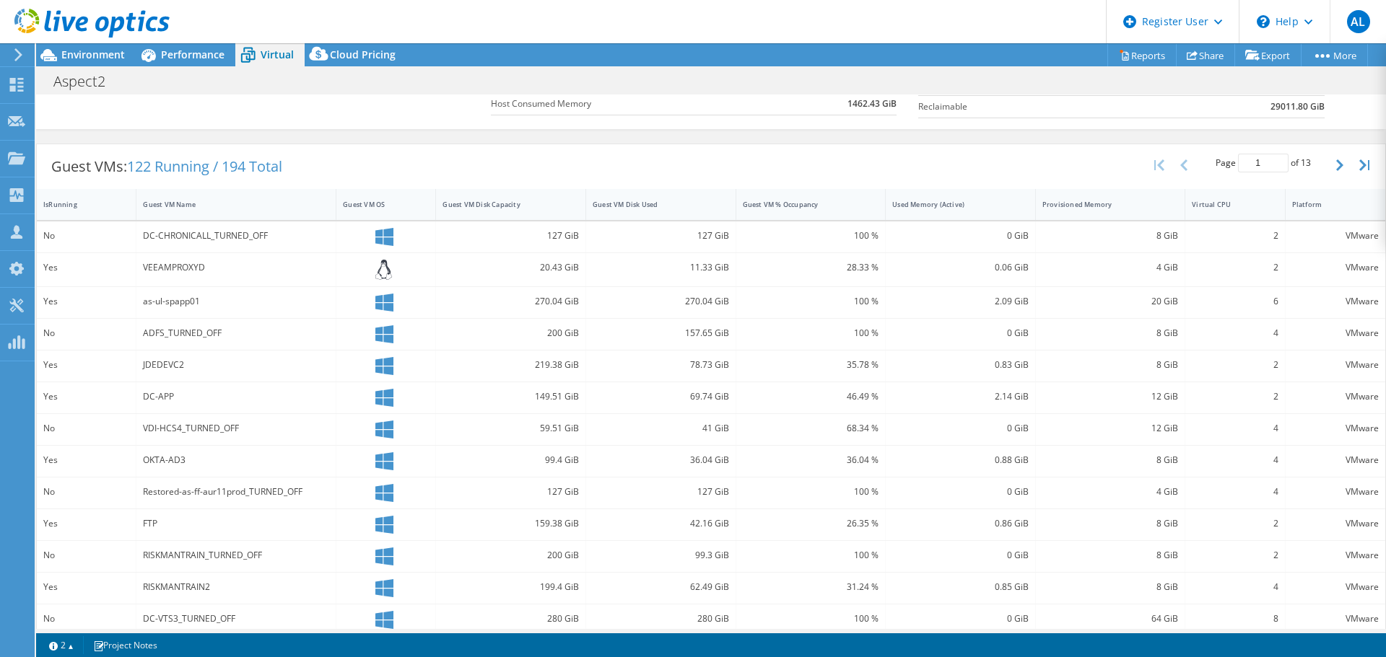
scroll to position [98, 0]
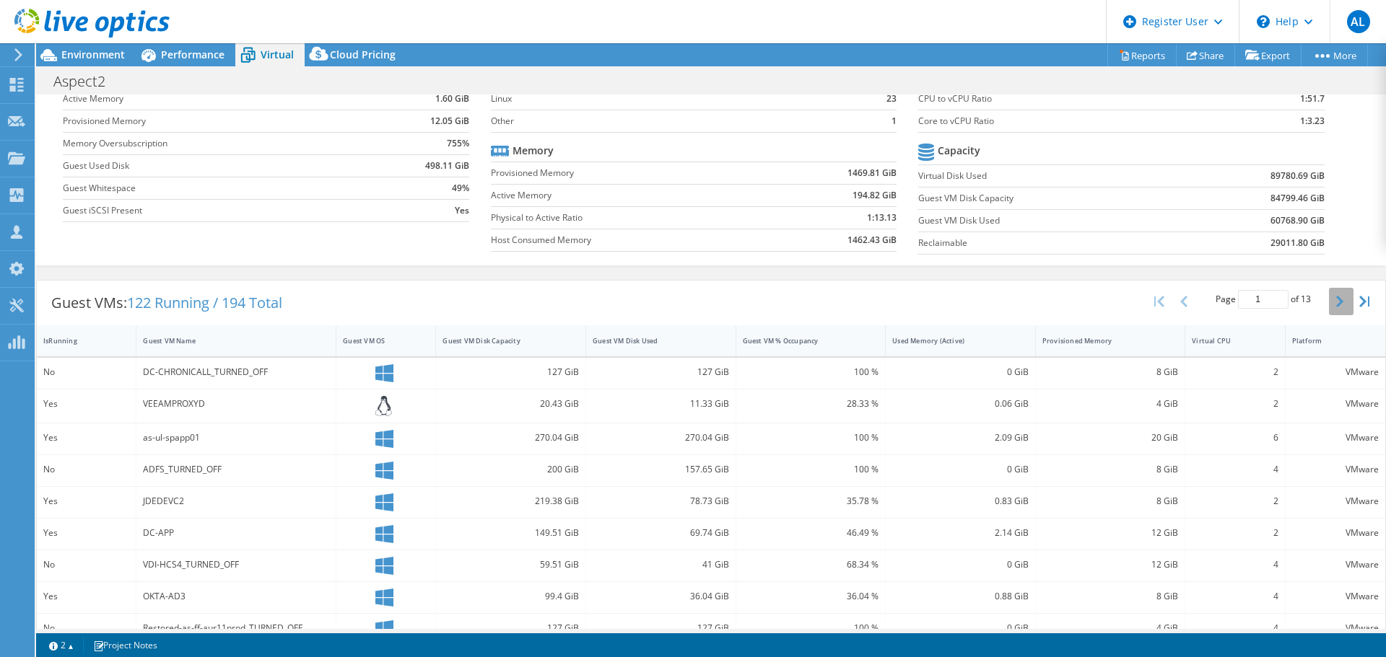
click at [1336, 302] on icon "button" at bounding box center [1339, 302] width 7 height 12
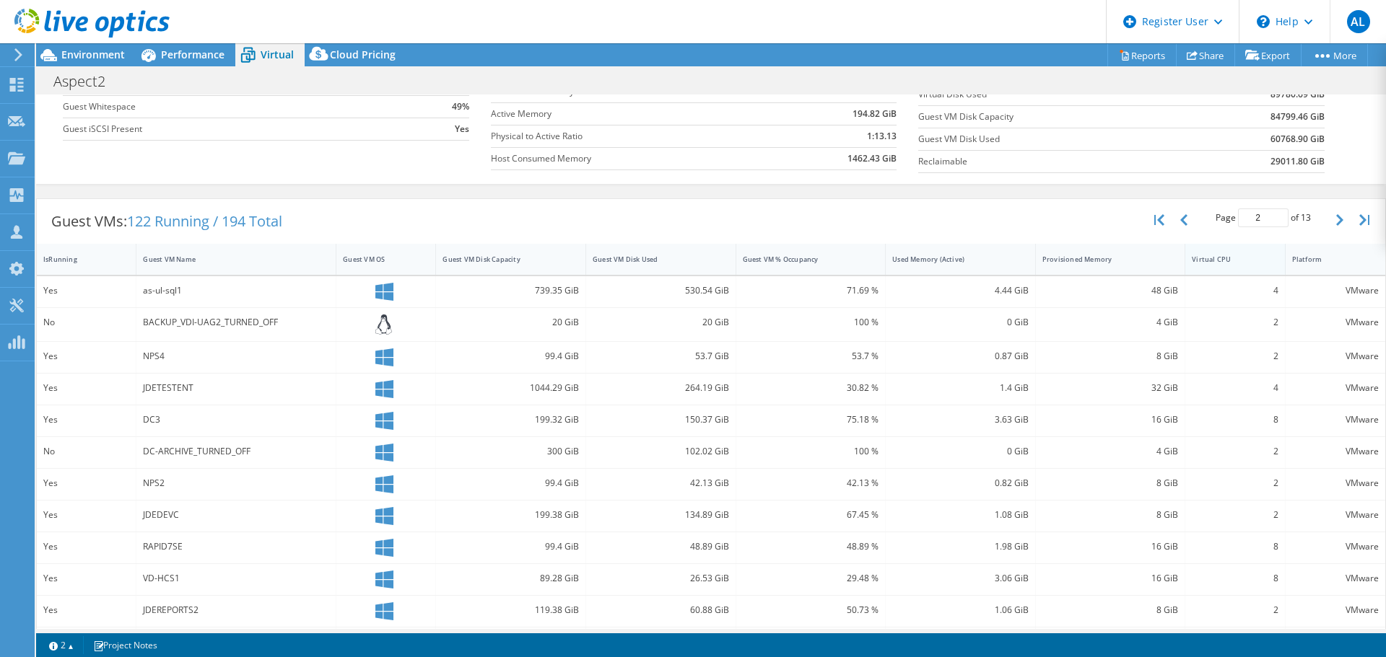
scroll to position [168, 0]
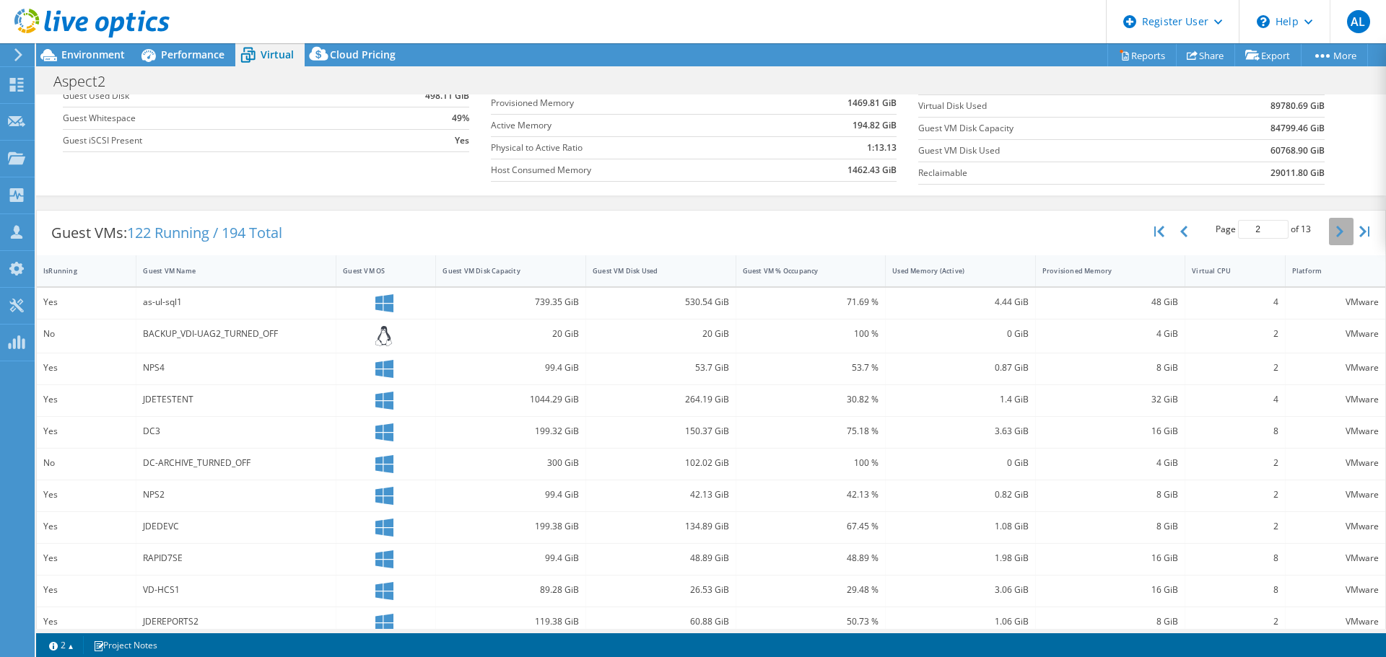
click at [1336, 228] on icon "button" at bounding box center [1339, 232] width 7 height 12
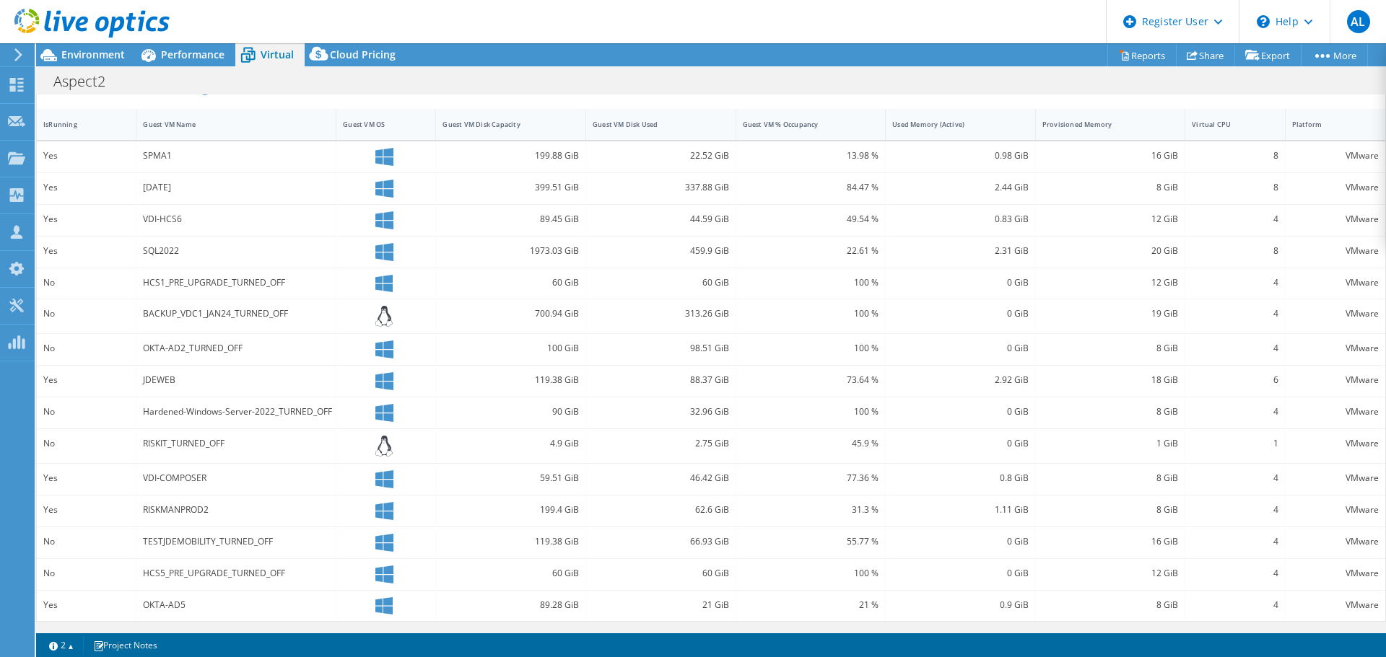
scroll to position [98, 0]
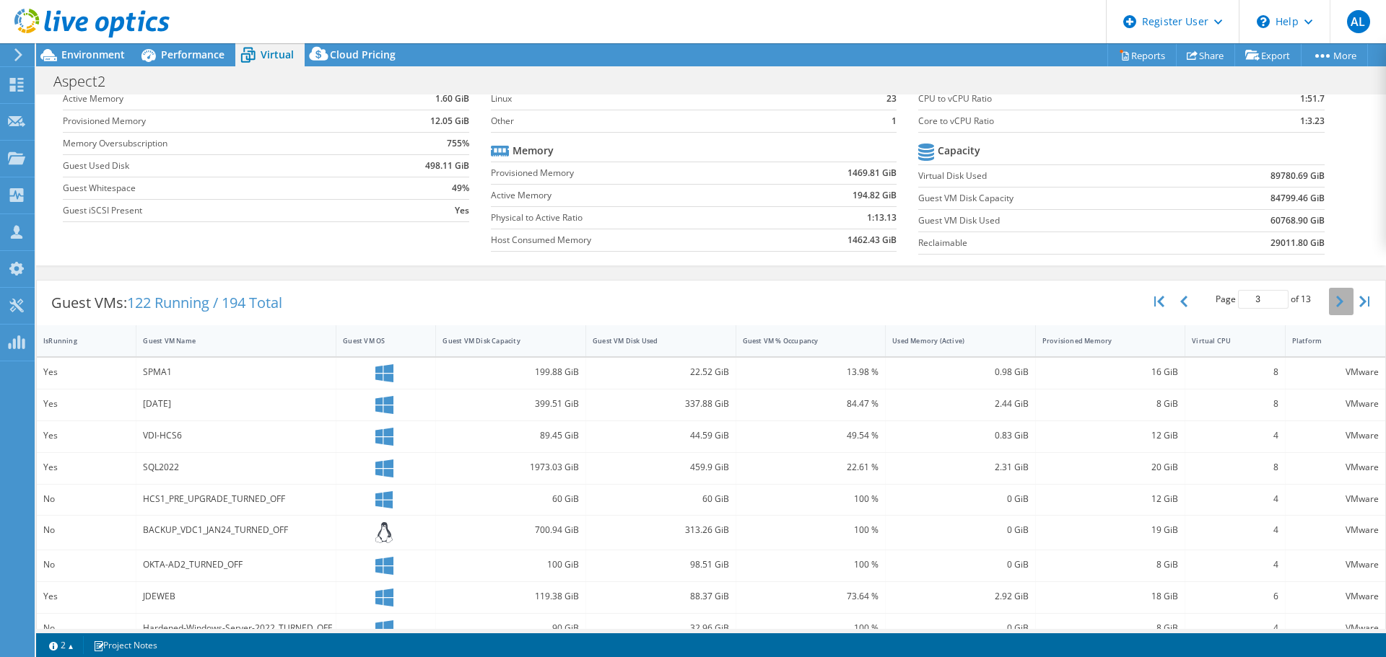
click at [1336, 297] on icon "button" at bounding box center [1339, 302] width 7 height 12
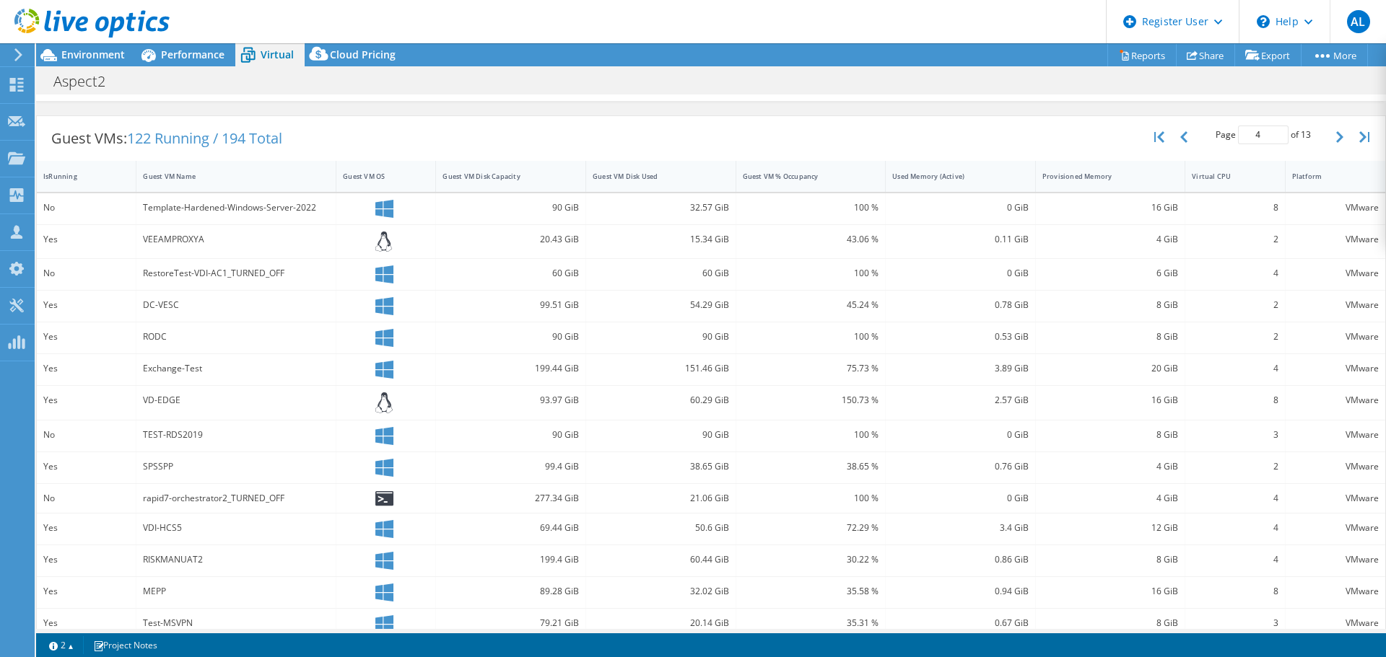
scroll to position [241, 0]
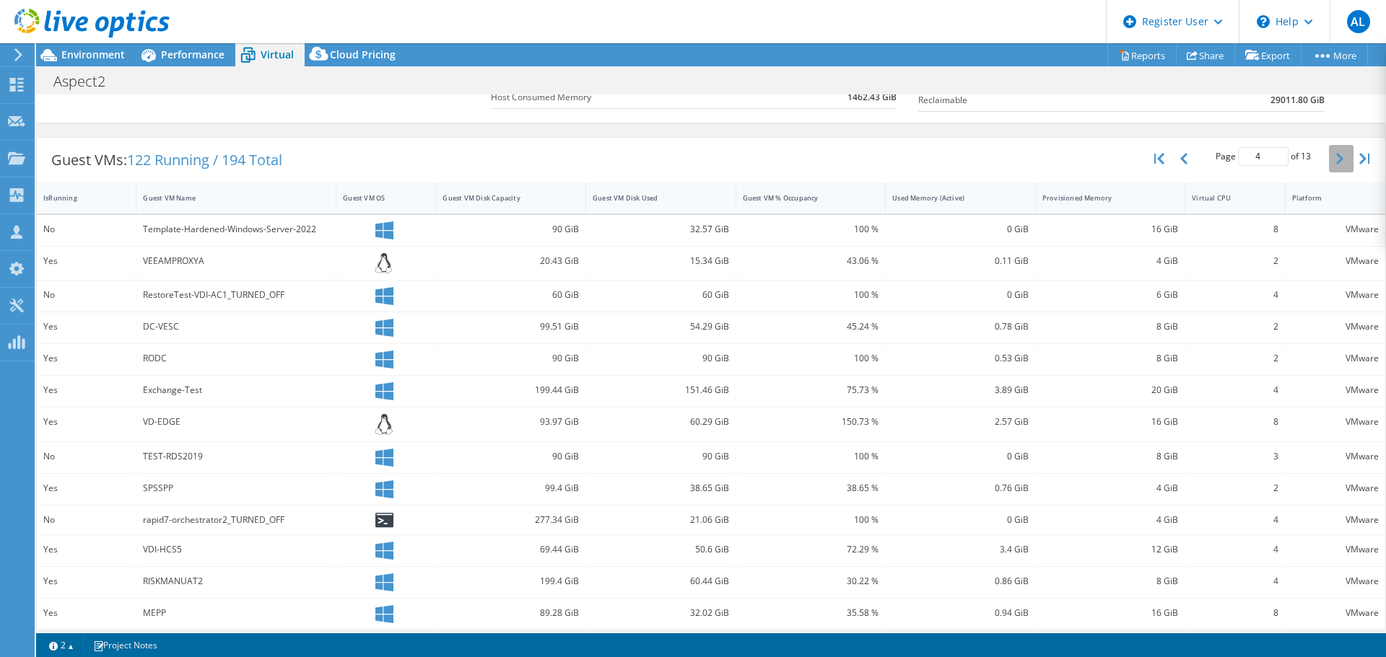
click at [1329, 154] on button "button" at bounding box center [1341, 158] width 25 height 27
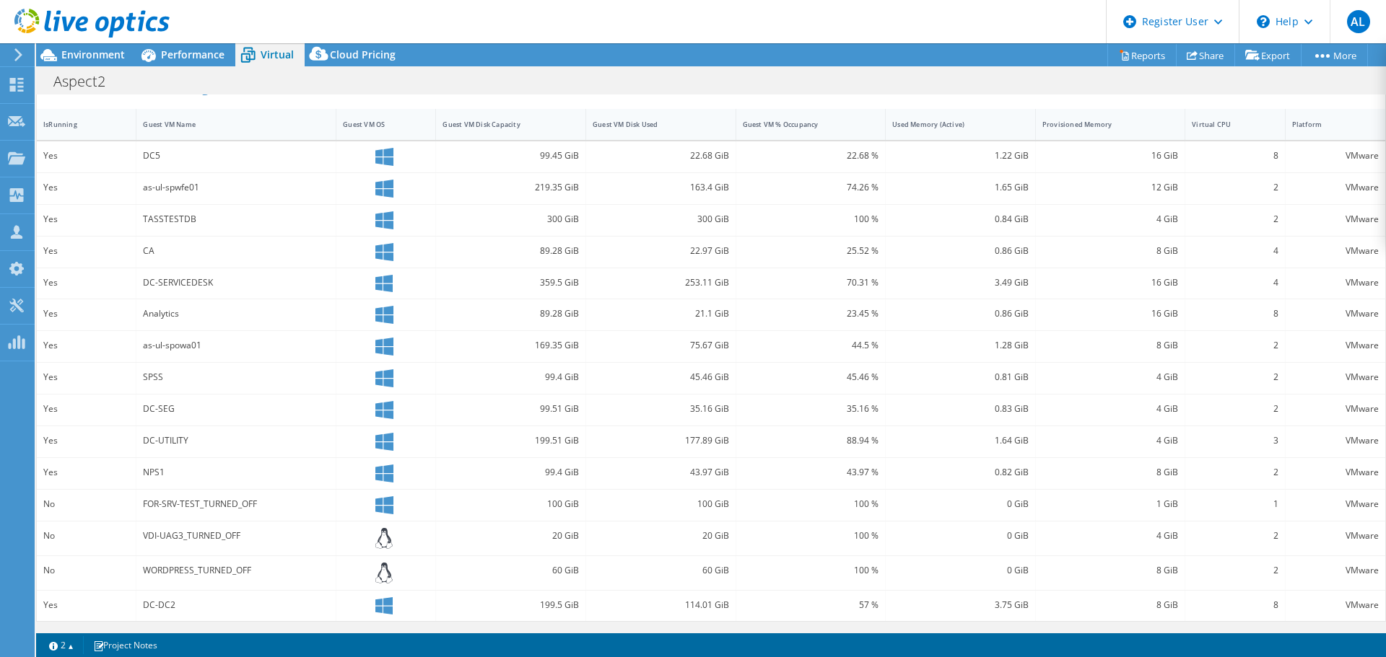
scroll to position [242, 0]
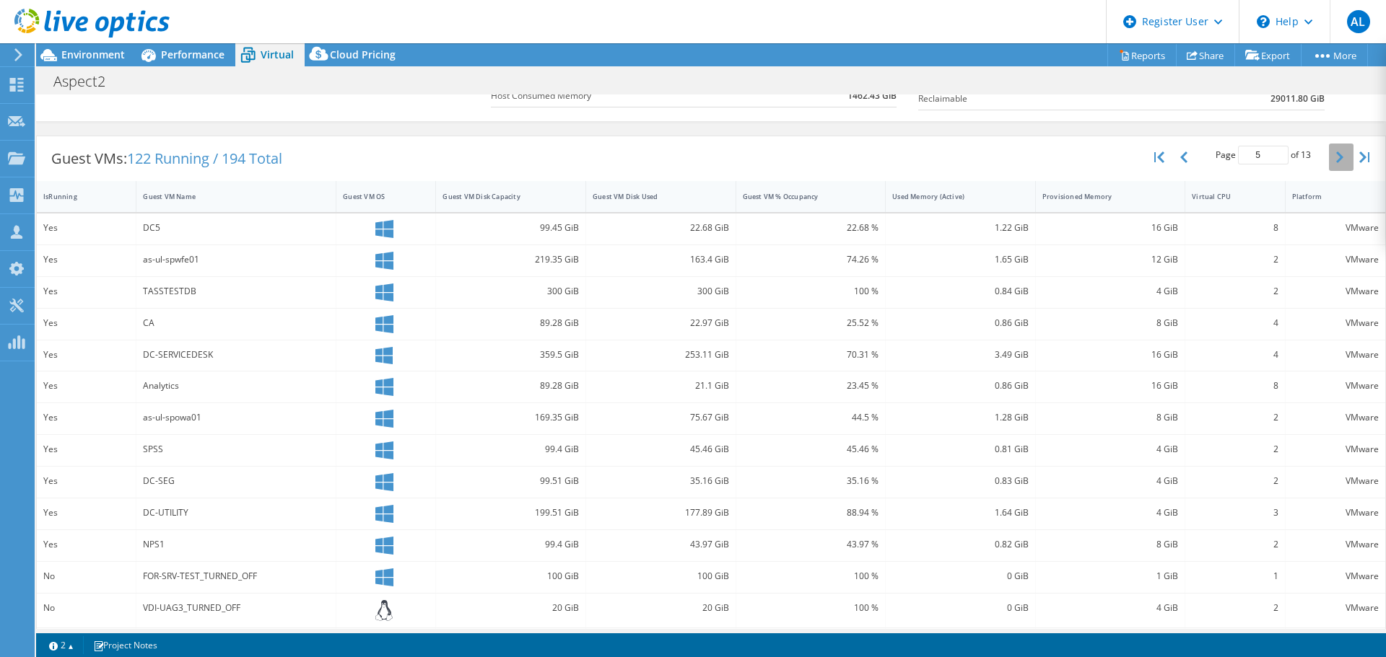
click at [1336, 159] on icon "button" at bounding box center [1339, 158] width 7 height 12
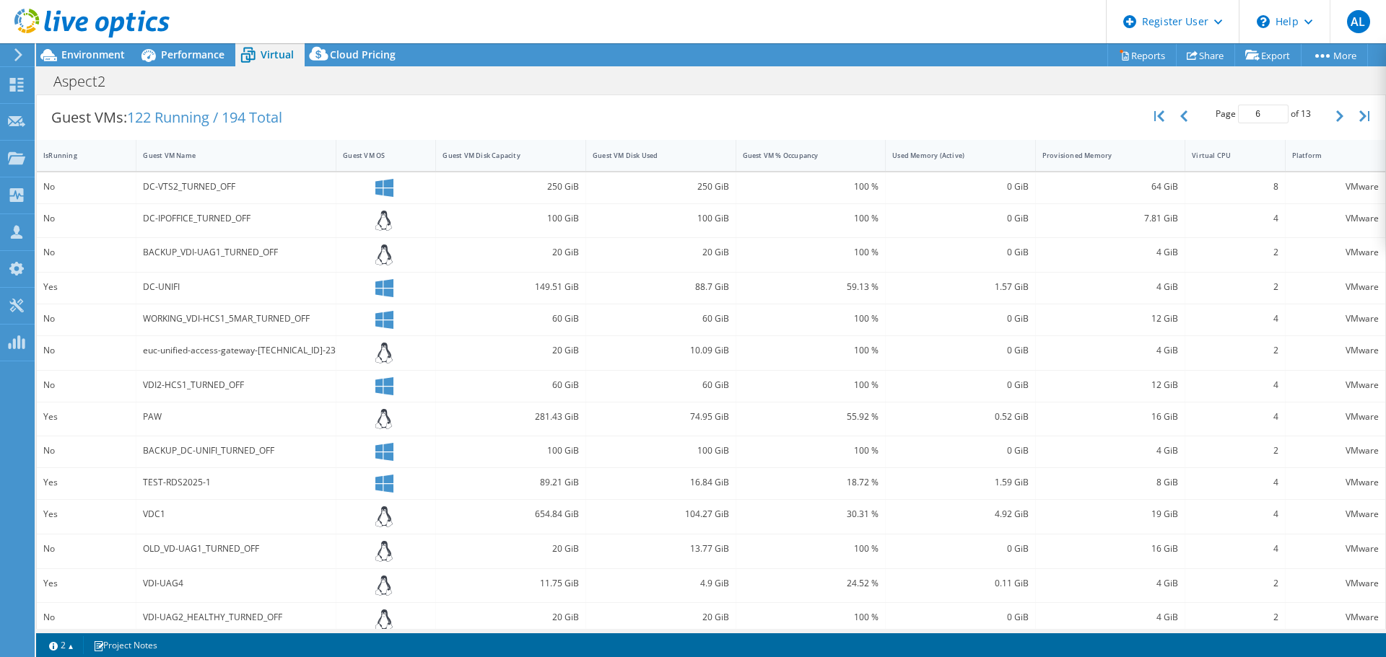
scroll to position [262, 0]
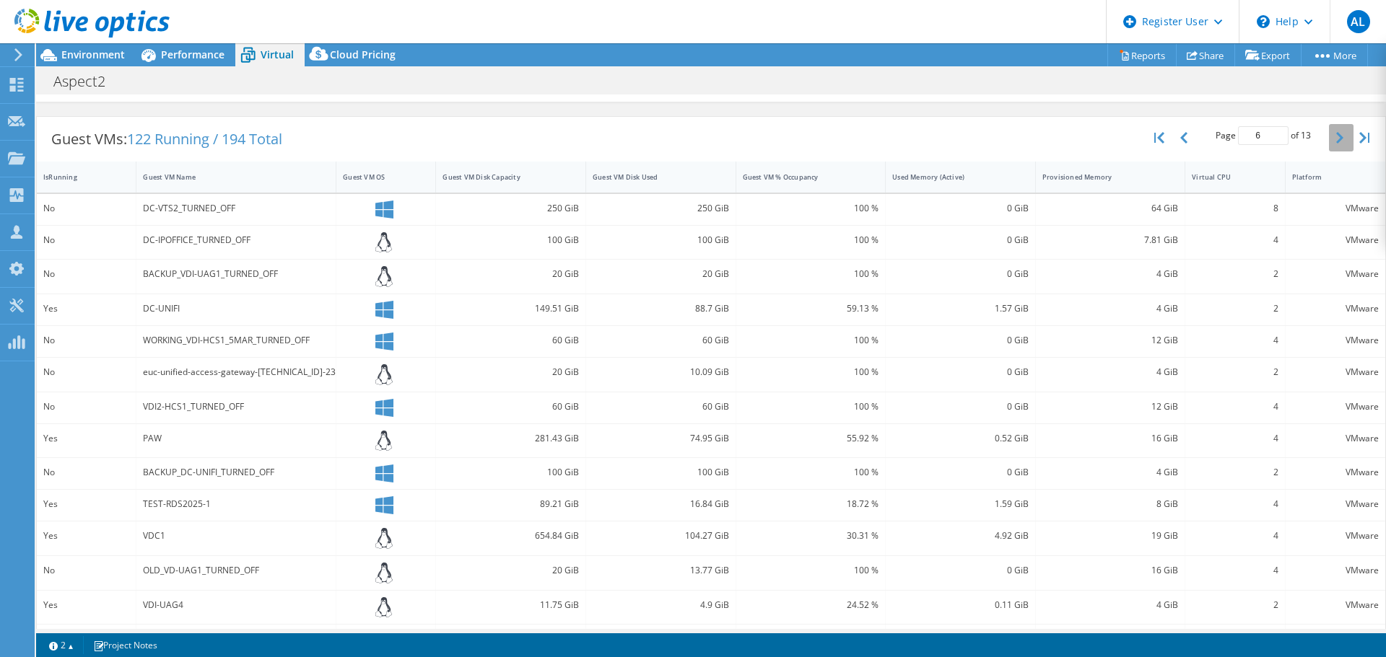
click at [1329, 133] on button "button" at bounding box center [1341, 137] width 25 height 27
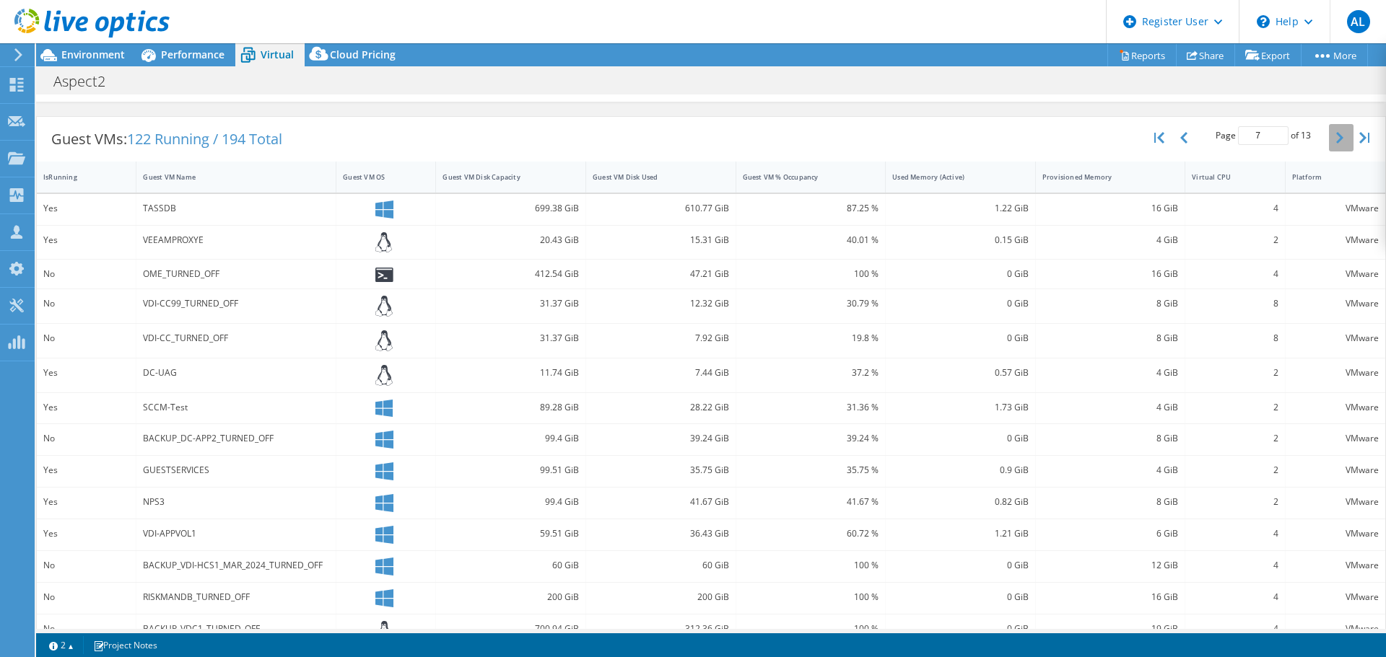
click at [1336, 136] on icon "button" at bounding box center [1339, 138] width 7 height 12
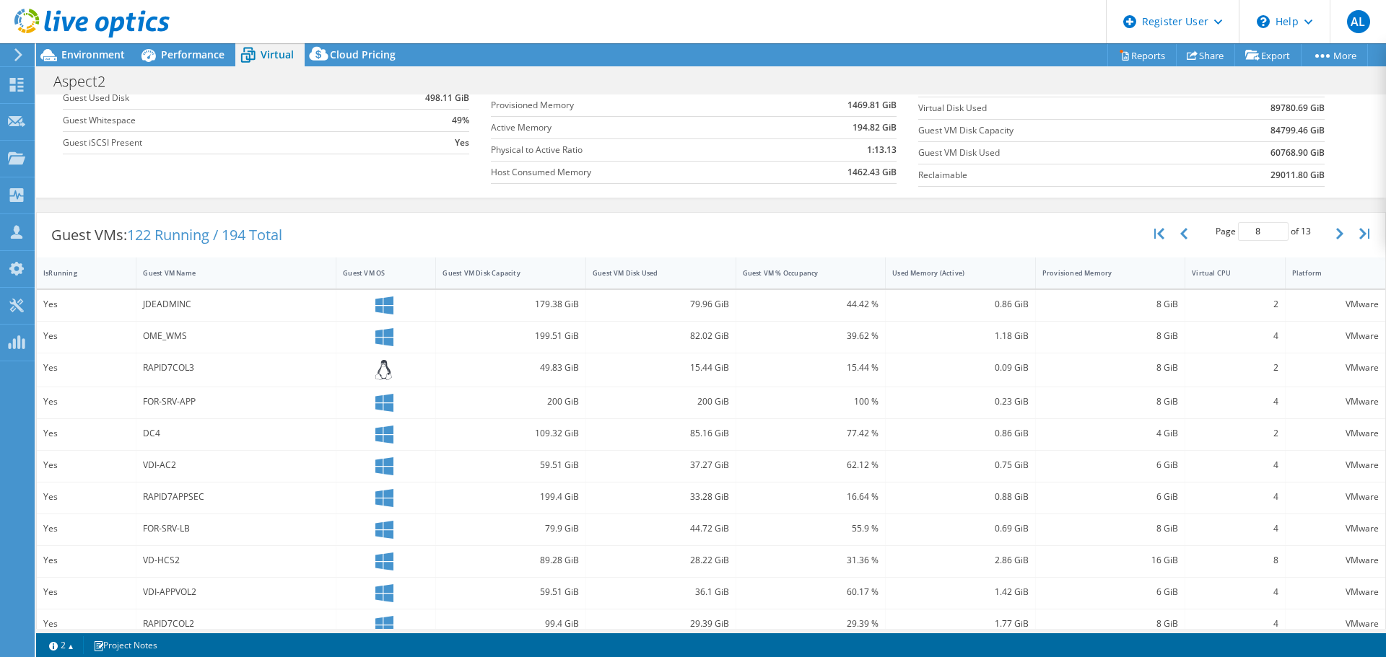
scroll to position [29, 0]
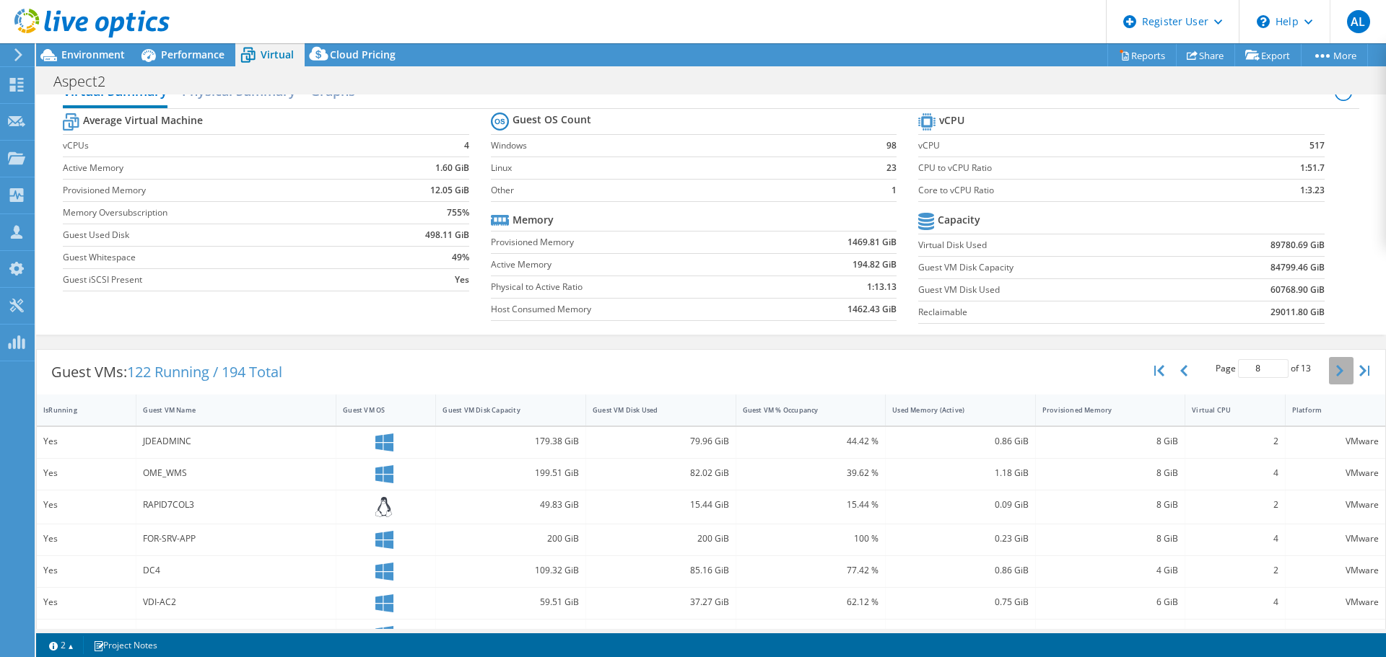
click at [1329, 358] on button "button" at bounding box center [1341, 370] width 25 height 27
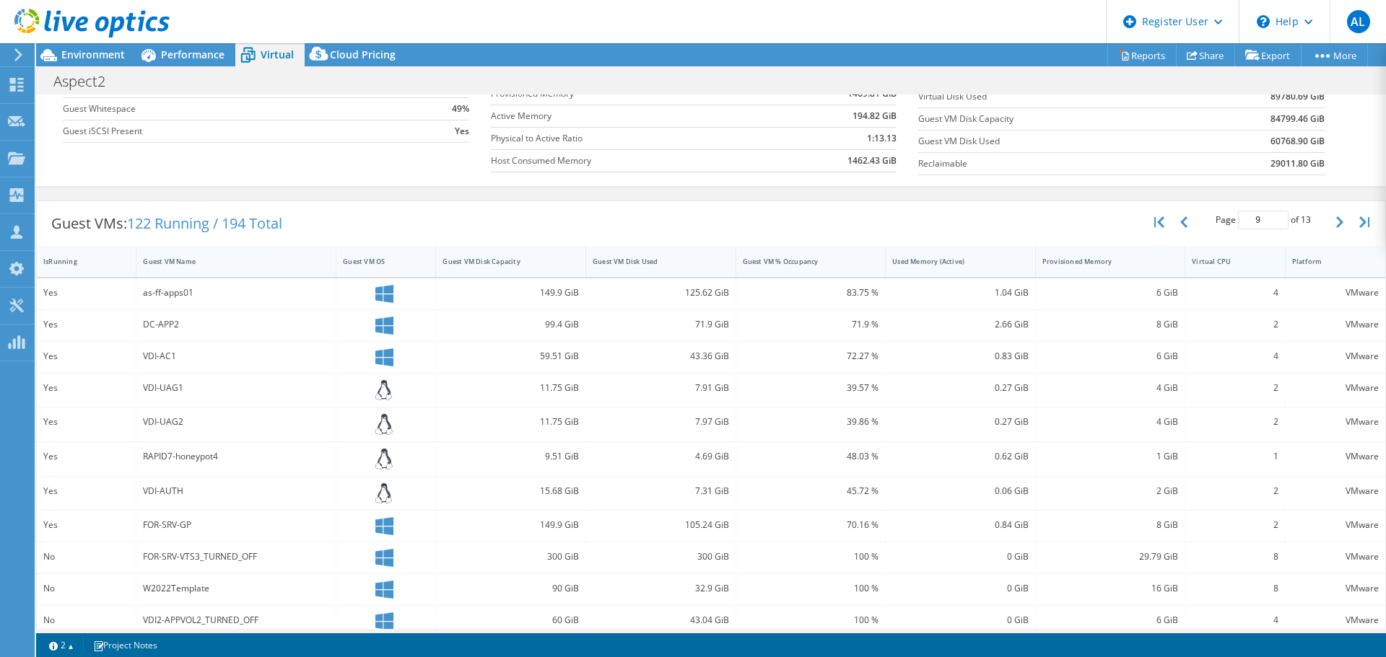
scroll to position [176, 0]
click at [1329, 225] on button "button" at bounding box center [1341, 223] width 25 height 27
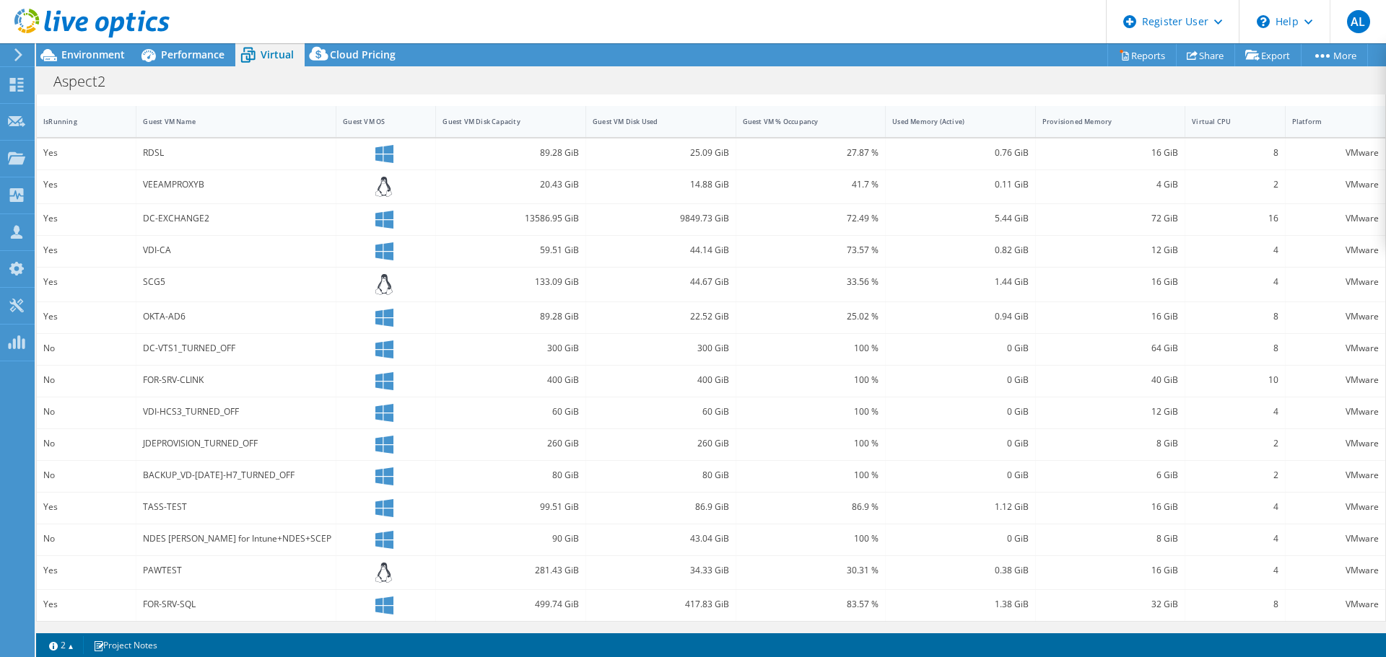
scroll to position [101, 0]
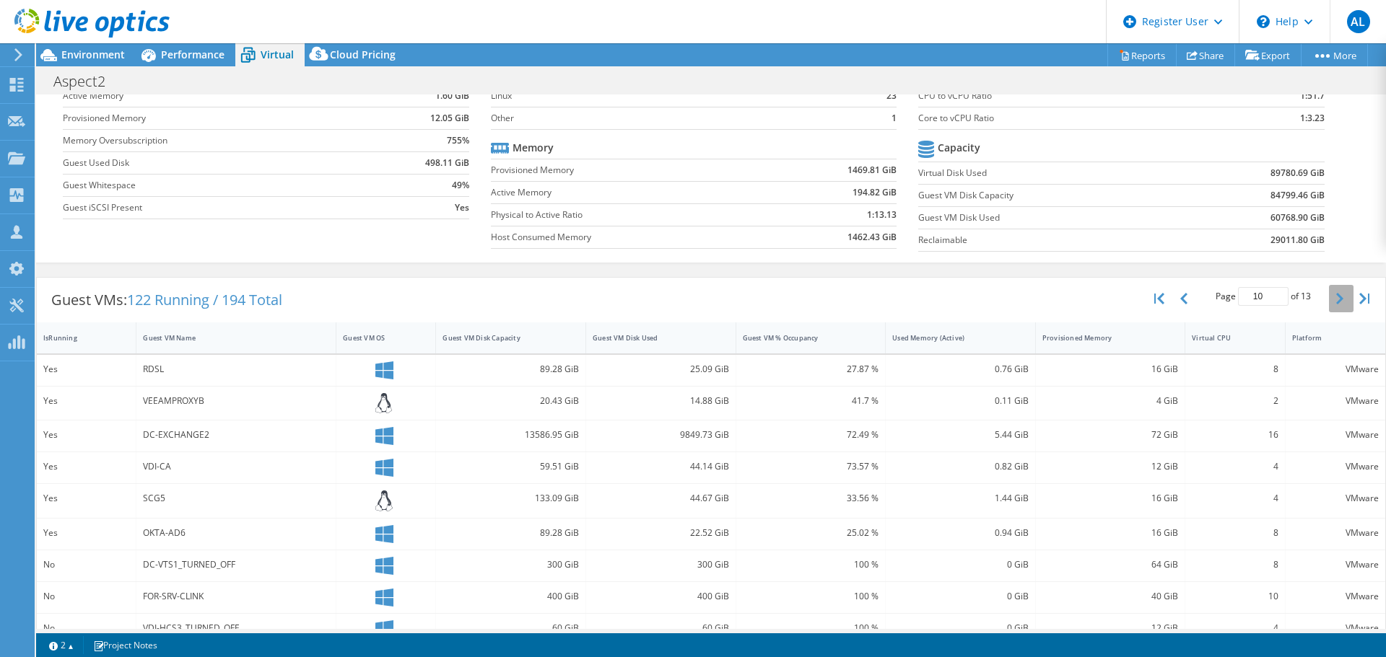
click at [1336, 300] on icon "button" at bounding box center [1339, 299] width 7 height 12
type input "11"
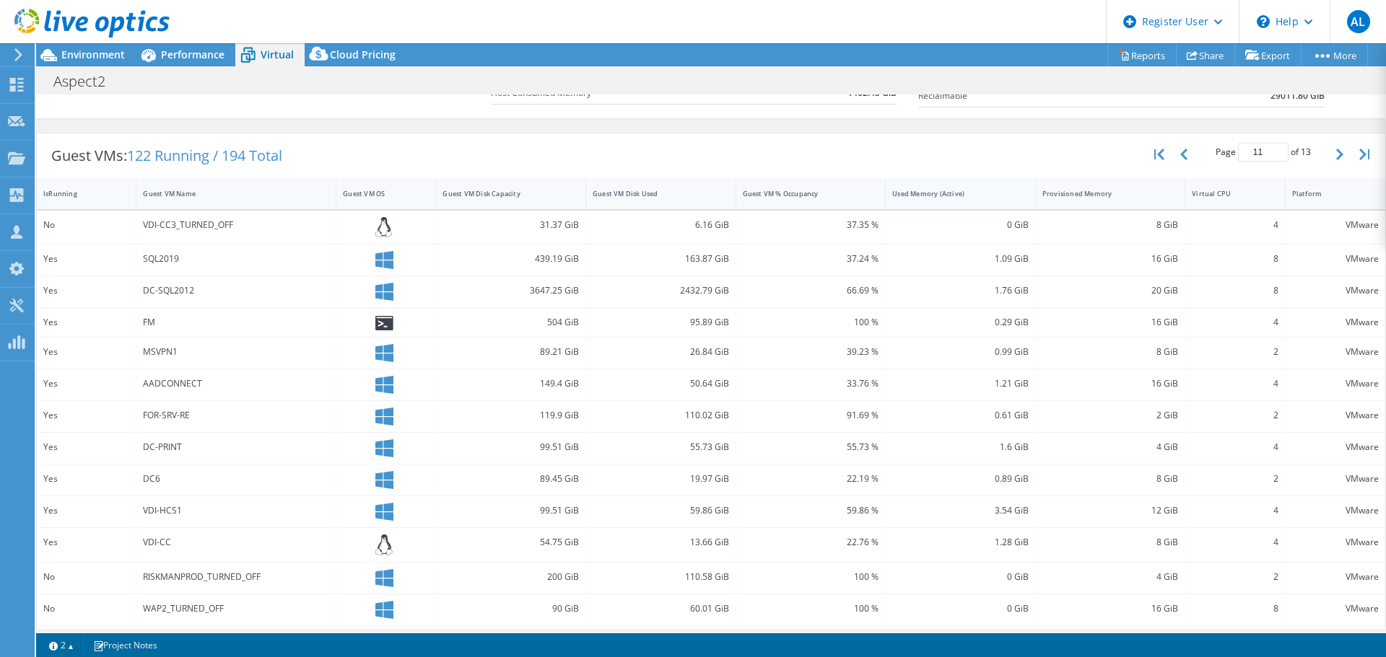
scroll to position [0, 0]
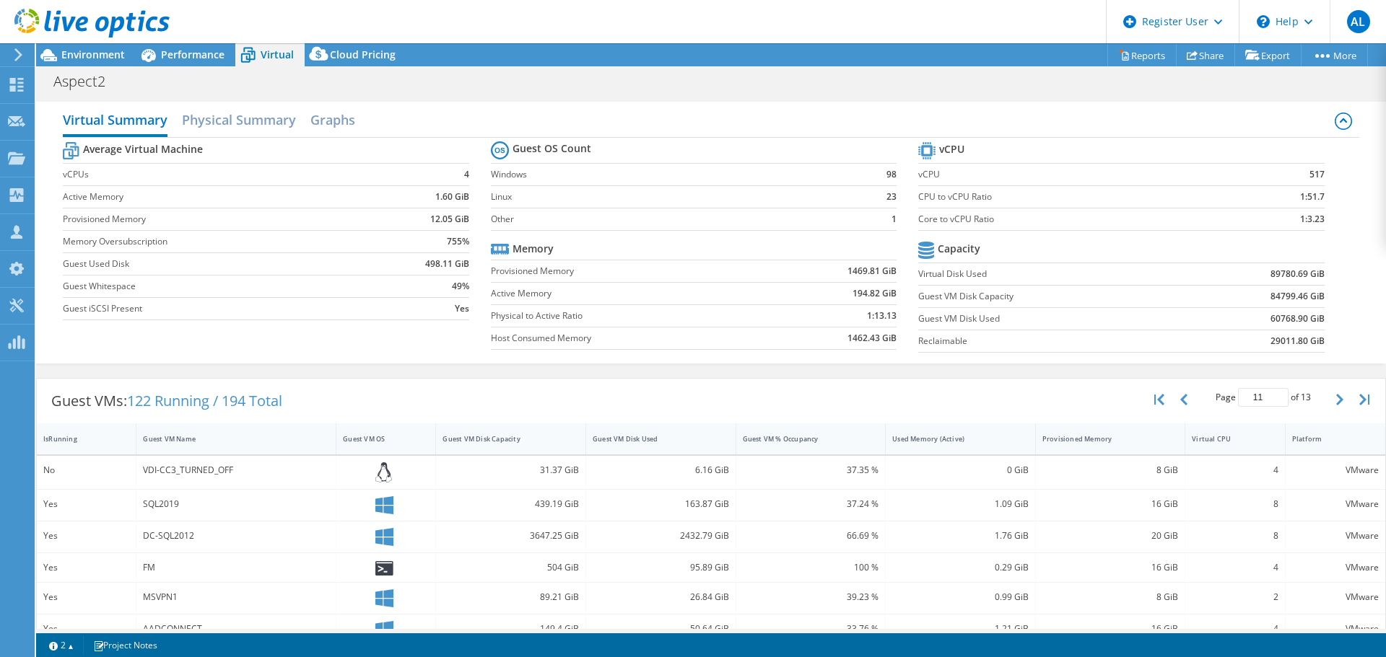
click at [896, 191] on section "Guest OS Count Windows 98 Linux 23 Other 1 Memory Provisioned Memory 1469.81 Gi…" at bounding box center [704, 247] width 427 height 219
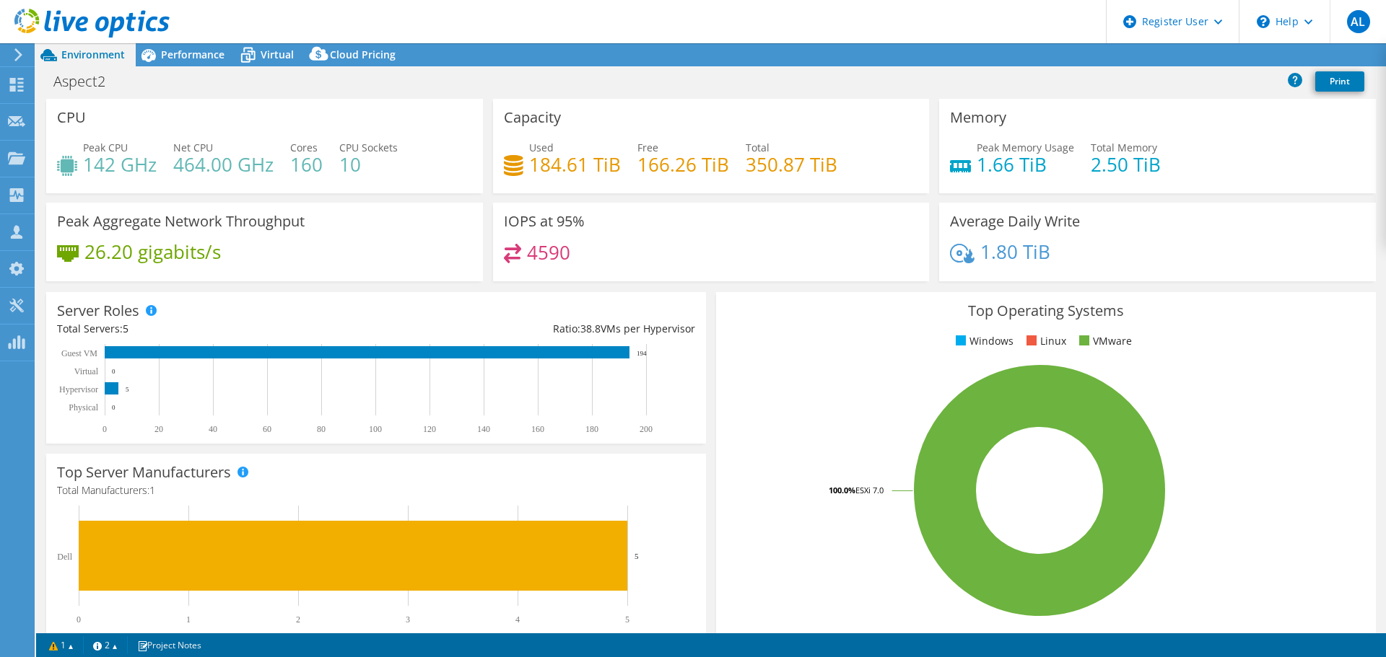
select select "[GEOGRAPHIC_DATA]"
select select "AUD"
